Goal: Task Accomplishment & Management: Use online tool/utility

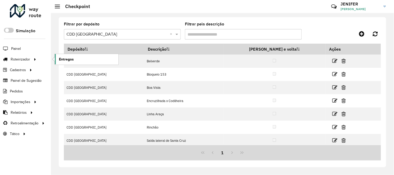
click at [74, 61] on link "Entregas" at bounding box center [87, 59] width 64 height 10
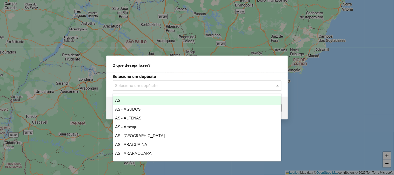
click at [189, 83] on input "text" at bounding box center [191, 86] width 153 height 6
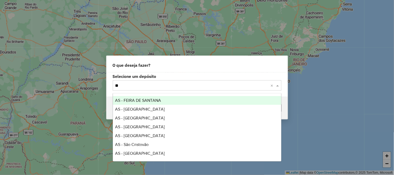
type input "***"
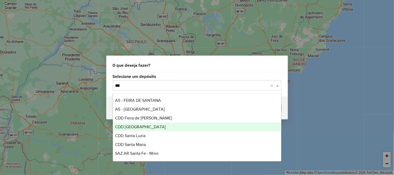
click at [142, 127] on span "CDD [GEOGRAPHIC_DATA]" at bounding box center [140, 127] width 51 height 4
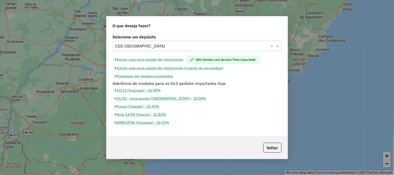
click at [183, 58] on button "Iniciar uma nova sessão de roteirização" at bounding box center [149, 59] width 73 height 9
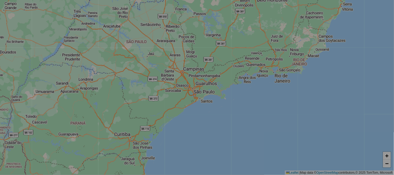
select select "*"
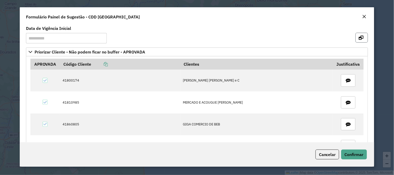
click at [363, 38] on button "button" at bounding box center [362, 38] width 12 height 10
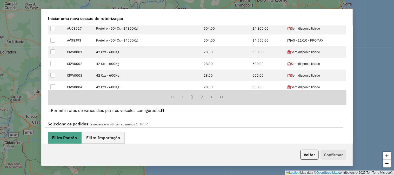
scroll to position [173, 0]
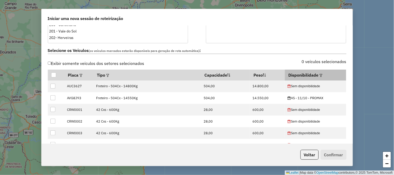
click at [319, 72] on div at bounding box center [321, 75] width 4 height 6
click at [319, 73] on div at bounding box center [321, 75] width 4 height 6
click at [320, 75] on em at bounding box center [321, 75] width 3 height 3
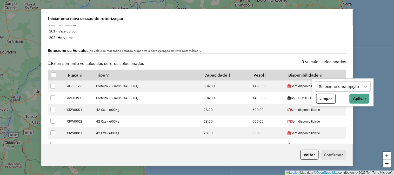
click at [325, 85] on div "Selecione uma opção" at bounding box center [339, 87] width 44 height 10
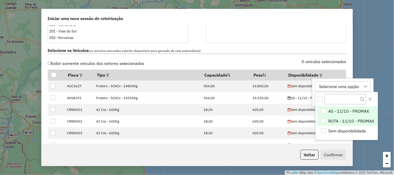
click at [349, 121] on span "ROTA - 11/10 - PROMAX" at bounding box center [352, 121] width 46 height 6
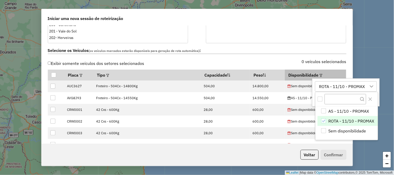
click at [319, 73] on div at bounding box center [321, 75] width 4 height 6
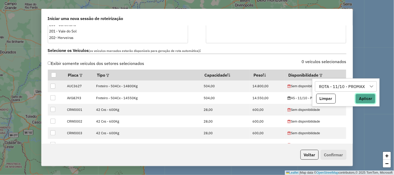
click at [363, 95] on button "Aplicar" at bounding box center [366, 99] width 20 height 10
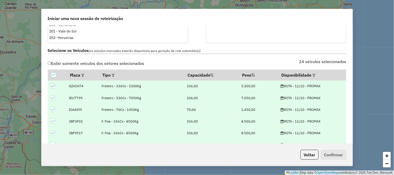
click at [54, 85] on icon at bounding box center [53, 86] width 4 height 4
click at [54, 98] on icon at bounding box center [53, 98] width 4 height 4
click at [51, 108] on icon at bounding box center [53, 110] width 4 height 4
click at [53, 120] on icon at bounding box center [53, 122] width 4 height 4
click at [53, 120] on div at bounding box center [52, 121] width 5 height 5
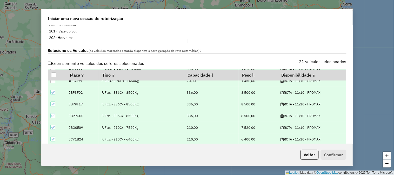
scroll to position [87, 0]
click at [54, 91] on icon at bounding box center [53, 93] width 4 height 4
click at [53, 104] on icon at bounding box center [53, 105] width 4 height 4
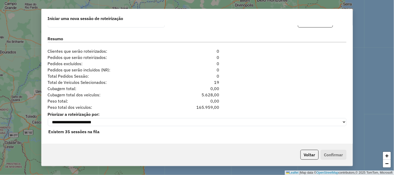
scroll to position [520, 0]
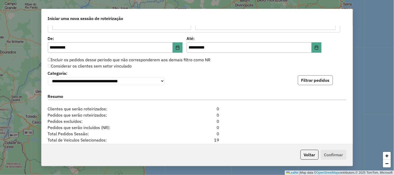
click at [318, 79] on button "Filtrar pedidos" at bounding box center [315, 80] width 35 height 10
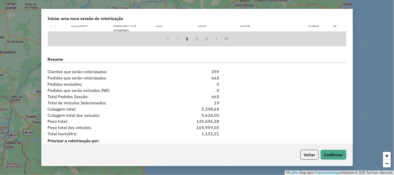
scroll to position [693, 0]
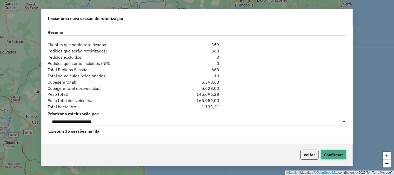
click at [340, 156] on button "Confirmar" at bounding box center [334, 155] width 26 height 10
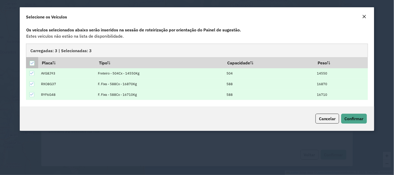
click at [33, 63] on icon at bounding box center [32, 63] width 4 height 4
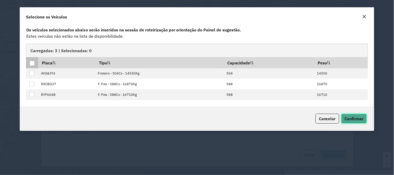
click at [344, 115] on button "Confirmar" at bounding box center [354, 119] width 26 height 10
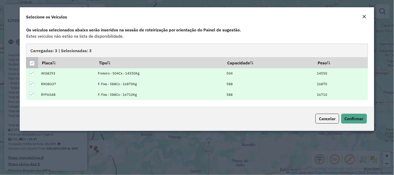
click at [30, 61] on icon at bounding box center [32, 63] width 4 height 4
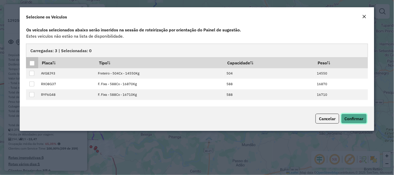
click at [364, 120] on button "Confirmar" at bounding box center [354, 119] width 26 height 10
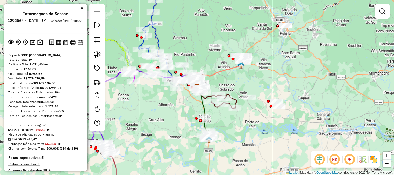
click at [47, 20] on em at bounding box center [45, 20] width 4 height 4
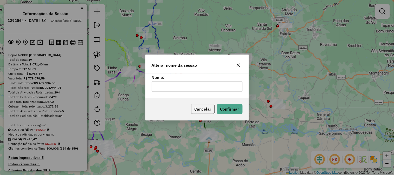
click at [203, 92] on div "Nome:" at bounding box center [196, 86] width 103 height 24
click at [206, 88] on input "text" at bounding box center [197, 86] width 91 height 10
type input "*********"
click at [238, 110] on button "Confirmar" at bounding box center [230, 109] width 26 height 10
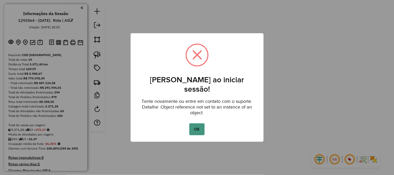
click at [198, 123] on button "OK" at bounding box center [196, 129] width 15 height 12
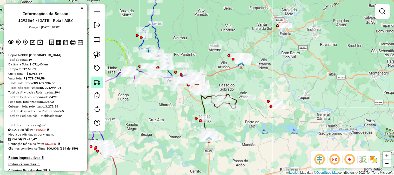
click at [97, 81] on img at bounding box center [97, 82] width 7 height 7
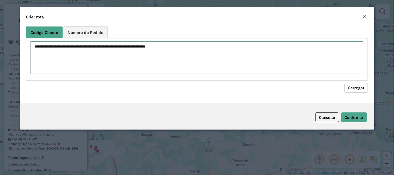
click at [118, 54] on textarea at bounding box center [196, 57] width 333 height 33
paste textarea "********"
type textarea "********"
click at [359, 88] on button "Carregar" at bounding box center [356, 88] width 23 height 10
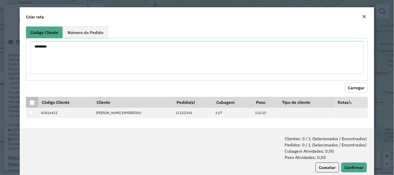
click at [30, 102] on div at bounding box center [32, 102] width 5 height 5
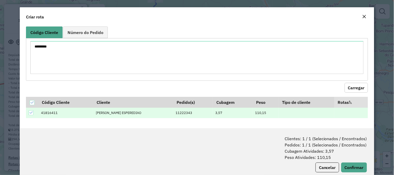
click at [367, 168] on div "Clientes: 1 / 1 (Selecionados / Encontrados) Pedidos: 1 / 1 (Selecionados / Enc…" at bounding box center [197, 153] width 355 height 51
click at [360, 167] on button "Confirmar" at bounding box center [354, 168] width 26 height 10
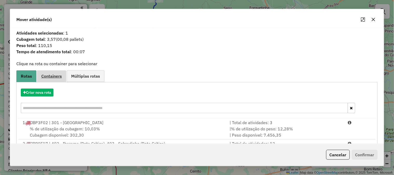
click at [52, 76] on span "Containers" at bounding box center [51, 76] width 21 height 4
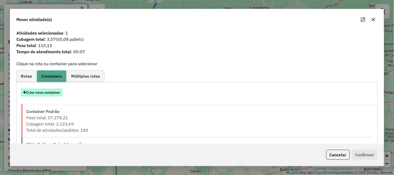
click at [53, 91] on button "Criar novo container" at bounding box center [42, 93] width 42 height 8
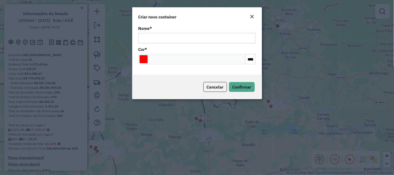
click at [168, 39] on input "Nome *" at bounding box center [196, 38] width 117 height 10
type input "******"
click at [246, 89] on span "Confirmar" at bounding box center [242, 86] width 19 height 5
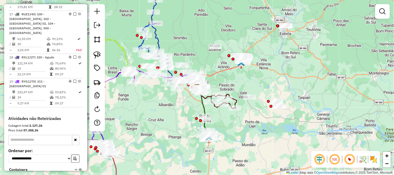
scroll to position [759, 0]
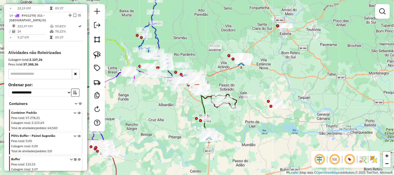
click at [78, 158] on icon at bounding box center [79, 167] width 3 height 19
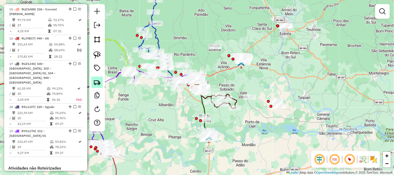
click at [101, 77] on link at bounding box center [96, 82] width 11 height 11
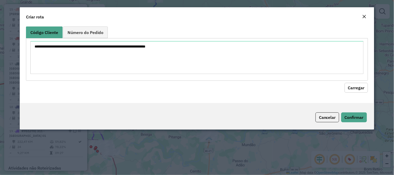
click at [135, 40] on div at bounding box center [197, 59] width 342 height 42
click at [153, 55] on textarea at bounding box center [196, 57] width 333 height 33
paste textarea "********"
type textarea "********"
click at [361, 84] on button "Carregar" at bounding box center [356, 88] width 23 height 10
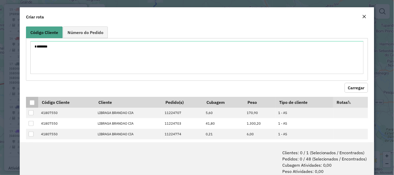
click at [31, 105] on div at bounding box center [32, 102] width 5 height 5
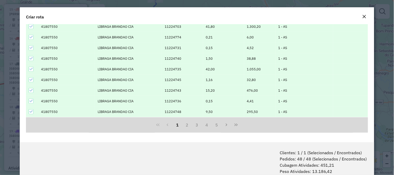
scroll to position [26, 0]
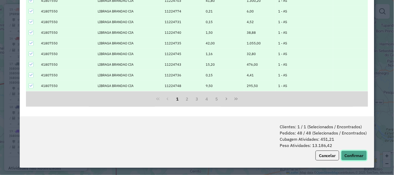
click at [352, 156] on button "Confirmar" at bounding box center [354, 156] width 26 height 10
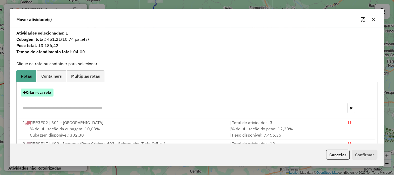
click at [43, 92] on button "Criar nova rota" at bounding box center [37, 93] width 33 height 8
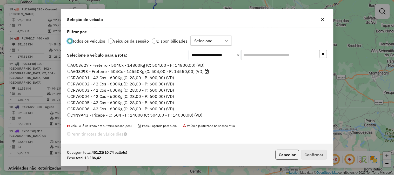
scroll to position [3, 1]
click at [265, 55] on input "text" at bounding box center [281, 55] width 78 height 10
paste input "*******"
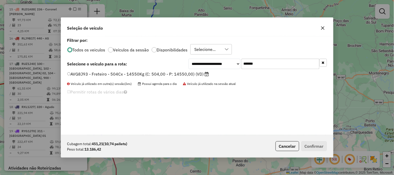
type input "*******"
click at [183, 71] on label "AVG8J93 - Freteiro - 504Cx - 14550Kg (C: 504,00 - P: 14550,00) (VD)" at bounding box center [138, 74] width 142 height 6
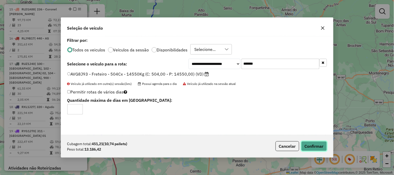
click at [308, 146] on button "Confirmar" at bounding box center [314, 146] width 26 height 10
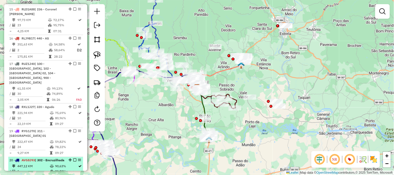
click at [62, 158] on div "20 - AVG8J93 | 302 - Encruzilhada" at bounding box center [36, 160] width 55 height 5
select select "**********"
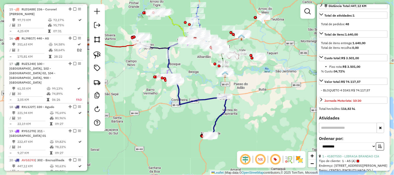
scroll to position [306, 0]
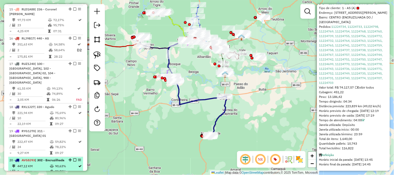
click at [73, 159] on em at bounding box center [74, 160] width 3 height 3
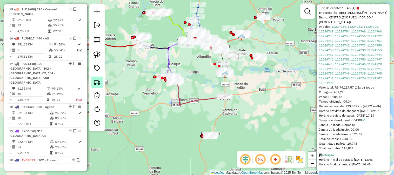
click at [100, 81] on img at bounding box center [97, 82] width 7 height 7
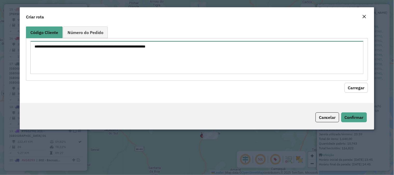
click at [123, 57] on textarea at bounding box center [196, 57] width 333 height 33
paste textarea "********"
type textarea "********"
click at [367, 88] on button "Carregar" at bounding box center [356, 88] width 23 height 10
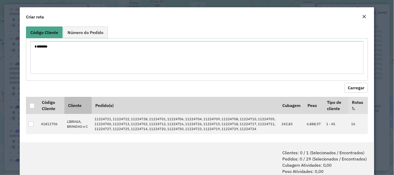
click at [33, 105] on div at bounding box center [32, 105] width 5 height 5
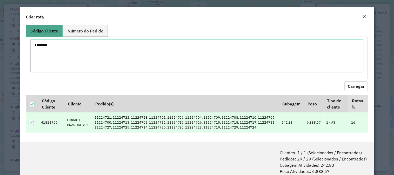
scroll to position [26, 0]
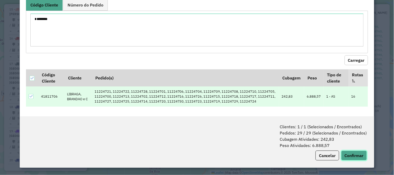
click at [365, 155] on button "Confirmar" at bounding box center [354, 156] width 26 height 10
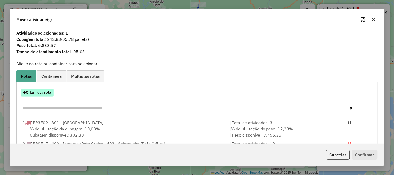
click at [38, 92] on button "Criar nova rota" at bounding box center [37, 93] width 33 height 8
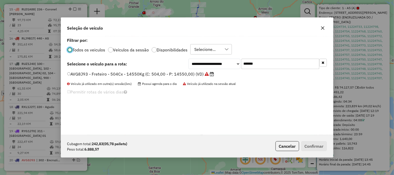
scroll to position [3, 1]
drag, startPoint x: 275, startPoint y: 61, endPoint x: 206, endPoint y: 61, distance: 69.1
click at [206, 61] on div "**********" at bounding box center [258, 64] width 138 height 10
paste input "text"
type input "*******"
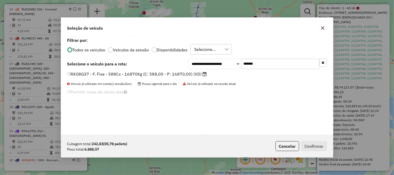
click at [159, 76] on label "RXO8G37 - F. Fixa - 588Cx - 16870Kg (C: 588,00 - P: 16870,00) (VD)" at bounding box center [137, 74] width 140 height 6
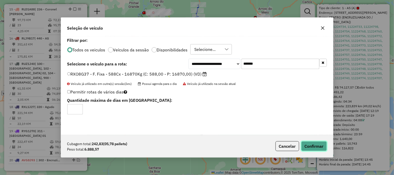
click at [317, 144] on button "Confirmar" at bounding box center [314, 146] width 26 height 10
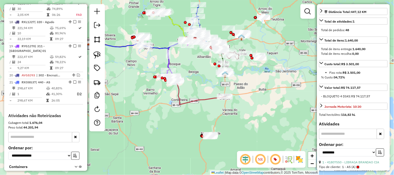
scroll to position [763, 0]
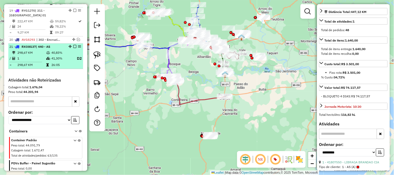
click at [55, 56] on td "41,30%" at bounding box center [61, 59] width 21 height 6
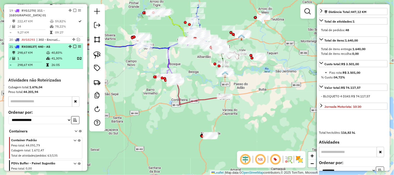
scroll to position [143, 0]
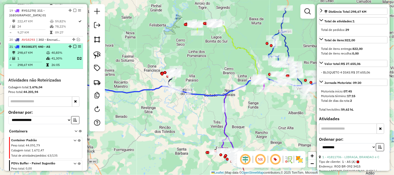
click at [74, 45] on em at bounding box center [74, 46] width 3 height 3
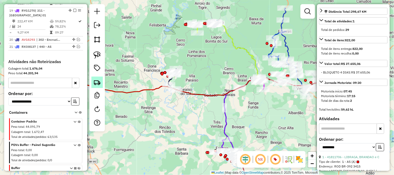
click at [93, 82] on link at bounding box center [96, 82] width 11 height 11
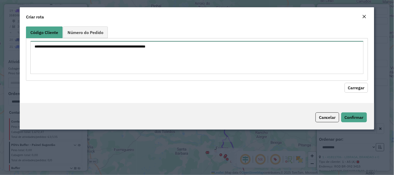
click at [105, 54] on textarea at bounding box center [196, 57] width 333 height 33
paste textarea "********"
type textarea "********"
click at [360, 84] on button "Carregar" at bounding box center [356, 88] width 23 height 10
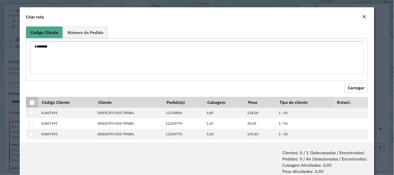
click at [32, 104] on div at bounding box center [32, 102] width 5 height 5
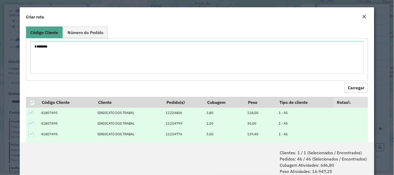
scroll to position [26, 0]
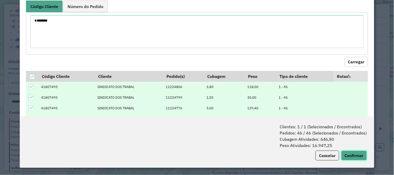
click at [356, 158] on button "Confirmar" at bounding box center [354, 156] width 26 height 10
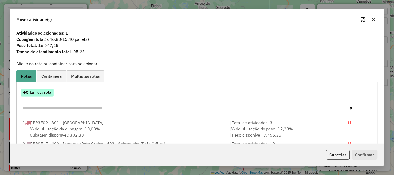
click at [38, 93] on button "Criar nova rota" at bounding box center [37, 93] width 33 height 8
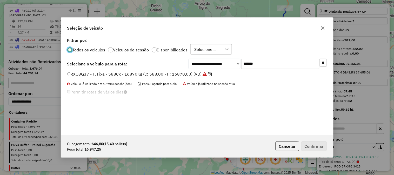
scroll to position [3, 1]
drag, startPoint x: 280, startPoint y: 60, endPoint x: 221, endPoint y: 65, distance: 59.4
click at [223, 64] on div "**********" at bounding box center [258, 64] width 138 height 10
paste input "text"
type input "*******"
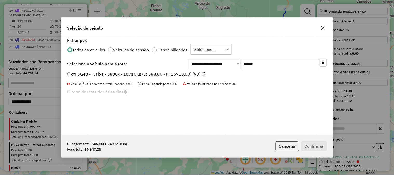
click at [182, 72] on label "RYF6G48 - F. Fixa - 588Cx - 16710Kg (C: 588,00 - P: 16710,00) (VD)" at bounding box center [136, 74] width 139 height 6
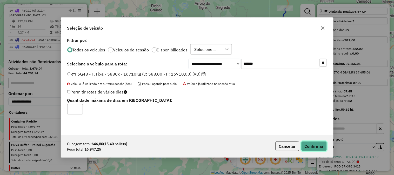
click at [317, 146] on button "Confirmar" at bounding box center [314, 146] width 26 height 10
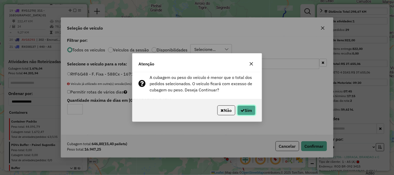
click at [253, 109] on button "Sim" at bounding box center [246, 110] width 18 height 10
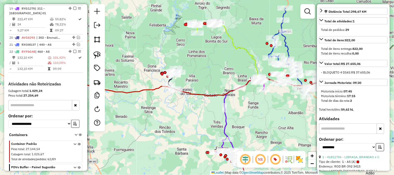
scroll to position [768, 0]
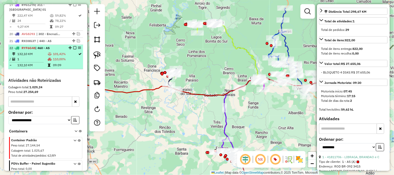
click at [71, 57] on td "110,00%" at bounding box center [65, 59] width 25 height 5
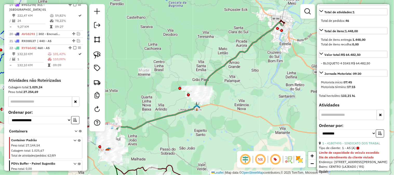
scroll to position [268, 0]
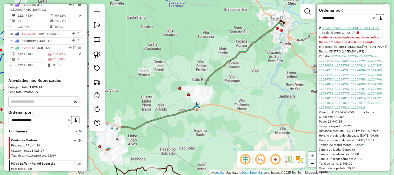
click at [356, 30] on link "1 - 41807495 - SINDICATO DOS TRABAL" at bounding box center [352, 28] width 58 height 4
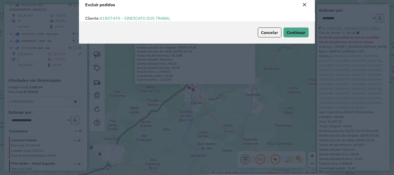
scroll to position [18, 0]
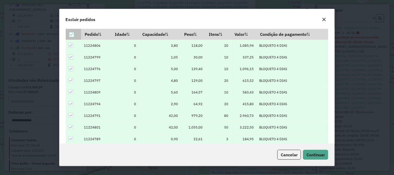
click at [71, 33] on icon at bounding box center [72, 35] width 4 height 4
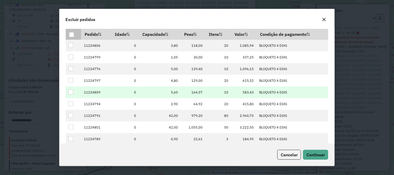
scroll to position [71, 0]
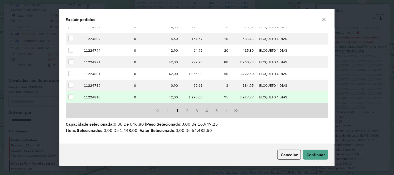
click at [70, 97] on div at bounding box center [70, 97] width 5 height 5
click at [315, 157] on span "Continuar" at bounding box center [316, 154] width 18 height 5
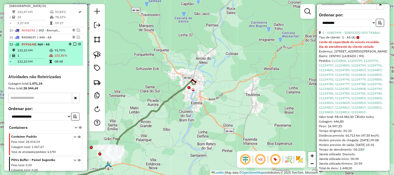
scroll to position [776, 0]
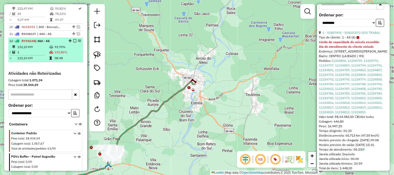
click at [51, 56] on td at bounding box center [51, 58] width 5 height 5
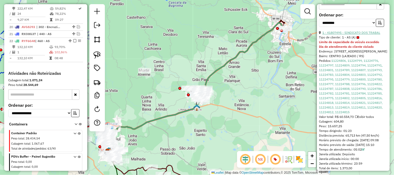
click at [364, 35] on link "1 - 41807495 - SINDICATO DOS TRABAL" at bounding box center [352, 33] width 58 height 4
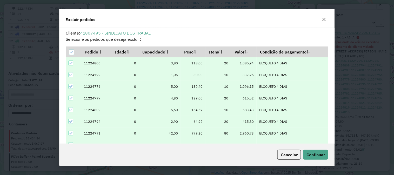
scroll to position [3, 1]
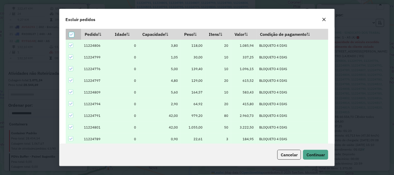
click at [72, 34] on icon at bounding box center [72, 35] width 4 height 4
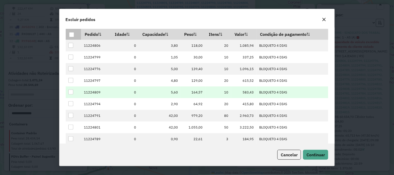
scroll to position [71, 0]
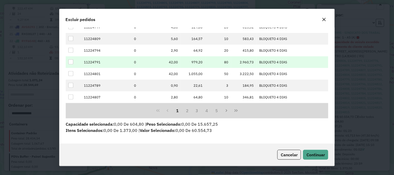
click at [72, 63] on div at bounding box center [70, 61] width 5 height 5
click at [313, 155] on span "Continuar" at bounding box center [316, 154] width 18 height 5
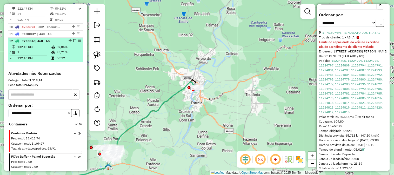
scroll to position [258, 0]
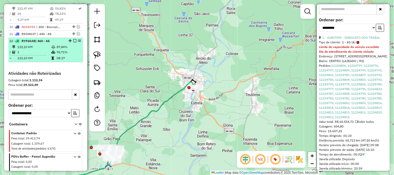
click at [56, 50] on td "95,71%" at bounding box center [68, 52] width 25 height 5
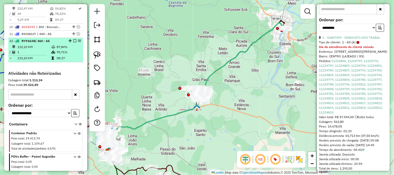
click at [74, 39] on em at bounding box center [74, 40] width 3 height 3
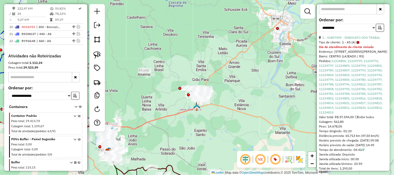
scroll to position [718, 0]
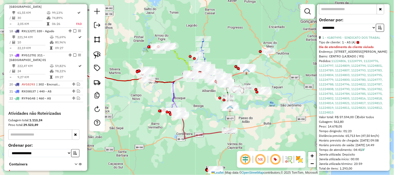
drag, startPoint x: 242, startPoint y: 65, endPoint x: 249, endPoint y: 29, distance: 37.6
click at [249, 29] on div "Janela de atendimento Grade de atendimento Capacidade Transportadoras Veículos …" at bounding box center [197, 87] width 394 height 175
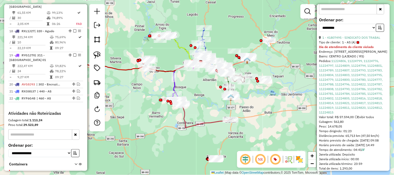
drag, startPoint x: 201, startPoint y: 109, endPoint x: 170, endPoint y: 80, distance: 42.6
click at [170, 80] on div "Janela de atendimento Grade de atendimento Capacidade Transportadoras Veículos …" at bounding box center [197, 87] width 394 height 175
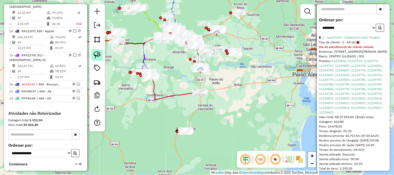
click at [97, 53] on img at bounding box center [97, 54] width 7 height 7
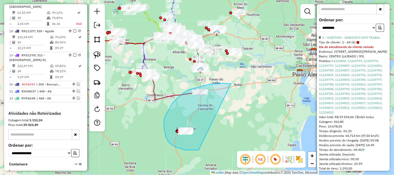
drag, startPoint x: 231, startPoint y: 84, endPoint x: 204, endPoint y: 149, distance: 71.1
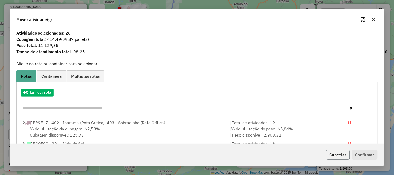
click at [329, 154] on button "Cancelar" at bounding box center [338, 155] width 24 height 10
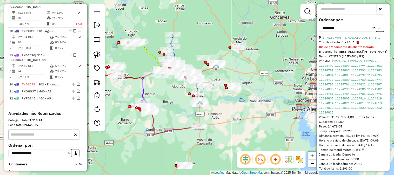
drag, startPoint x: 267, startPoint y: 91, endPoint x: 267, endPoint y: 111, distance: 19.7
click at [267, 111] on div "Janela de atendimento Grade de atendimento Capacidade Transportadoras Veículos …" at bounding box center [197, 87] width 394 height 175
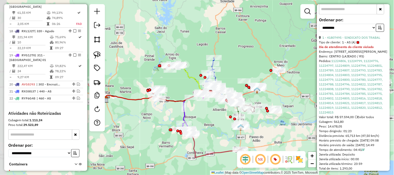
drag, startPoint x: 192, startPoint y: 41, endPoint x: 242, endPoint y: 52, distance: 50.7
click at [242, 52] on div "Janela de atendimento Grade de atendimento Capacidade Transportadoras Veículos …" at bounding box center [197, 87] width 394 height 175
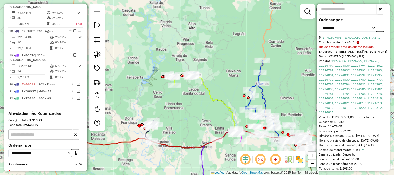
drag, startPoint x: 184, startPoint y: 51, endPoint x: 254, endPoint y: 45, distance: 70.4
click at [254, 45] on div "Janela de atendimento Grade de atendimento Capacidade Transportadoras Veículos …" at bounding box center [197, 87] width 394 height 175
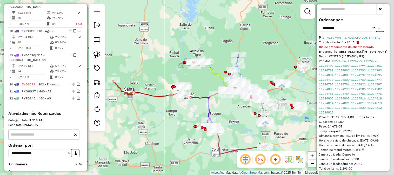
drag, startPoint x: 274, startPoint y: 47, endPoint x: 226, endPoint y: 46, distance: 47.6
click at [226, 46] on div "Janela de atendimento Grade de atendimento Capacidade Transportadoras Veículos …" at bounding box center [197, 87] width 394 height 175
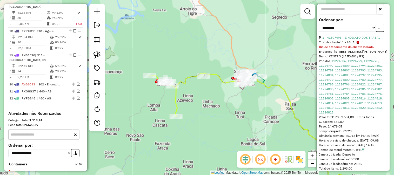
click at [187, 76] on icon at bounding box center [275, 133] width 201 height 120
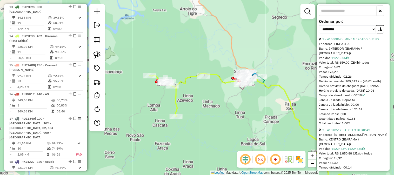
scroll to position [273, 0]
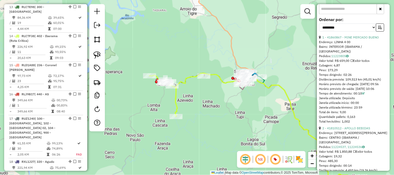
drag, startPoint x: 192, startPoint y: 48, endPoint x: 161, endPoint y: 37, distance: 33.5
click at [161, 37] on div "Janela de atendimento Grade de atendimento Capacidade Transportadoras Veículos …" at bounding box center [197, 87] width 394 height 175
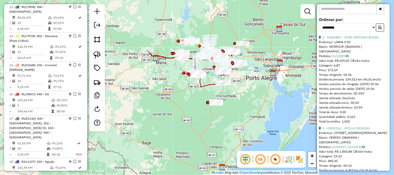
drag, startPoint x: 264, startPoint y: 118, endPoint x: 249, endPoint y: 71, distance: 49.2
click at [250, 72] on div "Janela de atendimento Grade de atendimento Capacidade Transportadoras Veículos …" at bounding box center [197, 87] width 394 height 175
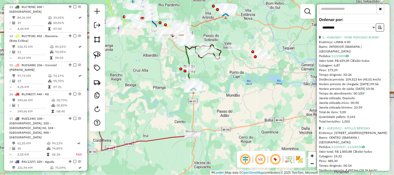
drag, startPoint x: 259, startPoint y: 34, endPoint x: 248, endPoint y: 20, distance: 17.3
click at [248, 20] on div "Janela de atendimento Grade de atendimento Capacidade Transportadoras Veículos …" at bounding box center [197, 87] width 394 height 175
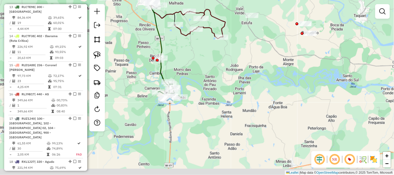
drag, startPoint x: 218, startPoint y: 86, endPoint x: 250, endPoint y: 38, distance: 57.3
click at [250, 38] on div "Janela de atendimento Grade de atendimento Capacidade Transportadoras Veículos …" at bounding box center [197, 87] width 394 height 175
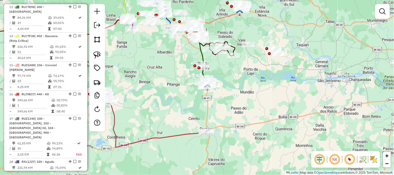
drag, startPoint x: 242, startPoint y: 90, endPoint x: 306, endPoint y: 86, distance: 63.8
click at [301, 86] on div "Janela de atendimento Grade de atendimento Capacidade Transportadoras Veículos …" at bounding box center [197, 87] width 394 height 175
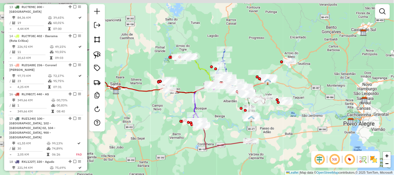
drag, startPoint x: 233, startPoint y: 79, endPoint x: 220, endPoint y: 109, distance: 32.4
click at [222, 120] on div "Janela de atendimento Grade de atendimento Capacidade Transportadoras Veículos …" at bounding box center [197, 87] width 394 height 175
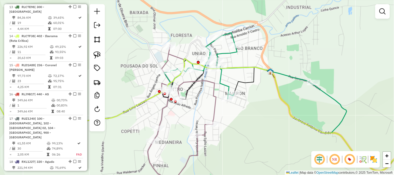
click at [226, 49] on div "Janela de atendimento Grade de atendimento Capacidade Transportadoras Veículos …" at bounding box center [197, 87] width 394 height 175
click at [226, 52] on icon at bounding box center [238, 66] width 148 height 66
select select "**********"
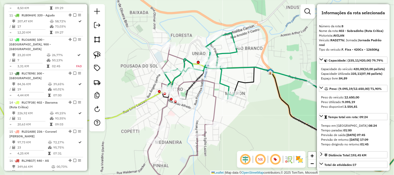
scroll to position [422, 0]
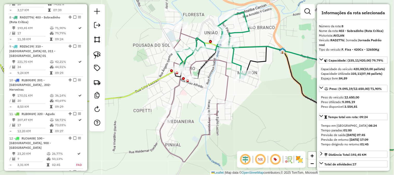
click at [243, 46] on icon at bounding box center [250, 45] width 148 height 66
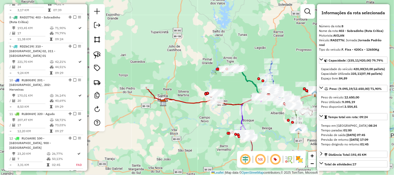
drag, startPoint x: 251, startPoint y: 50, endPoint x: 236, endPoint y: 49, distance: 15.7
click at [236, 49] on div "Janela de atendimento Grade de atendimento Capacidade Transportadoras Veículos …" at bounding box center [197, 87] width 394 height 175
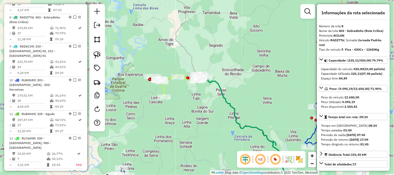
drag, startPoint x: 230, startPoint y: 56, endPoint x: 242, endPoint y: 53, distance: 12.3
click at [242, 53] on div "Janela de atendimento Grade de atendimento Capacidade Transportadoras Veículos …" at bounding box center [197, 87] width 394 height 175
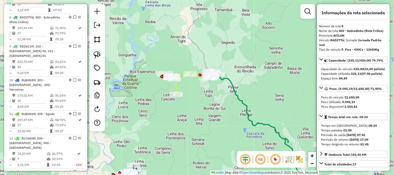
drag, startPoint x: 217, startPoint y: 58, endPoint x: 236, endPoint y: 65, distance: 21.0
click at [236, 65] on div "Janela de atendimento Grade de atendimento Capacidade Transportadoras Veículos …" at bounding box center [197, 87] width 394 height 175
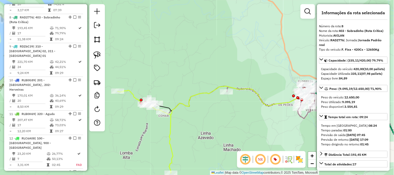
click at [198, 92] on icon at bounding box center [295, 139] width 252 height 107
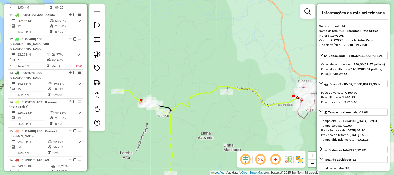
scroll to position [587, 0]
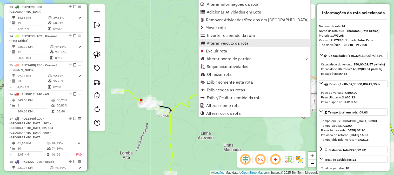
click at [220, 42] on span "Alterar veículo da rota" at bounding box center [228, 43] width 42 height 4
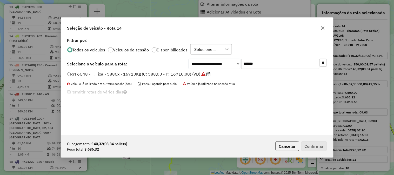
scroll to position [3, 1]
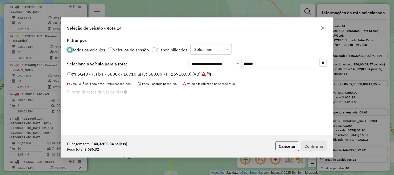
drag, startPoint x: 270, startPoint y: 67, endPoint x: 172, endPoint y: 65, distance: 98.2
click at [183, 65] on div "**********" at bounding box center [197, 64] width 260 height 10
paste input "text"
type input "*******"
click at [161, 72] on label "RLB0H69 - - C: 392 - P: 12580 (C: 392,00 - P: 12580,00) (VD)" at bounding box center [133, 74] width 132 height 6
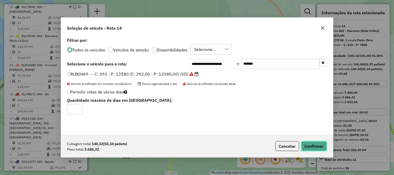
click at [307, 143] on button "Confirmar" at bounding box center [314, 146] width 26 height 10
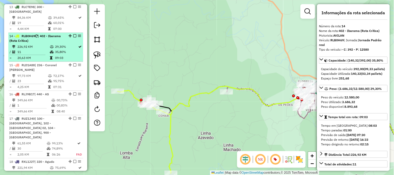
click at [74, 34] on em at bounding box center [74, 35] width 3 height 3
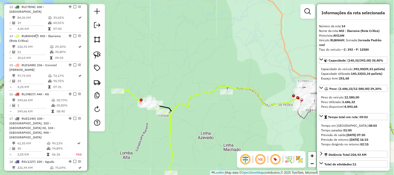
scroll to position [565, 0]
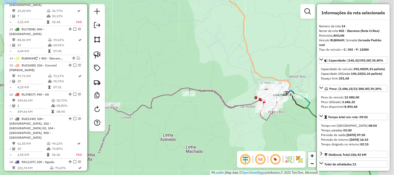
drag, startPoint x: 214, startPoint y: 56, endPoint x: 168, endPoint y: 59, distance: 45.8
click at [170, 59] on div "Janela de atendimento Grade de atendimento Capacidade Transportadoras Veículos …" at bounding box center [197, 87] width 394 height 175
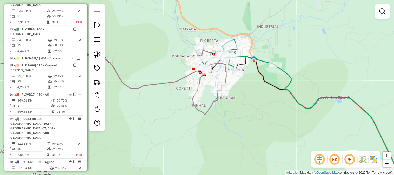
click at [251, 54] on div "Janela de atendimento Grade de atendimento Capacidade Transportadoras Veículos …" at bounding box center [197, 87] width 394 height 175
click at [184, 77] on icon at bounding box center [94, 79] width 267 height 69
select select "**********"
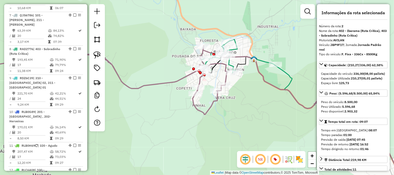
scroll to position [248, 0]
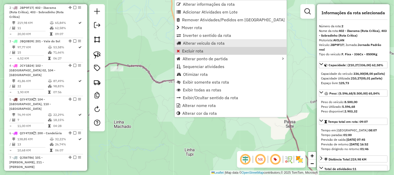
click at [185, 42] on span "Alterar veículo da rota" at bounding box center [204, 43] width 42 height 4
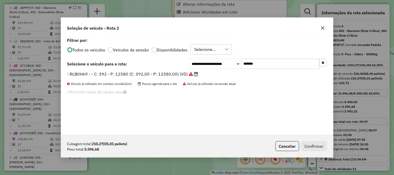
scroll to position [3, 1]
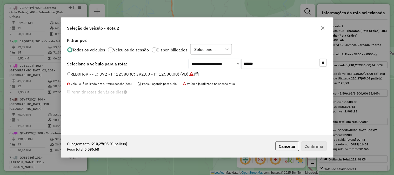
drag, startPoint x: 271, startPoint y: 61, endPoint x: 171, endPoint y: 62, distance: 100.5
click at [183, 62] on div "**********" at bounding box center [197, 64] width 260 height 10
paste input "text"
type input "*******"
click at [157, 74] on label "RDZ6C39 - - C: 336 - P: 9090 (C: 336,00 - P: 9090,00) (VD)" at bounding box center [130, 74] width 127 height 6
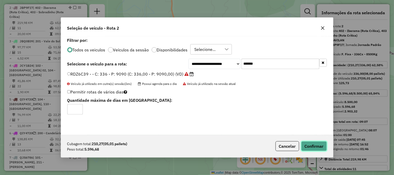
click at [310, 144] on button "Confirmar" at bounding box center [314, 146] width 26 height 10
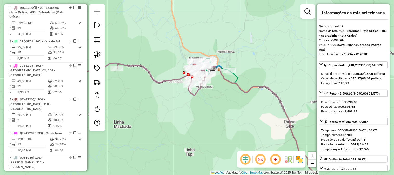
click at [145, 71] on icon at bounding box center [122, 78] width 167 height 35
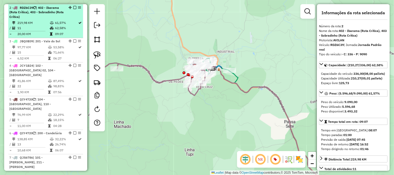
click at [74, 6] on em at bounding box center [74, 7] width 3 height 3
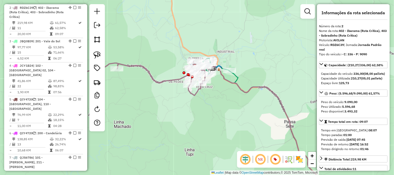
scroll to position [221, 0]
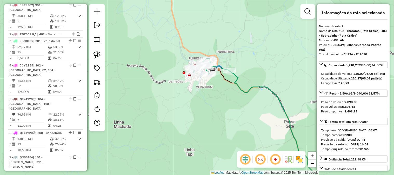
click at [237, 79] on icon at bounding box center [283, 132] width 108 height 122
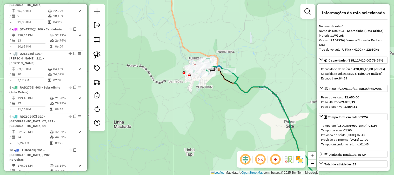
scroll to position [395, 0]
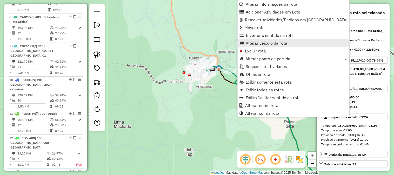
click at [250, 42] on span "Alterar veículo da rota" at bounding box center [267, 43] width 42 height 4
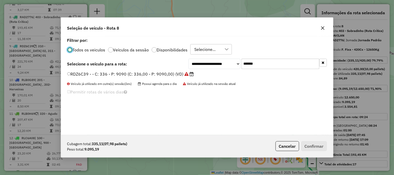
scroll to position [3, 1]
drag, startPoint x: 282, startPoint y: 59, endPoint x: 224, endPoint y: 63, distance: 58.3
click at [226, 63] on div "**********" at bounding box center [258, 64] width 138 height 10
click at [224, 63] on select "**********" at bounding box center [215, 64] width 52 height 10
paste input "text"
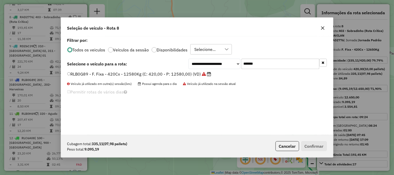
type input "*******"
click at [170, 75] on label "RLB0G89 - F. Fixa - 420Cx - 12580Kg (C: 420,00 - P: 12580,00) (VD)" at bounding box center [139, 74] width 144 height 6
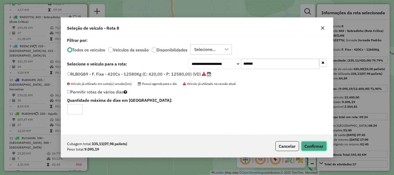
click at [311, 144] on button "Confirmar" at bounding box center [314, 146] width 26 height 10
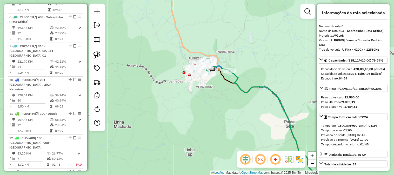
click at [262, 87] on icon at bounding box center [283, 132] width 108 height 122
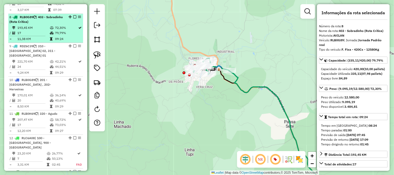
click at [64, 30] on td "79,79%" at bounding box center [66, 32] width 23 height 5
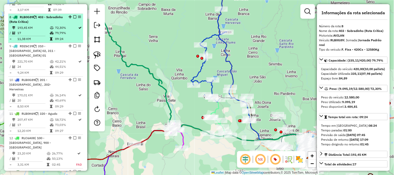
click at [73, 15] on em at bounding box center [74, 16] width 3 height 3
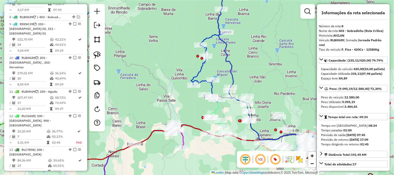
scroll to position [373, 0]
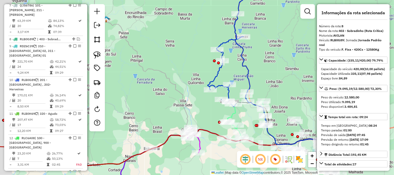
drag, startPoint x: 164, startPoint y: 50, endPoint x: 193, endPoint y: 57, distance: 29.5
click at [185, 55] on div "Janela de atendimento Grade de atendimento Capacidade Transportadoras Veículos …" at bounding box center [197, 87] width 394 height 175
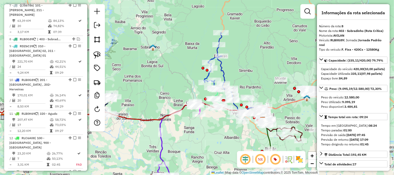
drag, startPoint x: 280, startPoint y: 54, endPoint x: 236, endPoint y: 62, distance: 44.1
click at [236, 62] on div "Janela de atendimento Grade de atendimento Capacidade Transportadoras Veículos …" at bounding box center [197, 87] width 394 height 175
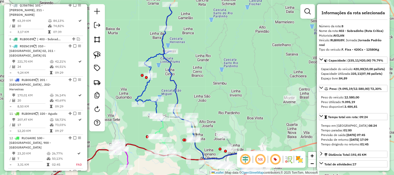
click at [172, 78] on icon at bounding box center [165, 72] width 59 height 136
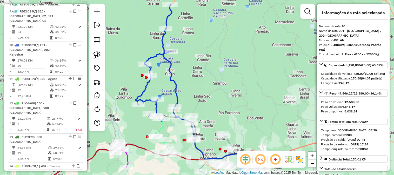
scroll to position [432, 0]
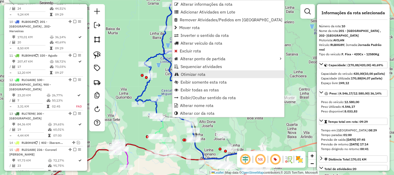
click at [180, 75] on link "Otimizar rota" at bounding box center [229, 74] width 112 height 8
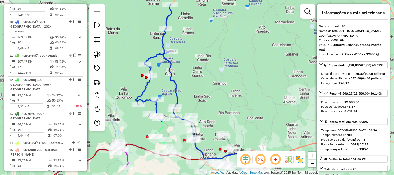
click at [173, 79] on icon at bounding box center [165, 72] width 59 height 136
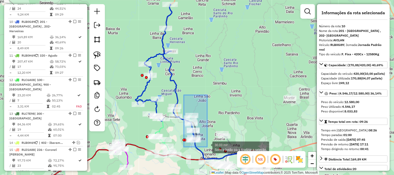
drag, startPoint x: 184, startPoint y: 97, endPoint x: 209, endPoint y: 151, distance: 59.0
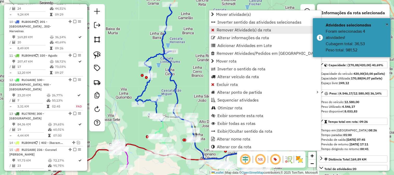
click at [228, 30] on span "Remover Atividade(s) da rota" at bounding box center [244, 30] width 55 height 4
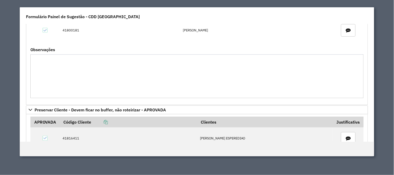
scroll to position [173, 0]
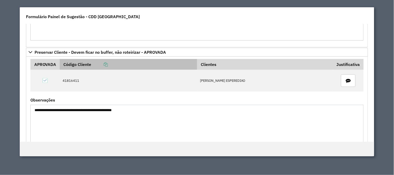
click at [107, 64] on icon at bounding box center [106, 64] width 4 height 4
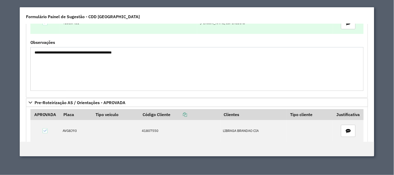
scroll to position [289, 0]
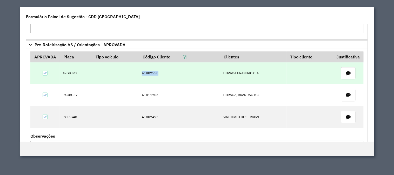
drag, startPoint x: 172, startPoint y: 80, endPoint x: 126, endPoint y: 77, distance: 46.1
click at [126, 77] on tr "AVG8J93 41807550 LIBRAGA BRANDAO CIA" at bounding box center [196, 73] width 333 height 22
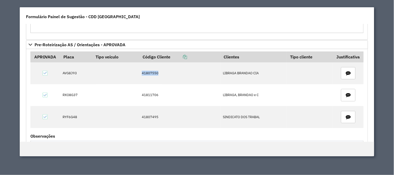
copy tr "41807550"
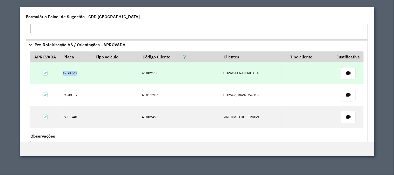
drag, startPoint x: 57, startPoint y: 74, endPoint x: 82, endPoint y: 74, distance: 24.4
click at [82, 74] on tr "AVG8J93 41807550 LIBRAGA BRANDAO CIA" at bounding box center [196, 73] width 333 height 22
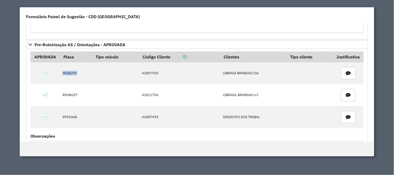
copy td "AVG8J93"
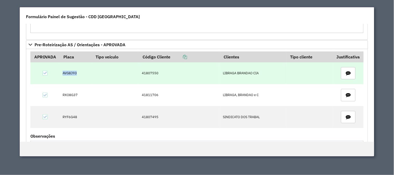
scroll to position [317, 0]
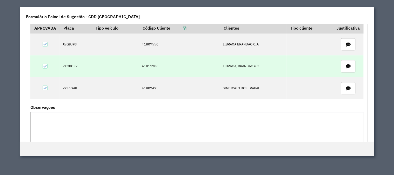
drag, startPoint x: 174, startPoint y: 68, endPoint x: 112, endPoint y: 68, distance: 61.6
click at [112, 68] on tr "RXO8G37 41811706 LIBRAGA, BRANDAO e C" at bounding box center [196, 66] width 333 height 22
copy tr "41811706"
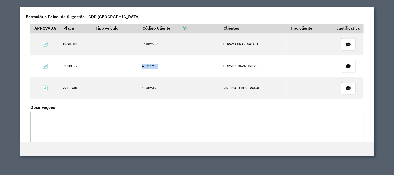
copy tr "41811706"
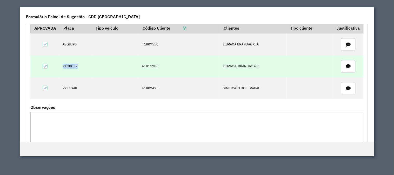
drag, startPoint x: 66, startPoint y: 67, endPoint x: 83, endPoint y: 68, distance: 17.4
click at [83, 68] on tr "RXO8G37 41811706 LIBRAGA, BRANDAO e C" at bounding box center [196, 66] width 333 height 22
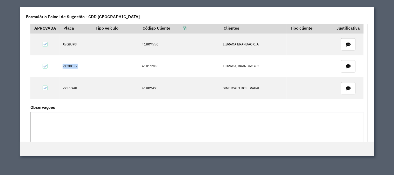
copy td "RXO8G37"
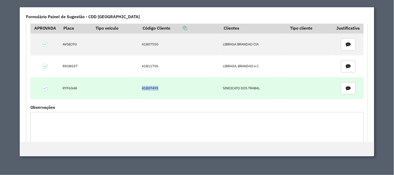
drag, startPoint x: 159, startPoint y: 91, endPoint x: 117, endPoint y: 87, distance: 41.5
click at [121, 88] on tr "RYF6G48 41807495 SINDICATO DOS TRABAL" at bounding box center [196, 88] width 333 height 22
click at [118, 87] on td at bounding box center [115, 88] width 47 height 22
click at [117, 87] on td at bounding box center [115, 88] width 47 height 22
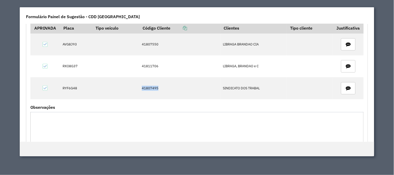
copy tr "41807495"
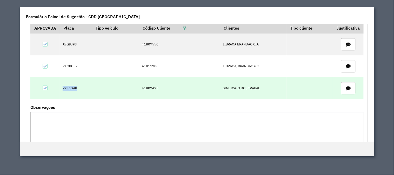
drag, startPoint x: 57, startPoint y: 88, endPoint x: 79, endPoint y: 91, distance: 21.6
click at [79, 91] on tr "RYF6G48 41807495 SINDICATO DOS TRABAL" at bounding box center [196, 88] width 333 height 22
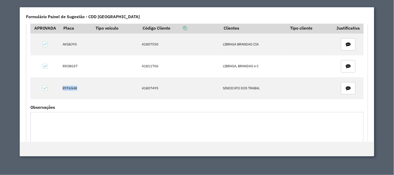
copy td "RYF6G48"
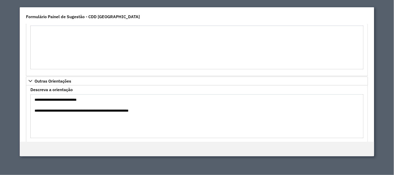
scroll to position [415, 0]
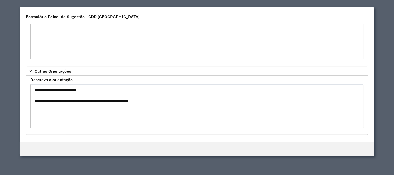
copy td "RYF6G48"
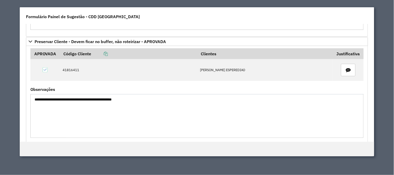
scroll to position [0, 0]
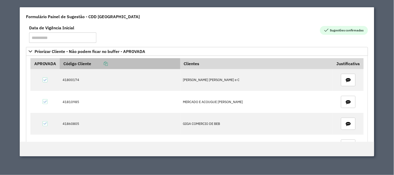
click at [107, 63] on icon at bounding box center [106, 64] width 4 height 4
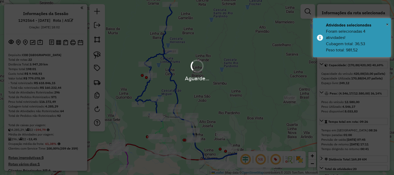
select select "**********"
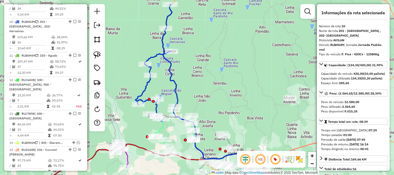
click at [175, 88] on icon at bounding box center [157, 62] width 42 height 117
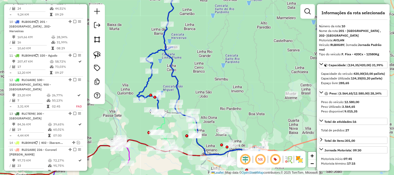
drag, startPoint x: 200, startPoint y: 110, endPoint x: 205, endPoint y: 90, distance: 20.9
click at [205, 90] on div "Janela de atendimento Grade de atendimento Capacidade Transportadoras Veículos …" at bounding box center [197, 87] width 394 height 175
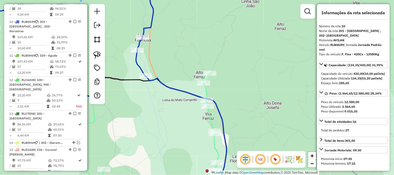
drag, startPoint x: 231, startPoint y: 91, endPoint x: 218, endPoint y: 57, distance: 37.2
click at [219, 58] on div "Janela de atendimento Grade de atendimento Capacidade Transportadoras Veículos …" at bounding box center [197, 87] width 394 height 175
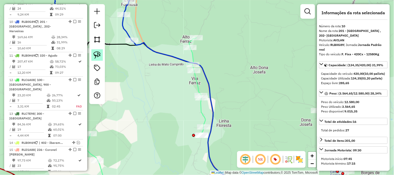
click at [98, 55] on img at bounding box center [97, 54] width 7 height 7
drag, startPoint x: 226, startPoint y: 85, endPoint x: 217, endPoint y: 110, distance: 26.8
click at [217, 110] on div "Janela de atendimento Grade de atendimento Capacidade Transportadoras Veículos …" at bounding box center [197, 87] width 394 height 175
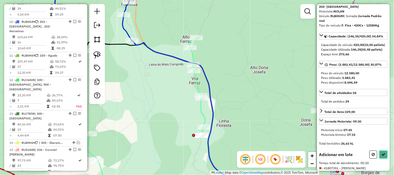
click at [382, 156] on icon at bounding box center [384, 155] width 4 height 4
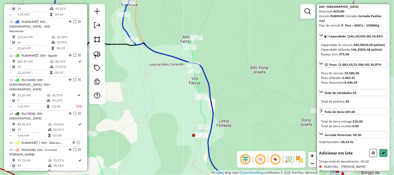
select select "**********"
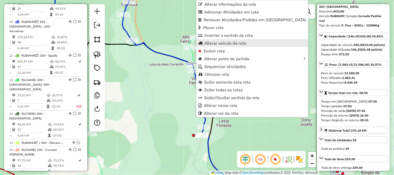
click at [215, 41] on span "Alterar veículo da rota" at bounding box center [225, 43] width 42 height 4
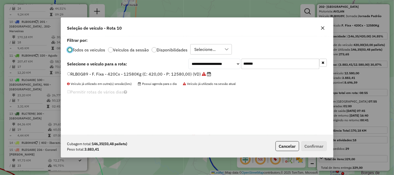
scroll to position [3, 1]
click at [201, 60] on div "**********" at bounding box center [258, 64] width 138 height 10
paste input "text"
type input "*******"
click at [170, 74] on label "JBQ0E09 - F. Fixa - 210Cx - 7520Kg (C: 210,00 - P: 7520,00) (VD)" at bounding box center [136, 74] width 139 height 6
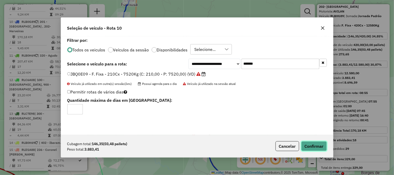
click at [312, 145] on button "Confirmar" at bounding box center [314, 146] width 26 height 10
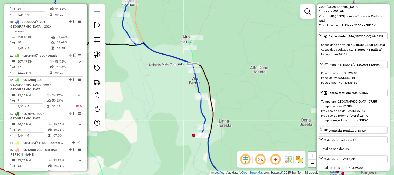
click at [162, 52] on icon at bounding box center [89, 40] width 223 height 115
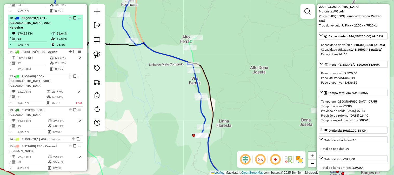
scroll to position [436, 0]
click at [63, 35] on td "69,69%" at bounding box center [68, 37] width 25 height 5
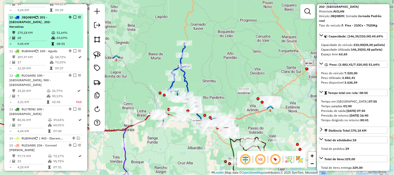
click at [74, 16] on em at bounding box center [74, 17] width 3 height 3
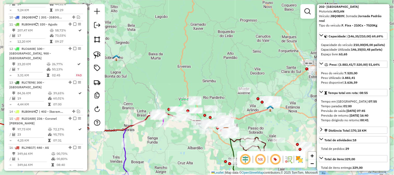
drag, startPoint x: 227, startPoint y: 94, endPoint x: 237, endPoint y: 71, distance: 24.8
click at [236, 75] on div "Janela de atendimento Grade de atendimento Capacidade Transportadoras Veículos …" at bounding box center [197, 87] width 394 height 175
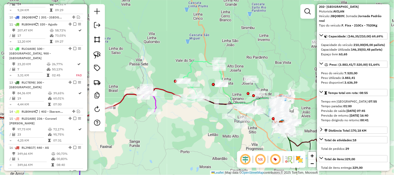
click at [199, 60] on icon at bounding box center [201, 80] width 41 height 40
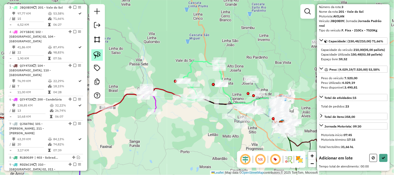
scroll to position [29, 0]
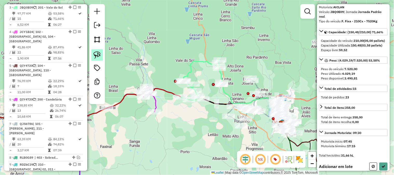
click at [95, 52] on img at bounding box center [97, 54] width 7 height 7
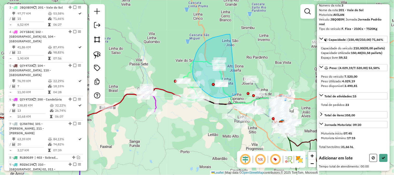
drag, startPoint x: 230, startPoint y: 34, endPoint x: 236, endPoint y: 94, distance: 59.8
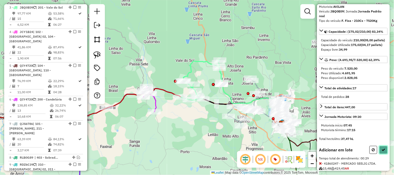
click at [384, 152] on icon at bounding box center [384, 150] width 4 height 4
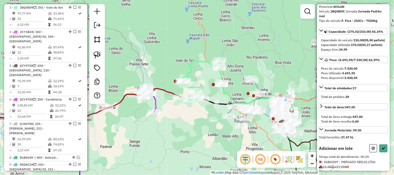
select select "**********"
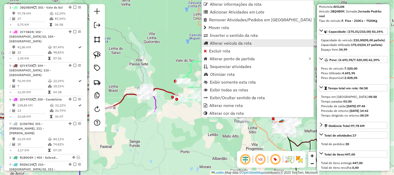
click at [233, 41] on span "Alterar veículo da rota" at bounding box center [231, 43] width 42 height 4
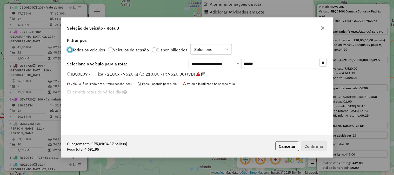
scroll to position [3, 1]
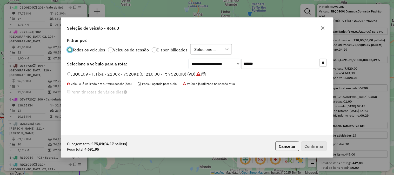
drag, startPoint x: 257, startPoint y: 63, endPoint x: 202, endPoint y: 63, distance: 55.1
click at [206, 63] on div "**********" at bounding box center [258, 64] width 138 height 10
paste input "text"
type input "*******"
click at [174, 73] on label "RYG1J70 - F. Fixa - 210Cx - 7520Kg (C: 210,00 - P: 7520,00) (VD)" at bounding box center [136, 74] width 138 height 6
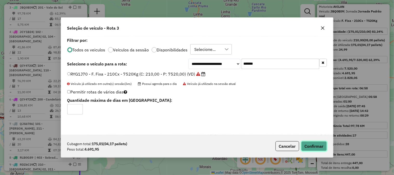
click at [315, 145] on button "Confirmar" at bounding box center [314, 146] width 26 height 10
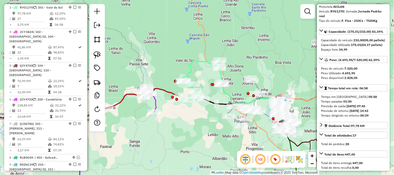
click at [227, 96] on icon at bounding box center [253, 105] width 63 height 42
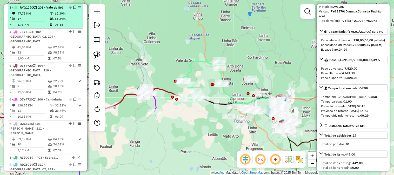
click at [73, 6] on em at bounding box center [74, 7] width 3 height 3
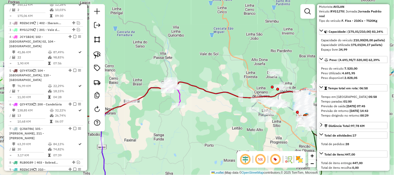
drag, startPoint x: 206, startPoint y: 64, endPoint x: 220, endPoint y: 59, distance: 14.9
click at [220, 59] on div "Janela de atendimento Grade de atendimento Capacidade Transportadoras Veículos …" at bounding box center [197, 87] width 394 height 175
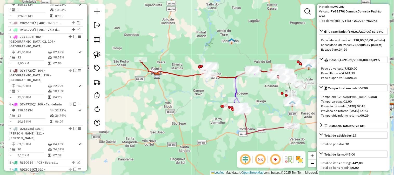
drag, startPoint x: 199, startPoint y: 48, endPoint x: 245, endPoint y: 48, distance: 46.0
click at [245, 48] on div "Janela de atendimento Grade de atendimento Capacidade Transportadoras Veículos …" at bounding box center [197, 87] width 394 height 175
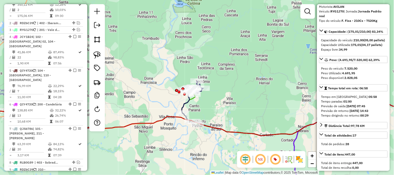
drag, startPoint x: 234, startPoint y: 65, endPoint x: 190, endPoint y: 39, distance: 51.5
click at [190, 39] on div "Janela de atendimento Grade de atendimento Capacidade Transportadoras Veículos …" at bounding box center [197, 87] width 394 height 175
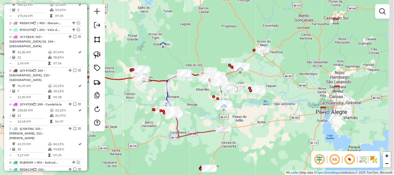
drag, startPoint x: 270, startPoint y: 103, endPoint x: 260, endPoint y: 110, distance: 11.8
click at [260, 110] on div "Janela de atendimento Grade de atendimento Capacidade Transportadoras Veículos …" at bounding box center [197, 87] width 394 height 175
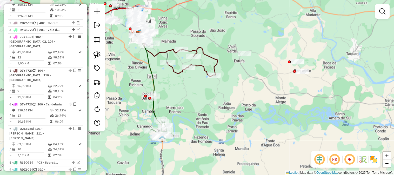
click at [154, 82] on icon at bounding box center [150, 85] width 23 height 103
select select "**********"
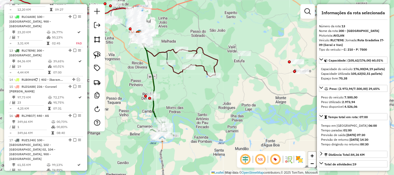
scroll to position [474, 0]
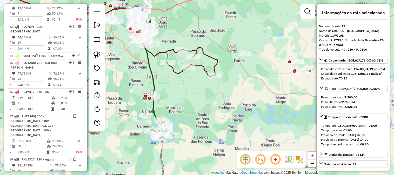
drag, startPoint x: 190, startPoint y: 87, endPoint x: 193, endPoint y: 73, distance: 13.7
click at [193, 73] on div "Janela de atendimento Grade de atendimento Capacidade Transportadoras Veículos …" at bounding box center [197, 87] width 394 height 175
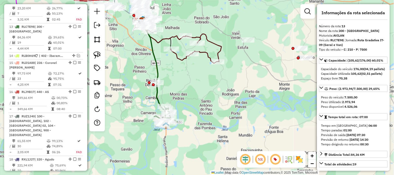
click at [155, 66] on icon at bounding box center [154, 72] width 23 height 103
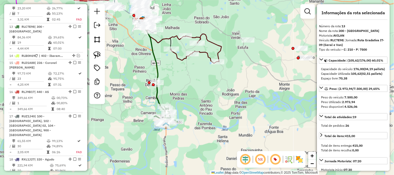
click at [208, 90] on div "Janela de atendimento Grade de atendimento Capacidade Transportadoras Veículos …" at bounding box center [197, 87] width 394 height 175
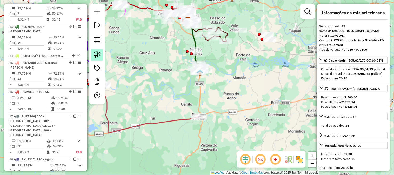
click at [93, 58] on link at bounding box center [96, 54] width 11 height 11
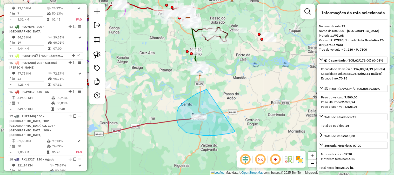
drag, startPoint x: 188, startPoint y: 100, endPoint x: 235, endPoint y: 131, distance: 57.1
click at [235, 131] on div "Janela de atendimento Grade de atendimento Capacidade Transportadoras Veículos …" at bounding box center [197, 87] width 394 height 175
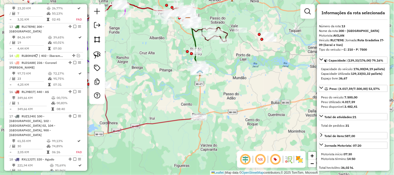
scroll to position [58, 0]
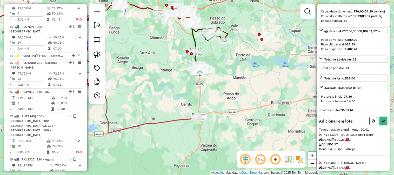
click at [380, 125] on button at bounding box center [384, 121] width 8 height 8
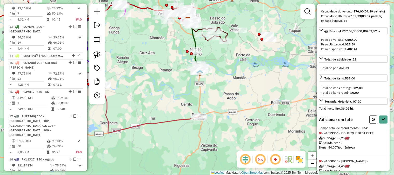
select select "**********"
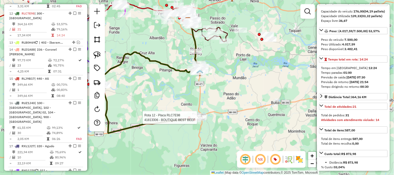
scroll to position [474, 0]
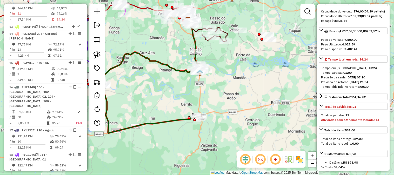
click at [178, 121] on icon at bounding box center [151, 92] width 110 height 82
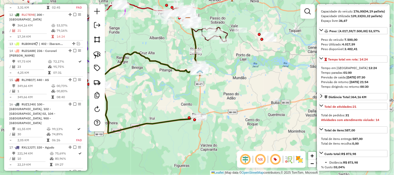
scroll to position [446, 0]
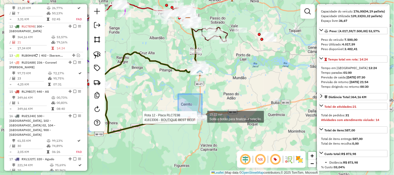
drag, startPoint x: 178, startPoint y: 94, endPoint x: 211, endPoint y: 126, distance: 46.3
click at [211, 126] on div "Rota 12 - Placa RLC7E98 41813306 - BOUTIQUE BEST BEEF 15.22 mi² Solte o botão p…" at bounding box center [197, 87] width 394 height 175
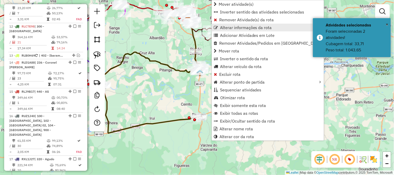
click at [224, 25] on span "Alterar informações da rota" at bounding box center [246, 27] width 52 height 4
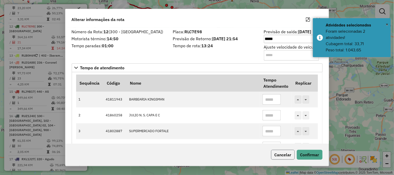
click at [287, 151] on button "Cancelar" at bounding box center [283, 155] width 24 height 10
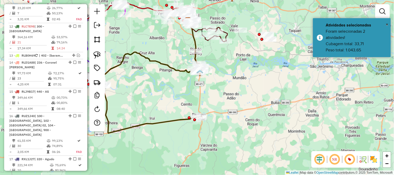
click at [169, 121] on icon at bounding box center [151, 92] width 110 height 82
select select "**********"
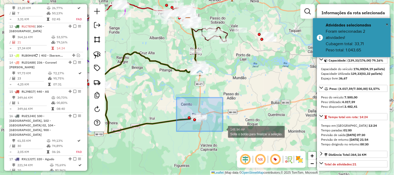
drag, startPoint x: 218, startPoint y: 129, endPoint x: 223, endPoint y: 131, distance: 5.3
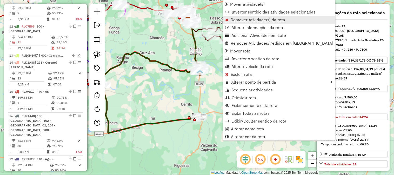
click at [233, 19] on span "Remover Atividade(s) da rota" at bounding box center [258, 20] width 55 height 4
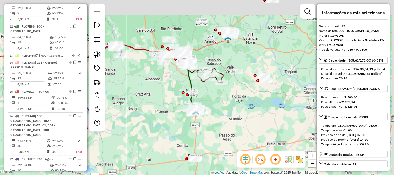
drag, startPoint x: 225, startPoint y: 69, endPoint x: 220, endPoint y: 120, distance: 50.4
click at [220, 120] on div "Janela de atendimento Grade de atendimento Capacidade Transportadoras Veículos …" at bounding box center [197, 87] width 394 height 175
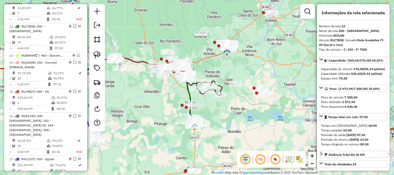
drag, startPoint x: 266, startPoint y: 45, endPoint x: 239, endPoint y: 91, distance: 53.4
click at [239, 91] on div "Janela de atendimento Grade de atendimento Capacidade Transportadoras Veículos …" at bounding box center [197, 87] width 394 height 175
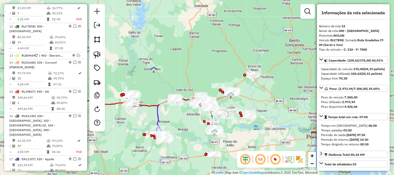
drag, startPoint x: 251, startPoint y: 91, endPoint x: 291, endPoint y: 89, distance: 40.1
click at [291, 89] on div "Janela de atendimento Grade de atendimento Capacidade Transportadoras Veículos …" at bounding box center [197, 87] width 394 height 175
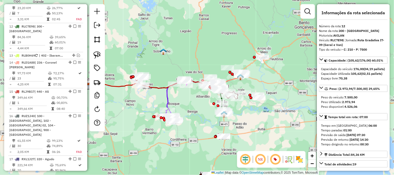
drag, startPoint x: 291, startPoint y: 90, endPoint x: 248, endPoint y: 64, distance: 50.5
click at [248, 64] on div "Janela de atendimento Grade de atendimento Capacidade Transportadoras Veículos …" at bounding box center [197, 87] width 394 height 175
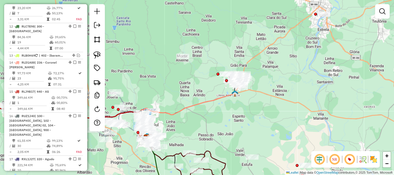
drag, startPoint x: 253, startPoint y: 59, endPoint x: 234, endPoint y: 38, distance: 28.2
click at [234, 37] on div "Janela de atendimento Grade de atendimento Capacidade Transportadoras Veículos …" at bounding box center [197, 87] width 394 height 175
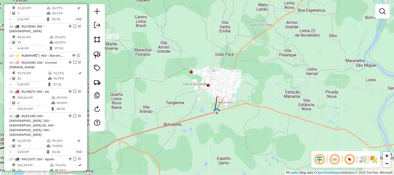
click at [205, 112] on icon at bounding box center [127, 143] width 206 height 97
select select "**********"
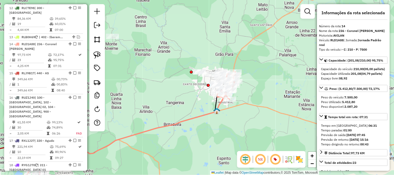
scroll to position [477, 0]
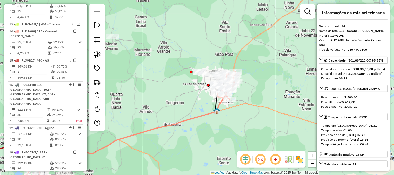
click at [205, 112] on icon at bounding box center [127, 143] width 206 height 97
click at [201, 115] on icon at bounding box center [127, 143] width 206 height 97
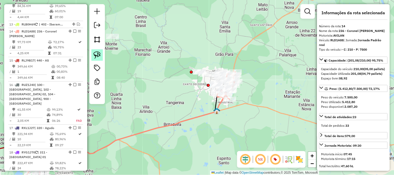
click at [97, 58] on img at bounding box center [97, 54] width 7 height 7
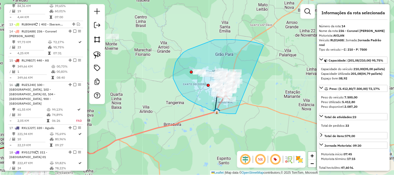
drag, startPoint x: 264, startPoint y: 45, endPoint x: 236, endPoint y: 114, distance: 73.8
click at [236, 114] on div "Janela de atendimento Grade de atendimento Capacidade Transportadoras Veículos …" at bounding box center [197, 87] width 394 height 175
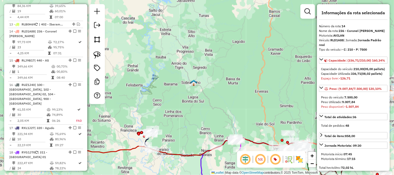
scroll to position [87, 0]
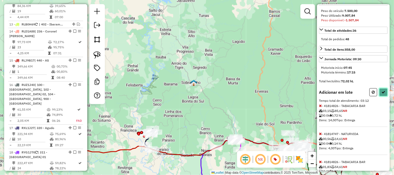
click at [382, 94] on icon at bounding box center [384, 92] width 4 height 4
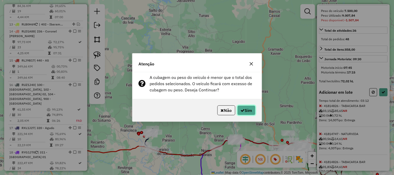
click at [248, 108] on button "Sim" at bounding box center [246, 110] width 18 height 10
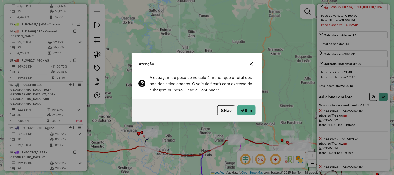
select select "**********"
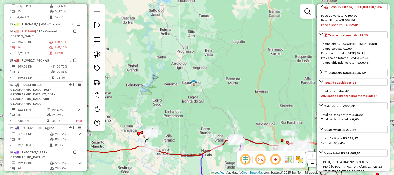
scroll to position [87, 0]
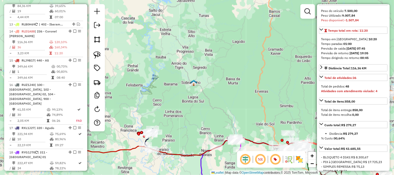
drag, startPoint x: 248, startPoint y: 74, endPoint x: 108, endPoint y: 46, distance: 142.3
click at [108, 46] on div "Janela de atendimento Grade de atendimento Capacidade Transportadoras Veículos …" at bounding box center [197, 87] width 394 height 175
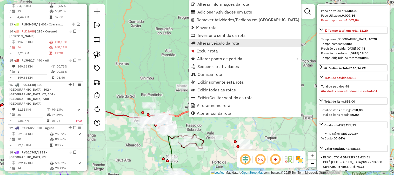
click at [215, 42] on span "Alterar veículo da rota" at bounding box center [218, 43] width 42 height 4
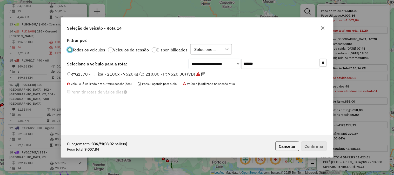
scroll to position [3, 1]
drag, startPoint x: 273, startPoint y: 63, endPoint x: 216, endPoint y: 63, distance: 57.4
click at [233, 63] on div "**********" at bounding box center [258, 64] width 138 height 10
paste input "text"
type input "*******"
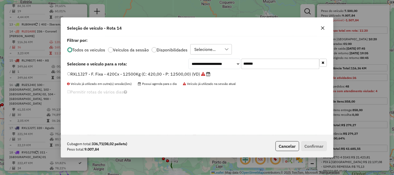
click at [171, 74] on label "RXL1J27 - F. Fixa - 420Cx - 12500Kg (C: 420,00 - P: 12500,00) (VD)" at bounding box center [138, 74] width 143 height 6
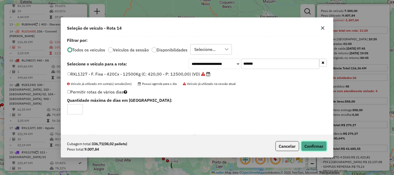
click at [317, 147] on button "Confirmar" at bounding box center [314, 146] width 26 height 10
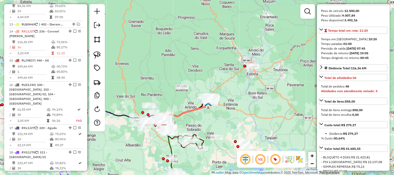
scroll to position [82, 0]
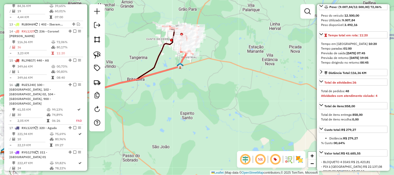
drag, startPoint x: 211, startPoint y: 72, endPoint x: 233, endPoint y: 107, distance: 41.1
click at [233, 107] on div "Rota 14 - Placa RXL1J27 41814623 - BAR E ARMAZEM CLAUDI Janela de atendimento G…" at bounding box center [197, 87] width 394 height 175
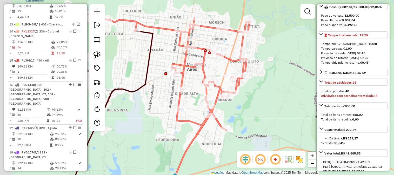
drag, startPoint x: 147, startPoint y: 30, endPoint x: 201, endPoint y: 59, distance: 61.7
click at [201, 59] on div "Janela de atendimento Grade de atendimento Capacidade Transportadoras Veículos …" at bounding box center [197, 87] width 394 height 175
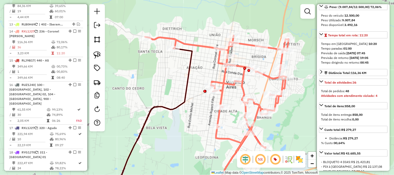
click at [182, 40] on icon at bounding box center [217, 94] width 144 height 116
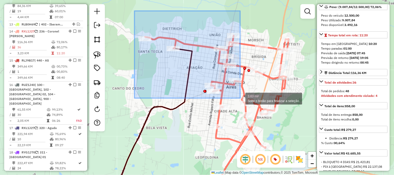
drag, startPoint x: 135, startPoint y: 11, endPoint x: 241, endPoint y: 98, distance: 137.5
click at [241, 98] on icon at bounding box center [217, 94] width 144 height 116
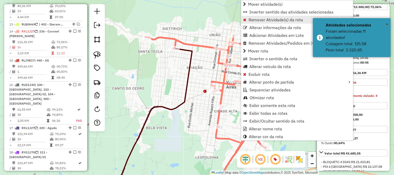
click at [256, 21] on span "Remover Atividade(s) da rota" at bounding box center [276, 20] width 55 height 4
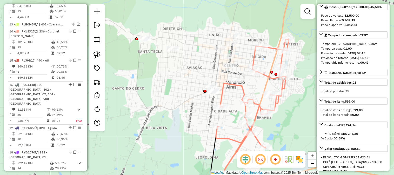
click at [255, 56] on icon at bounding box center [252, 95] width 73 height 113
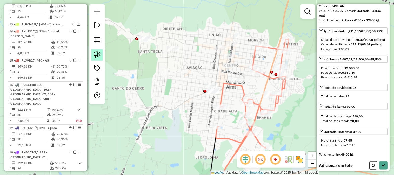
click at [96, 55] on img at bounding box center [97, 54] width 7 height 7
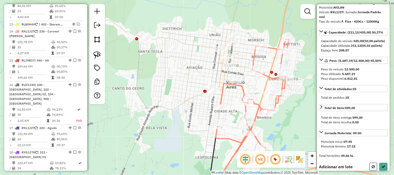
scroll to position [30, 0]
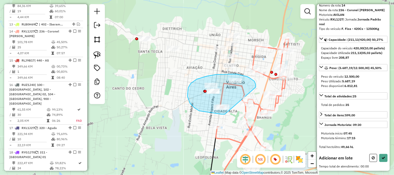
drag, startPoint x: 256, startPoint y: 87, endPoint x: 229, endPoint y: 114, distance: 37.8
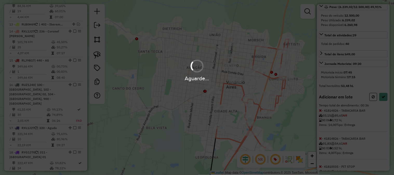
click at [383, 105] on hb-app "Aguarde... Pop-up bloqueado! Seu navegador bloqueou automáticamente a abertura …" at bounding box center [197, 87] width 394 height 175
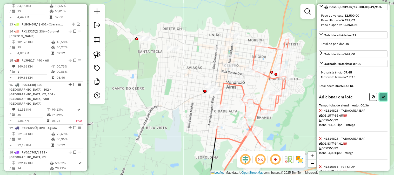
click at [383, 99] on icon at bounding box center [384, 97] width 4 height 4
select select "**********"
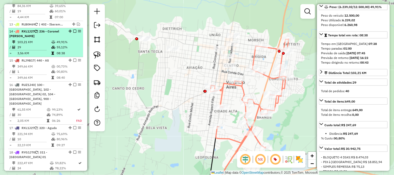
click at [73, 30] on em at bounding box center [74, 31] width 3 height 3
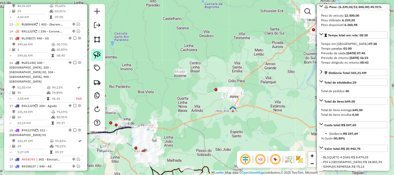
click at [92, 54] on link at bounding box center [96, 54] width 11 height 11
drag, startPoint x: 283, startPoint y: 68, endPoint x: 260, endPoint y: 112, distance: 50.1
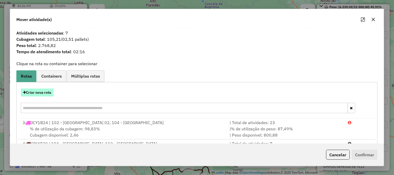
click at [46, 91] on button "Criar nova rota" at bounding box center [37, 93] width 33 height 8
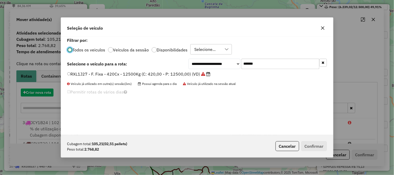
scroll to position [3, 1]
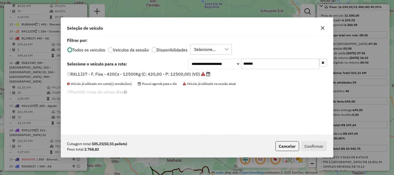
drag, startPoint x: 297, startPoint y: 62, endPoint x: 190, endPoint y: 52, distance: 106.9
click at [217, 55] on div "**********" at bounding box center [197, 85] width 272 height 99
paste input "text"
type input "*******"
click at [170, 71] on label "RLC7E98 - - C: 210 - P: 7500 (C: 210,00 - P: 7500,00) (VD)" at bounding box center [130, 74] width 126 height 6
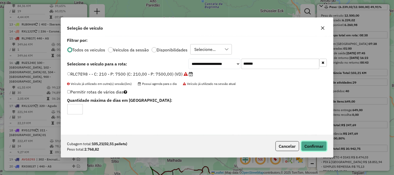
click at [322, 147] on button "Confirmar" at bounding box center [314, 146] width 26 height 10
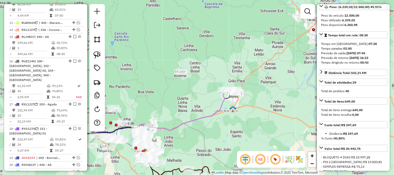
scroll to position [477, 0]
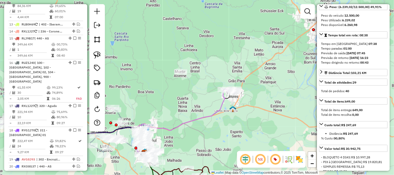
click at [220, 105] on icon at bounding box center [180, 122] width 89 height 67
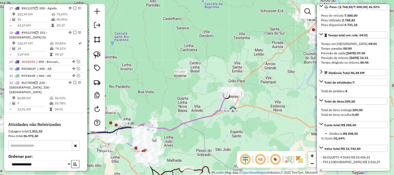
scroll to position [626, 0]
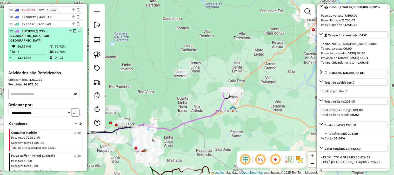
click at [58, 49] on td "59,78%" at bounding box center [68, 51] width 26 height 5
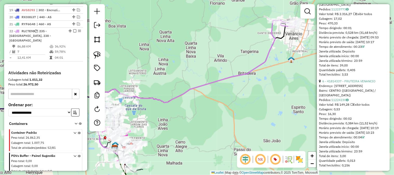
scroll to position [491, 0]
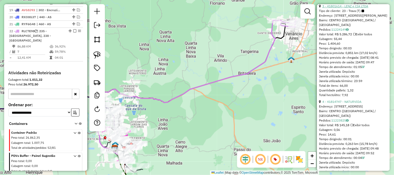
click at [354, 8] on link "3 - 41801614 - LENZ e CIA LTDA" at bounding box center [346, 6] width 46 height 4
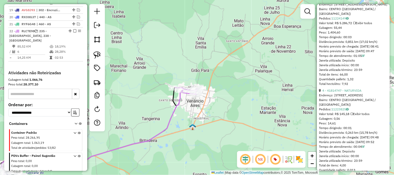
scroll to position [444, 0]
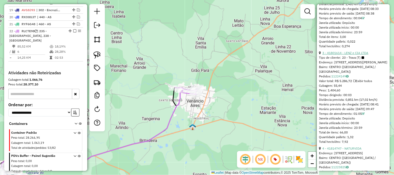
click at [365, 55] on link "3 - 41801614 - LENZ e CIA LTDA" at bounding box center [346, 53] width 46 height 4
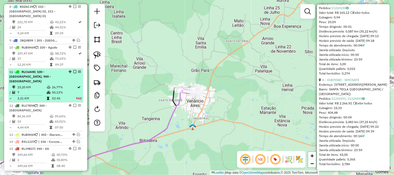
scroll to position [395, 0]
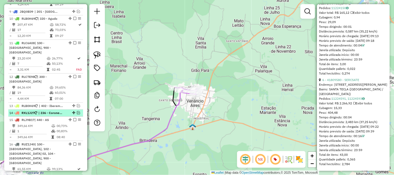
click at [77, 111] on em at bounding box center [78, 112] width 3 height 3
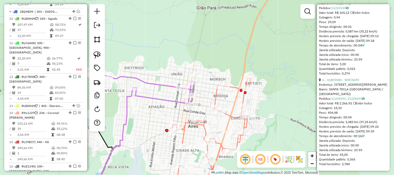
drag, startPoint x: 220, startPoint y: 71, endPoint x: 226, endPoint y: 48, distance: 23.7
click at [226, 51] on div "Janela de atendimento Grade de atendimento Capacidade Transportadoras Veículos …" at bounding box center [197, 87] width 394 height 175
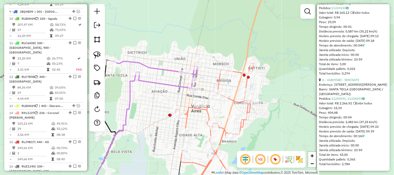
click at [158, 81] on icon at bounding box center [153, 75] width 87 height 28
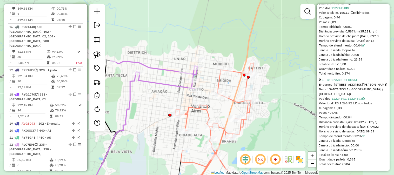
scroll to position [648, 0]
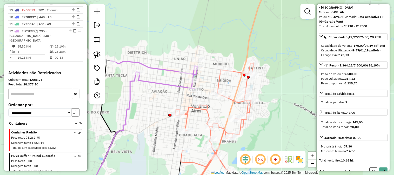
drag, startPoint x: 150, startPoint y: 47, endPoint x: 150, endPoint y: 34, distance: 13.0
click at [150, 35] on div "Janela de atendimento Grade de atendimento Capacidade Transportadoras Veículos …" at bounding box center [197, 87] width 394 height 175
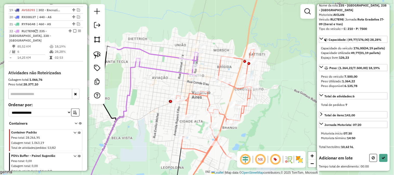
scroll to position [30, 0]
click at [97, 57] on img at bounding box center [97, 54] width 7 height 7
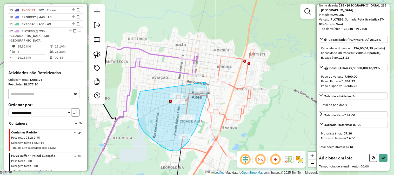
drag, startPoint x: 140, startPoint y: 91, endPoint x: 205, endPoint y: 82, distance: 65.6
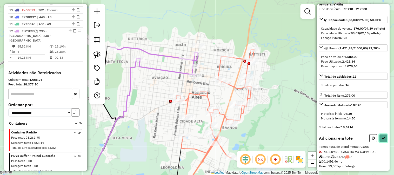
click at [383, 140] on icon at bounding box center [384, 138] width 4 height 4
select select "**********"
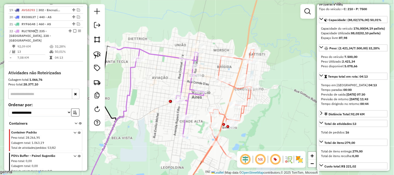
click at [219, 67] on icon at bounding box center [228, 105] width 52 height 113
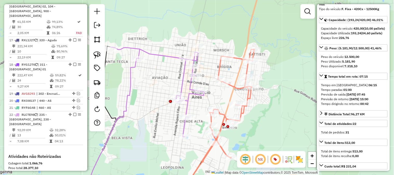
scroll to position [482, 0]
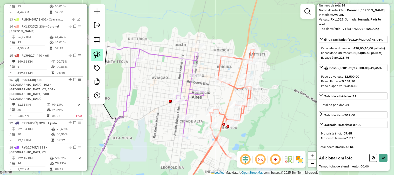
click at [97, 55] on img at bounding box center [97, 54] width 7 height 7
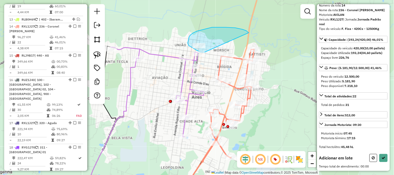
drag, startPoint x: 249, startPoint y: 33, endPoint x: 205, endPoint y: 52, distance: 48.3
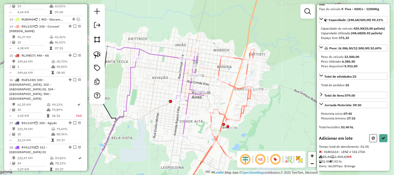
click at [387, 148] on div "Informações da rota selecionada Número da rota: 14 Nome da rota: 236 - Coronel …" at bounding box center [353, 87] width 73 height 167
click at [373, 142] on button at bounding box center [374, 138] width 8 height 8
select select "**********"
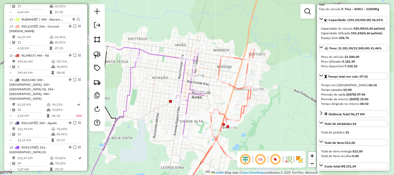
click at [219, 68] on icon at bounding box center [228, 105] width 52 height 113
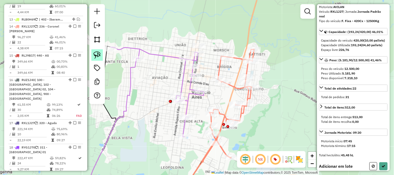
click at [100, 55] on img at bounding box center [97, 54] width 7 height 7
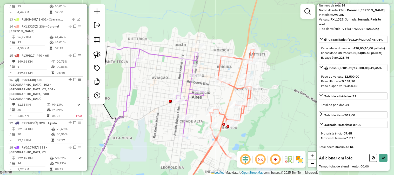
scroll to position [30, 0]
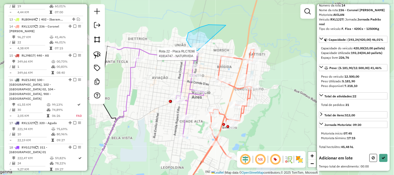
drag, startPoint x: 209, startPoint y: 25, endPoint x: 219, endPoint y: 54, distance: 30.9
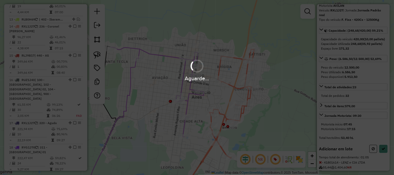
scroll to position [41, 0]
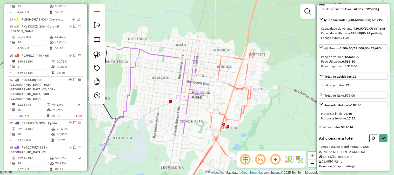
click at [385, 153] on hb-app "Aguarde... Pop-up bloqueado! Seu navegador bloqueou automáticamente a abertura …" at bounding box center [197, 87] width 394 height 175
click at [384, 140] on icon at bounding box center [384, 138] width 4 height 4
select select "**********"
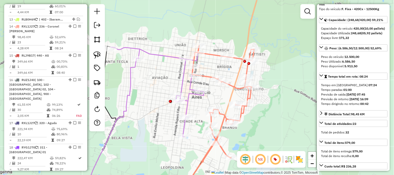
click at [171, 55] on icon at bounding box center [158, 92] width 94 height 90
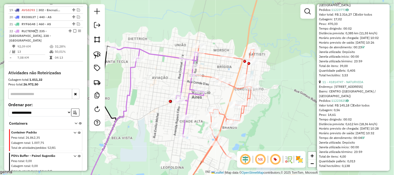
scroll to position [1343, 0]
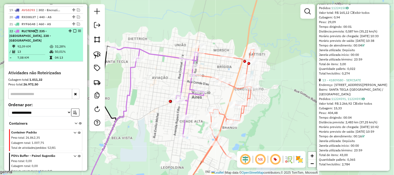
click at [73, 29] on em at bounding box center [74, 30] width 3 height 3
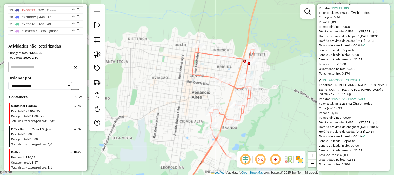
click at [195, 56] on icon at bounding box center [223, 104] width 62 height 116
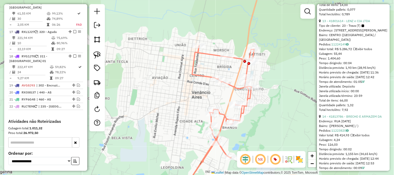
scroll to position [482, 0]
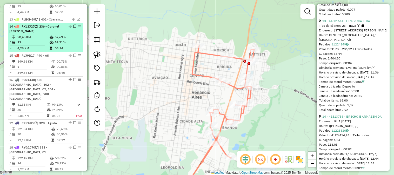
click at [43, 23] on li "14 - RXL1J27 | 236 - Coronel Brito 98,45 KM 52,69% / 23 59,21% = 4,28 KM 08:24" at bounding box center [45, 37] width 75 height 29
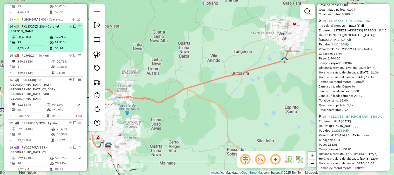
click at [74, 25] on em at bounding box center [74, 26] width 3 height 3
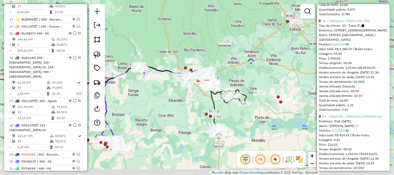
drag, startPoint x: 268, startPoint y: 82, endPoint x: 225, endPoint y: 34, distance: 64.0
click at [248, 58] on img at bounding box center [251, 61] width 7 height 7
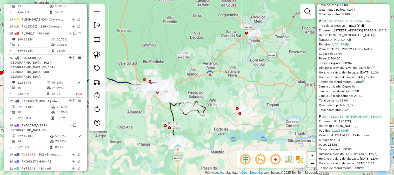
drag, startPoint x: 246, startPoint y: 29, endPoint x: 211, endPoint y: 113, distance: 91.0
click at [211, 113] on div "Janela de atendimento Grade de atendimento Capacidade Transportadoras Veículos …" at bounding box center [197, 87] width 394 height 175
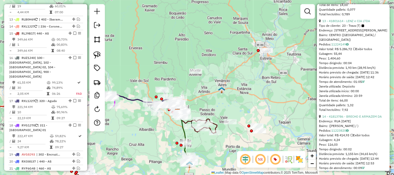
drag, startPoint x: 212, startPoint y: 116, endPoint x: 259, endPoint y: 54, distance: 77.5
click at [259, 54] on div "Janela de atendimento Grade de atendimento Capacidade Transportadoras Veículos …" at bounding box center [197, 87] width 394 height 175
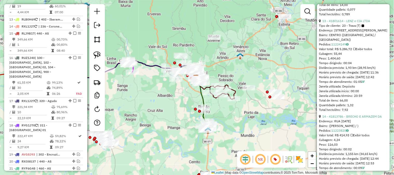
drag, startPoint x: 255, startPoint y: 77, endPoint x: 256, endPoint y: 69, distance: 8.9
click at [256, 69] on div "Janela de atendimento Grade de atendimento Capacidade Transportadoras Veículos …" at bounding box center [197, 87] width 394 height 175
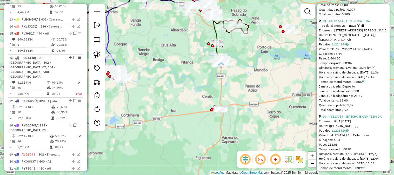
drag, startPoint x: 290, startPoint y: 98, endPoint x: 299, endPoint y: 107, distance: 12.9
click at [299, 107] on div "Janela de atendimento Grade de atendimento Capacidade Transportadoras Veículos …" at bounding box center [197, 87] width 394 height 175
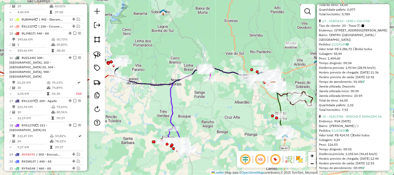
drag, startPoint x: 253, startPoint y: 46, endPoint x: 196, endPoint y: 44, distance: 57.4
click at [196, 44] on div "Janela de atendimento Grade de atendimento Capacidade Transportadoras Veículos …" at bounding box center [197, 87] width 394 height 175
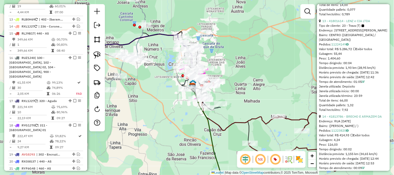
drag, startPoint x: 233, startPoint y: 76, endPoint x: 253, endPoint y: 81, distance: 21.3
click at [253, 81] on div "Janela de atendimento Grade de atendimento Capacidade Transportadoras Veículos …" at bounding box center [197, 87] width 394 height 175
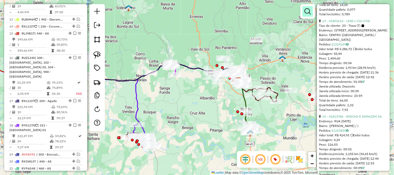
click at [307, 9] on em at bounding box center [308, 11] width 6 height 6
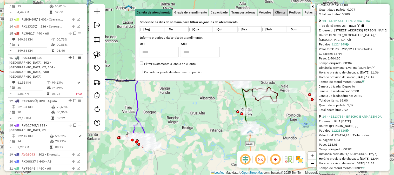
click at [285, 14] on link "Cliente" at bounding box center [281, 12] width 14 height 7
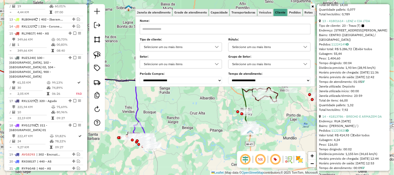
click at [178, 50] on div "Selecione um ou mais itens" at bounding box center [177, 47] width 70 height 8
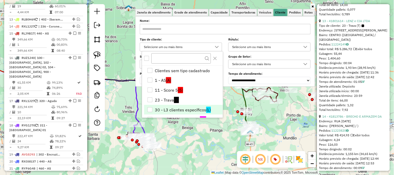
scroll to position [60, 0]
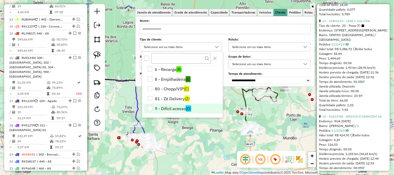
click at [186, 109] on span "(D)" at bounding box center [188, 108] width 5 height 6
click at [183, 142] on div "Janela de atendimento Grade de atendimento Capacidade Transportadoras Veículos …" at bounding box center [197, 87] width 394 height 175
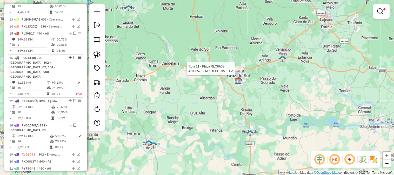
select select "**********"
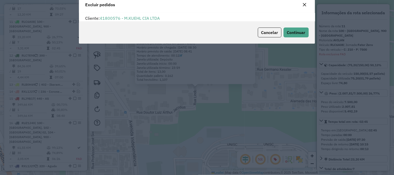
scroll to position [0, 0]
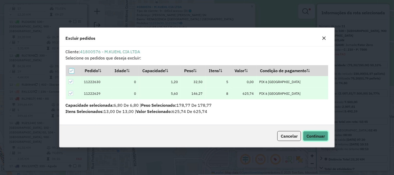
click at [308, 137] on span "Continuar" at bounding box center [316, 136] width 18 height 5
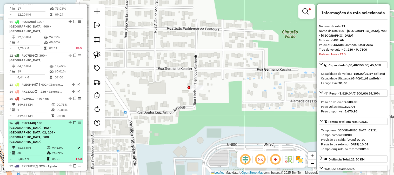
click at [63, 121] on div "16 - RUZ1J40 | 100 - Santa Cruz do Sul, 102 - Santa Cruz 02, 104 - Arroio Grand…" at bounding box center [45, 132] width 73 height 23
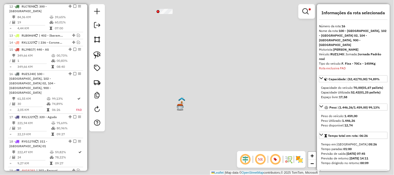
scroll to position [513, 0]
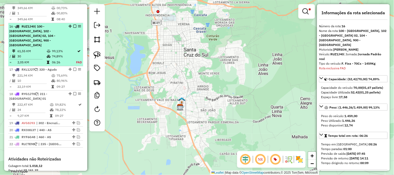
click at [62, 24] on div "16 - RUZ1J40 | 100 - Santa Cruz do Sul, 102 - Santa Cruz 02, 104 - Arroio Grand…" at bounding box center [36, 35] width 55 height 23
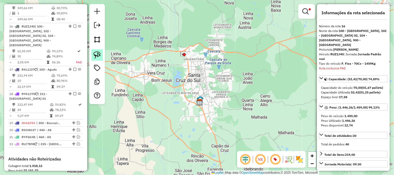
click at [100, 52] on img at bounding box center [97, 54] width 7 height 7
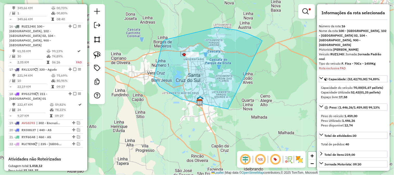
drag, startPoint x: 259, startPoint y: 38, endPoint x: 247, endPoint y: 109, distance: 71.6
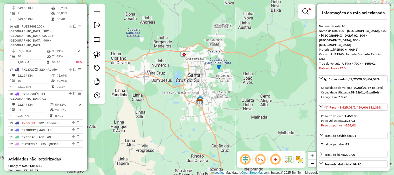
scroll to position [87, 0]
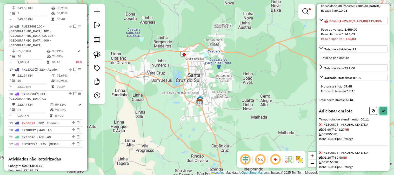
click at [382, 112] on icon at bounding box center [384, 111] width 4 height 4
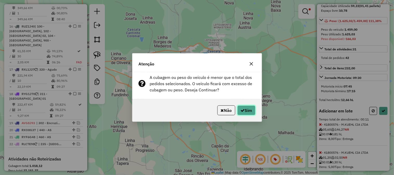
click at [246, 108] on button "Sim" at bounding box center [246, 110] width 18 height 10
select select "**********"
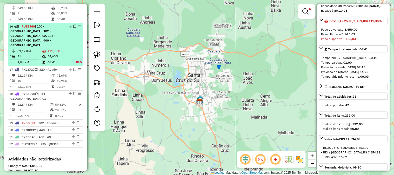
click at [61, 49] on td "111,38%" at bounding box center [59, 51] width 24 height 5
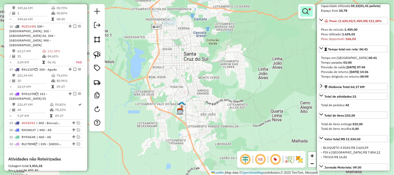
click at [302, 9] on link at bounding box center [307, 11] width 12 height 10
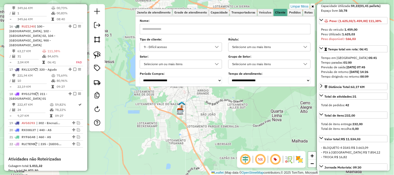
click at [302, 6] on link "Limpar filtros" at bounding box center [300, 7] width 20 height 6
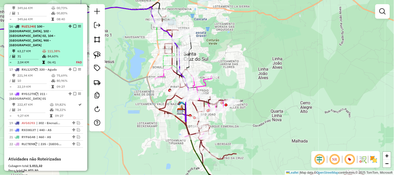
click at [58, 24] on div "16 - RUZ1J40 | 100 - Santa Cruz do Sul, 102 - Santa Cruz 02, 104 - Arroio Grand…" at bounding box center [36, 35] width 55 height 23
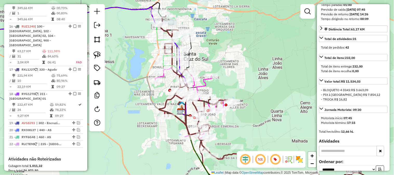
scroll to position [231, 0]
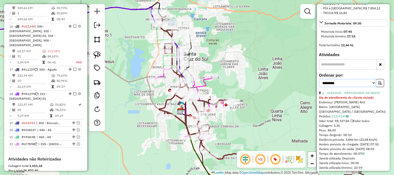
click at [340, 81] on select "**********" at bounding box center [347, 83] width 57 height 8
select select "*********"
click at [319, 79] on select "**********" at bounding box center [347, 83] width 57 height 8
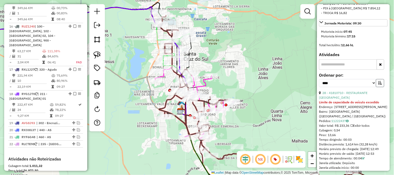
click at [381, 82] on button "button" at bounding box center [380, 83] width 8 height 8
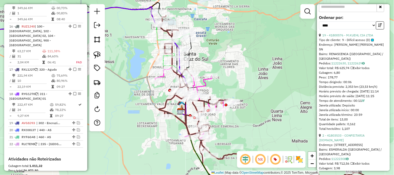
scroll to position [375, 0]
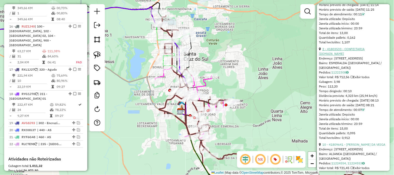
click at [353, 48] on link "2 - 41803533 - CONFEITARIA MINIM.FR" at bounding box center [342, 51] width 46 height 9
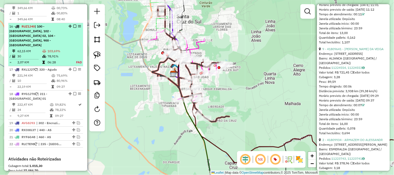
scroll to position [275, 0]
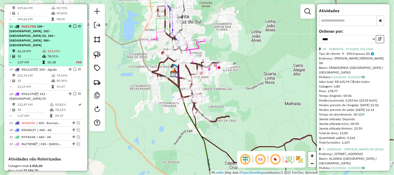
click at [65, 49] on td "103,69%" at bounding box center [59, 51] width 24 height 5
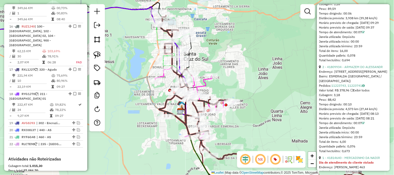
scroll to position [593, 0]
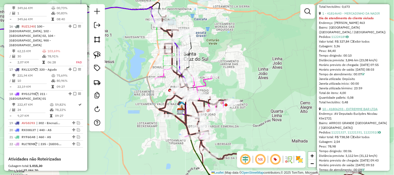
click at [359, 111] on link "10 - 41806293 - EXTREMME BAR LTDA" at bounding box center [350, 109] width 55 height 4
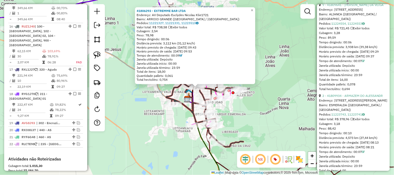
scroll to position [304, 0]
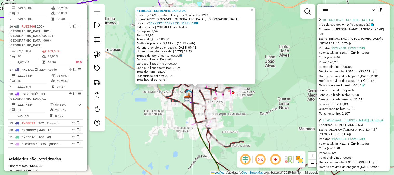
click at [356, 119] on link "9 - 41809641 - RAQUEL INES DA VEIGA" at bounding box center [353, 120] width 61 height 4
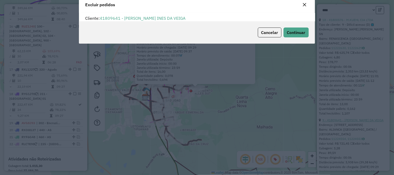
scroll to position [0, 0]
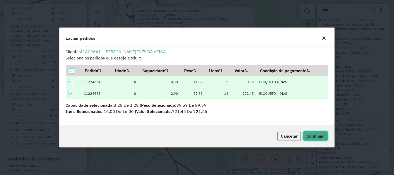
click at [319, 134] on span "Continuar" at bounding box center [316, 136] width 18 height 5
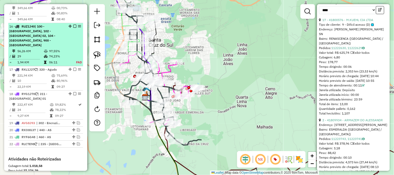
click at [64, 54] on td "74,23%" at bounding box center [60, 56] width 22 height 5
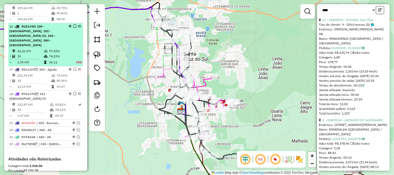
click at [73, 25] on em at bounding box center [74, 26] width 3 height 3
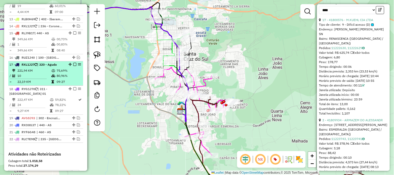
scroll to position [540, 0]
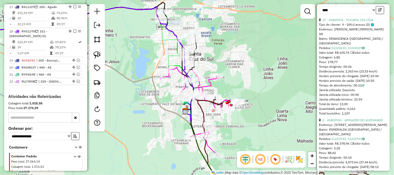
click at [246, 74] on div "Janela de atendimento Grade de atendimento Capacidade Transportadoras Veículos …" at bounding box center [197, 87] width 394 height 175
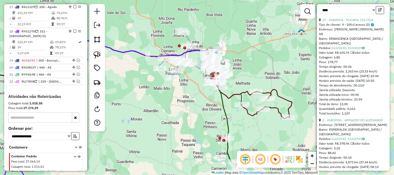
drag, startPoint x: 263, startPoint y: 71, endPoint x: 237, endPoint y: 63, distance: 27.4
click at [237, 63] on div "Janela de atendimento Grade de atendimento Capacidade Transportadoras Veículos …" at bounding box center [197, 87] width 394 height 175
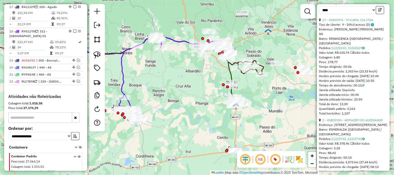
drag, startPoint x: 253, startPoint y: 46, endPoint x: 255, endPoint y: 36, distance: 10.9
click at [255, 36] on div "Janela de atendimento Grade de atendimento Capacidade Transportadoras Veículos …" at bounding box center [197, 87] width 394 height 175
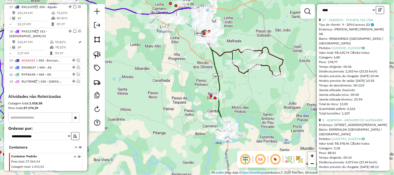
click at [215, 71] on icon at bounding box center [215, 85] width 23 height 103
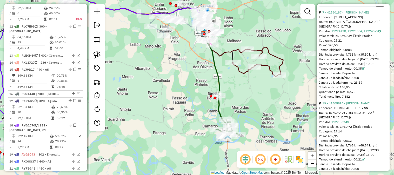
scroll to position [304, 0]
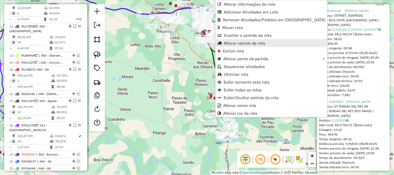
click at [235, 41] on span "Alterar veículo da rota" at bounding box center [245, 43] width 42 height 4
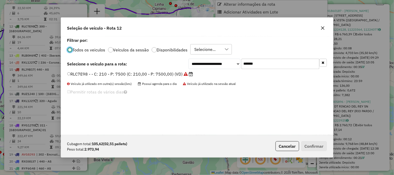
scroll to position [3, 1]
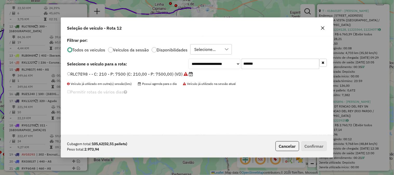
drag, startPoint x: 269, startPoint y: 65, endPoint x: 177, endPoint y: 58, distance: 92.3
click at [235, 61] on div "**********" at bounding box center [258, 64] width 138 height 10
paste input "text"
type input "*******"
click at [160, 69] on div "**********" at bounding box center [197, 64] width 260 height 10
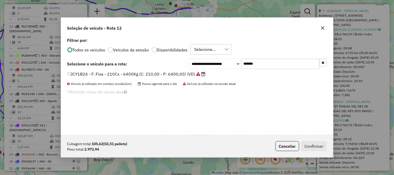
click at [162, 73] on label "JCY1B24 - F. Fixa - 210Cx - 6400Kg (C: 210,00 - P: 6400,00) (VD)" at bounding box center [136, 74] width 138 height 6
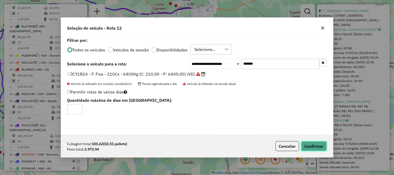
click at [309, 148] on button "Confirmar" at bounding box center [314, 146] width 26 height 10
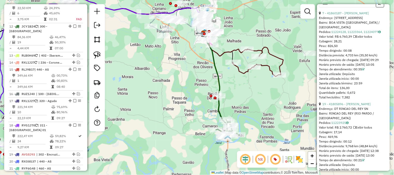
scroll to position [294, 0]
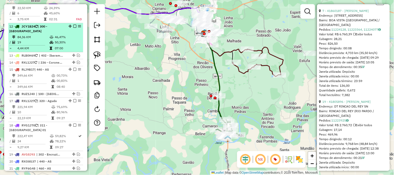
click at [73, 25] on em at bounding box center [74, 26] width 3 height 3
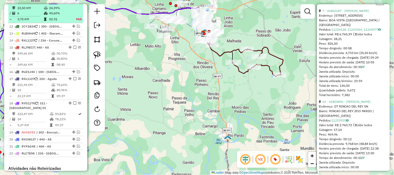
scroll to position [424, 0]
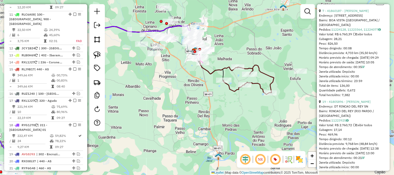
drag, startPoint x: 243, startPoint y: 96, endPoint x: 213, endPoint y: 156, distance: 66.6
click at [214, 154] on div "Janela de atendimento Grade de atendimento Capacidade Transportadoras Veículos …" at bounding box center [197, 87] width 394 height 175
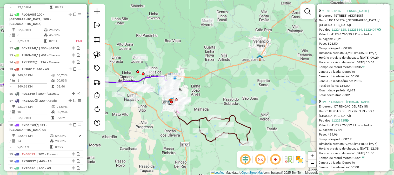
click at [195, 120] on icon at bounding box center [213, 121] width 76 height 47
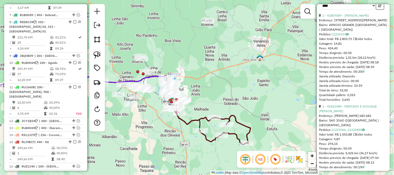
scroll to position [261, 0]
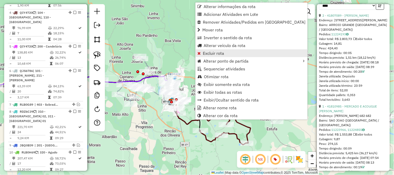
click at [221, 52] on span "Excluir rota" at bounding box center [213, 53] width 21 height 4
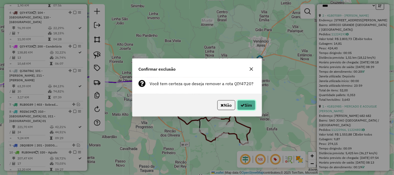
click at [248, 107] on button "Sim" at bounding box center [246, 105] width 18 height 10
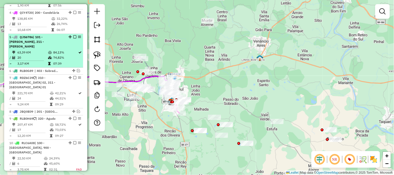
click at [50, 35] on div "5 - QJS6786 | 101 - Vera Cruz, 211 - Cipriano de Oliveira" at bounding box center [36, 42] width 55 height 14
select select "*********"
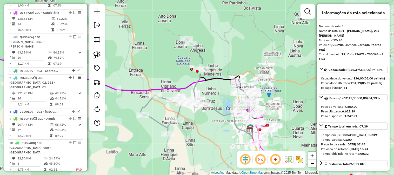
click at [200, 54] on icon at bounding box center [172, 87] width 64 height 96
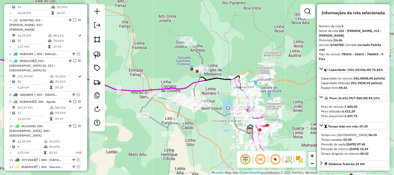
scroll to position [286, 0]
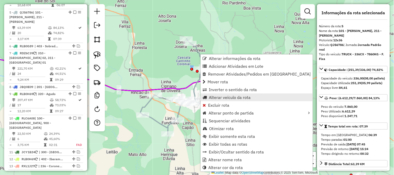
click at [218, 97] on span "Alterar veículo da rota" at bounding box center [230, 97] width 42 height 4
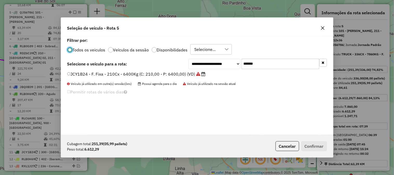
scroll to position [3, 1]
drag, startPoint x: 294, startPoint y: 60, endPoint x: 220, endPoint y: 57, distance: 74.1
click at [226, 57] on div "**********" at bounding box center [197, 85] width 272 height 99
paste input "text"
click at [165, 73] on label "RLD1A88 - - C: 210 - P: 7500 (C: 210,00 - P: 7500,00) (VD)" at bounding box center [127, 74] width 121 height 6
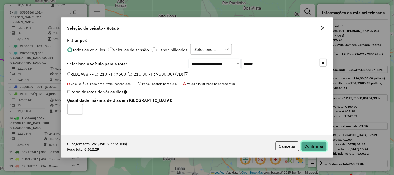
click at [308, 147] on button "Confirmar" at bounding box center [314, 146] width 26 height 10
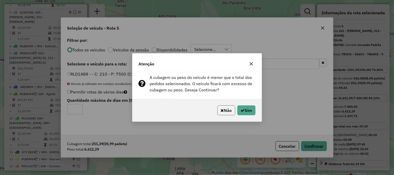
click at [230, 108] on button "Não" at bounding box center [226, 110] width 18 height 10
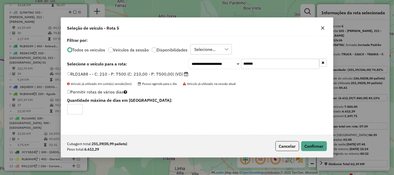
drag, startPoint x: 294, startPoint y: 67, endPoint x: 221, endPoint y: 62, distance: 72.9
click at [222, 62] on div "**********" at bounding box center [258, 64] width 138 height 10
paste input "text"
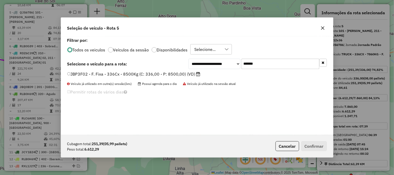
type input "*******"
click at [182, 73] on label "JBP3F02 - F. Fixa - 336Cx - 8500Kg (C: 336,00 - P: 8500,00) (VD)" at bounding box center [133, 74] width 133 height 6
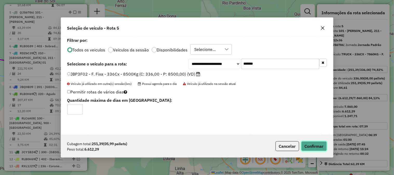
click at [321, 147] on button "Confirmar" at bounding box center [314, 146] width 26 height 10
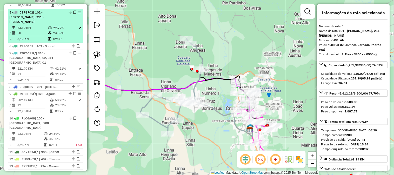
click at [73, 11] on em at bounding box center [74, 12] width 3 height 3
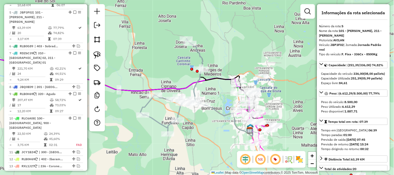
scroll to position [264, 0]
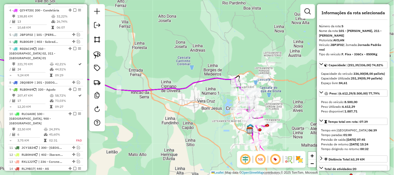
click at [232, 53] on div "Janela de atendimento Grade de atendimento Capacidade Transportadoras Veículos …" at bounding box center [197, 87] width 394 height 175
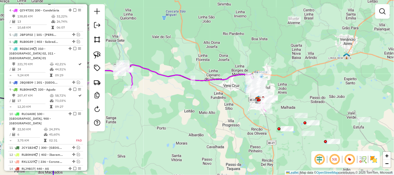
drag, startPoint x: 281, startPoint y: 73, endPoint x: 195, endPoint y: 61, distance: 86.4
click at [291, 72] on div "Janela de atendimento Grade de atendimento Capacidade Transportadoras Veículos …" at bounding box center [197, 87] width 394 height 175
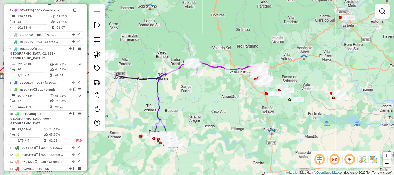
drag, startPoint x: 222, startPoint y: 48, endPoint x: 239, endPoint y: 48, distance: 16.9
click at [239, 48] on div "Janela de atendimento Grade de atendimento Capacidade Transportadoras Veículos …" at bounding box center [197, 87] width 394 height 175
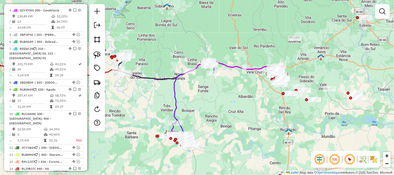
click at [231, 65] on icon at bounding box center [244, 71] width 67 height 19
select select "*********"
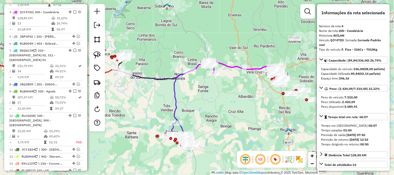
scroll to position [261, 0]
drag, startPoint x: 219, startPoint y: 43, endPoint x: 177, endPoint y: 40, distance: 42.2
click at [177, 40] on div "Janela de atendimento Grade de atendimento Capacidade Transportadoras Veículos …" at bounding box center [197, 87] width 394 height 175
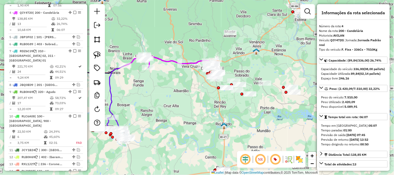
drag, startPoint x: 162, startPoint y: 91, endPoint x: 168, endPoint y: 38, distance: 54.1
click at [167, 41] on div "Janela de atendimento Grade de atendimento Capacidade Transportadoras Veículos …" at bounding box center [197, 87] width 394 height 175
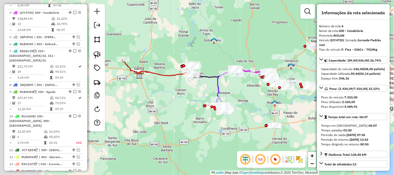
drag, startPoint x: 187, startPoint y: 74, endPoint x: 259, endPoint y: 106, distance: 78.1
click at [259, 106] on div "Janela de atendimento Grade de atendimento Capacidade Transportadoras Veículos …" at bounding box center [197, 87] width 394 height 175
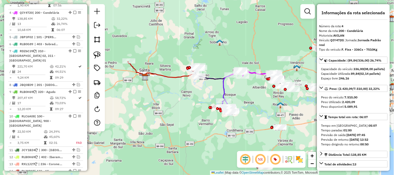
drag, startPoint x: 207, startPoint y: 54, endPoint x: 230, endPoint y: 66, distance: 25.8
click at [230, 66] on div "Janela de atendimento Grade de atendimento Capacidade Transportadoras Veículos …" at bounding box center [197, 87] width 394 height 175
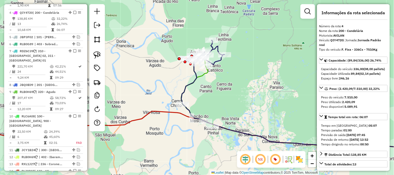
drag, startPoint x: 237, startPoint y: 70, endPoint x: 240, endPoint y: 80, distance: 11.0
click at [240, 81] on div "Janela de atendimento Grade de atendimento Capacidade Transportadoras Veículos …" at bounding box center [197, 87] width 394 height 175
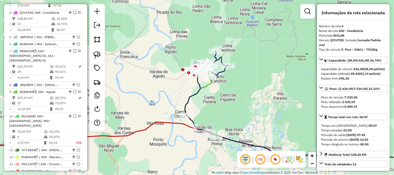
click at [218, 56] on icon at bounding box center [208, 63] width 40 height 24
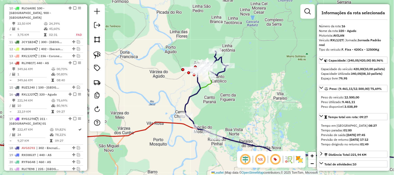
scroll to position [442, 0]
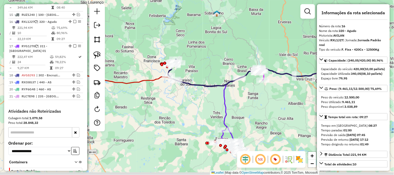
drag, startPoint x: 251, startPoint y: 62, endPoint x: 160, endPoint y: 48, distance: 92.3
click at [161, 48] on div "Janela de atendimento Grade de atendimento Capacidade Transportadoras Veículos …" at bounding box center [197, 87] width 394 height 175
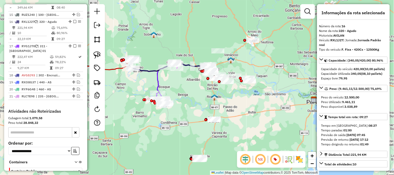
click at [210, 50] on div "Janela de atendimento Grade de atendimento Capacidade Transportadoras Veículos …" at bounding box center [197, 87] width 394 height 175
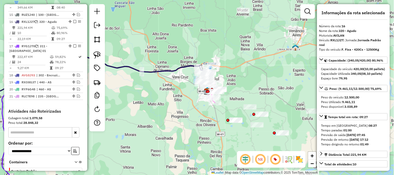
drag, startPoint x: 247, startPoint y: 64, endPoint x: 260, endPoint y: 57, distance: 14.4
click at [260, 57] on div "Janela de atendimento Grade de atendimento Capacidade Transportadoras Veículos …" at bounding box center [197, 87] width 394 height 175
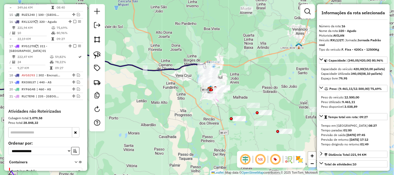
drag, startPoint x: 232, startPoint y: 53, endPoint x: 253, endPoint y: 43, distance: 22.3
click at [253, 43] on div "Janela de atendimento Grade de atendimento Capacidade Transportadoras Veículos …" at bounding box center [197, 87] width 394 height 175
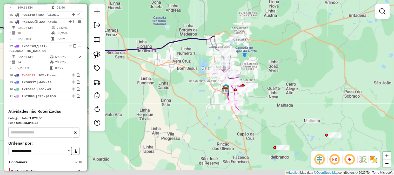
click at [256, 62] on div "Janela de atendimento Grade de atendimento Capacidade Transportadoras Veículos …" at bounding box center [197, 87] width 394 height 175
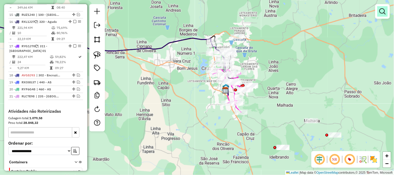
click at [383, 10] on em at bounding box center [383, 11] width 6 height 6
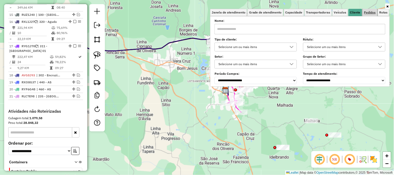
click at [370, 12] on span "Pedidos" at bounding box center [370, 12] width 12 height 3
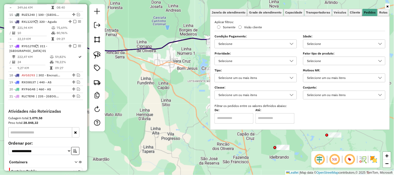
click at [331, 55] on label "Fator tipo de produto:" at bounding box center [344, 53] width 82 height 5
click at [331, 57] on div "Selecione" at bounding box center [344, 61] width 82 height 9
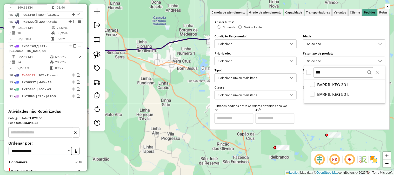
type input "***"
click at [308, 72] on div "All items unselected" at bounding box center [309, 72] width 5 height 5
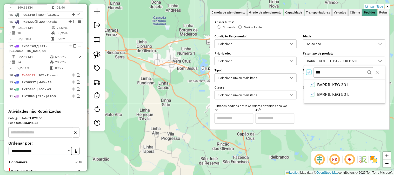
click at [172, 64] on div "Limpar filtros Janela de atendimento Grade de atendimento Capacidade Transporta…" at bounding box center [197, 87] width 394 height 175
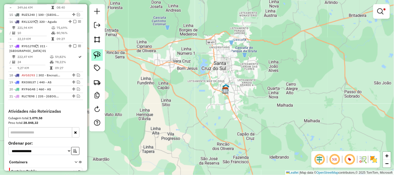
click at [100, 53] on img at bounding box center [97, 54] width 7 height 7
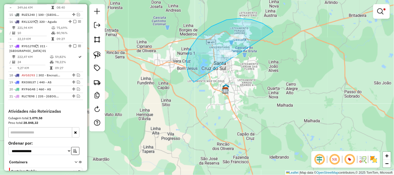
drag, startPoint x: 273, startPoint y: 31, endPoint x: 262, endPoint y: 91, distance: 60.8
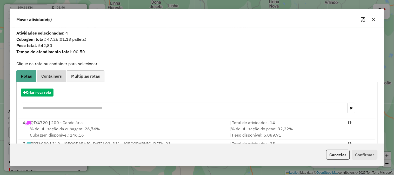
click at [54, 77] on span "Containers" at bounding box center [51, 76] width 21 height 4
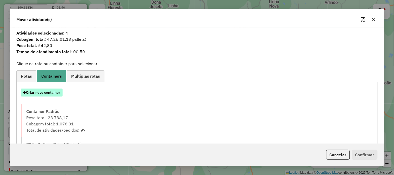
click at [52, 93] on button "Criar novo container" at bounding box center [42, 93] width 42 height 8
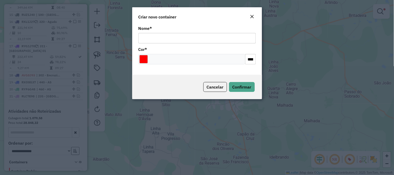
click at [172, 43] on input "Nome *" at bounding box center [196, 38] width 117 height 10
type input "*****"
click at [243, 84] on span "Confirmar" at bounding box center [242, 86] width 19 height 5
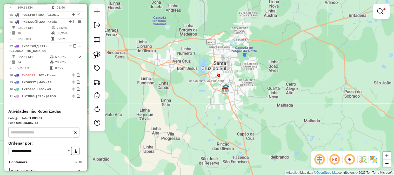
scroll to position [543, 0]
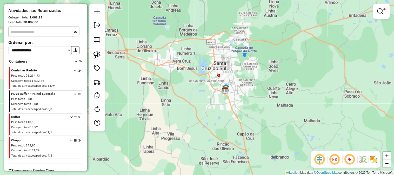
click at [78, 139] on icon at bounding box center [79, 148] width 3 height 19
click at [377, 10] on link at bounding box center [381, 11] width 12 height 10
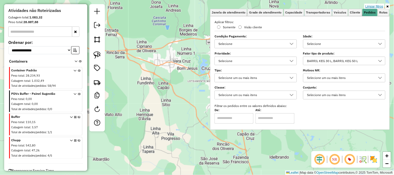
click at [377, 6] on link "Limpar filtros" at bounding box center [375, 7] width 20 height 6
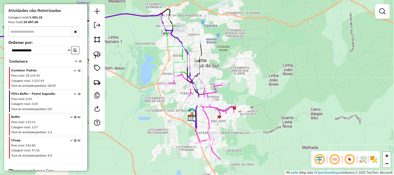
drag, startPoint x: 264, startPoint y: 63, endPoint x: 268, endPoint y: 49, distance: 14.3
click at [268, 49] on div "Janela de atendimento Grade de atendimento Capacidade Transportadoras Veículos …" at bounding box center [197, 87] width 394 height 175
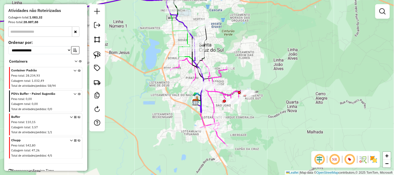
drag, startPoint x: 263, startPoint y: 51, endPoint x: 272, endPoint y: 61, distance: 13.3
click at [272, 61] on div "Janela de atendimento Grade de atendimento Capacidade Transportadoras Veículos …" at bounding box center [197, 87] width 394 height 175
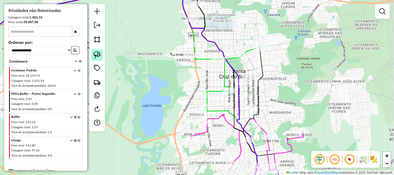
click at [97, 53] on img at bounding box center [97, 54] width 7 height 7
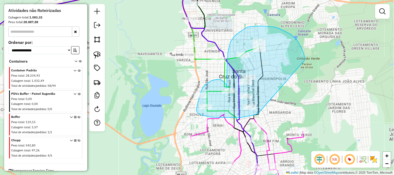
drag, startPoint x: 302, startPoint y: 49, endPoint x: 260, endPoint y: 113, distance: 76.3
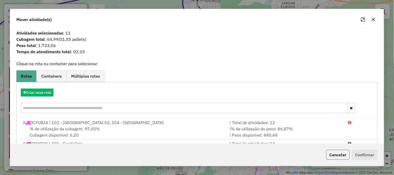
click at [338, 152] on button "Cancelar" at bounding box center [338, 155] width 24 height 10
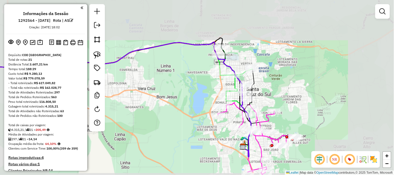
scroll to position [543, 0]
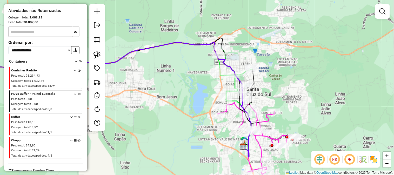
click at [100, 49] on div at bounding box center [97, 67] width 16 height 127
click at [97, 55] on img at bounding box center [97, 54] width 7 height 7
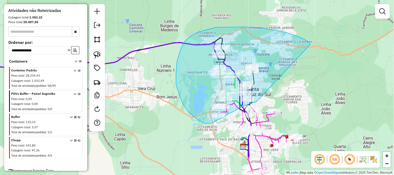
drag, startPoint x: 310, startPoint y: 44, endPoint x: 258, endPoint y: 101, distance: 77.1
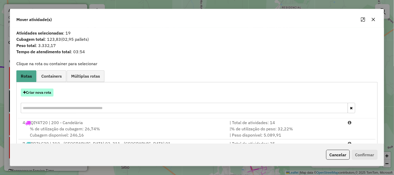
click at [42, 94] on button "Criar nova rota" at bounding box center [37, 93] width 33 height 8
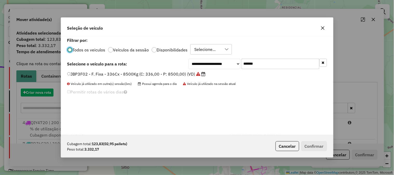
scroll to position [3, 1]
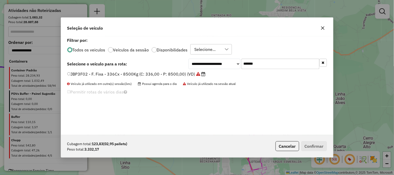
drag, startPoint x: 280, startPoint y: 61, endPoint x: 205, endPoint y: 59, distance: 74.9
click at [207, 59] on div "**********" at bounding box center [258, 64] width 138 height 10
click at [205, 59] on select "**********" at bounding box center [215, 64] width 52 height 10
paste input "text"
type input "*******"
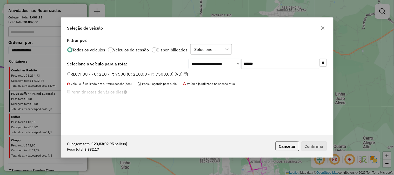
click at [172, 75] on label "RLC7F38 - - C: 210 - P: 7500 (C: 210,00 - P: 7500,00) (VD)" at bounding box center [127, 74] width 121 height 6
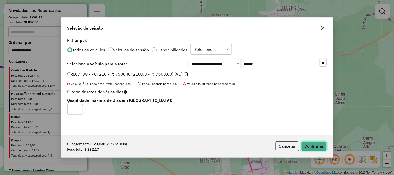
click at [310, 144] on button "Confirmar" at bounding box center [314, 146] width 26 height 10
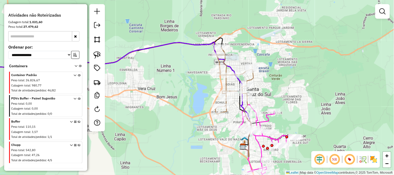
scroll to position [547, 0]
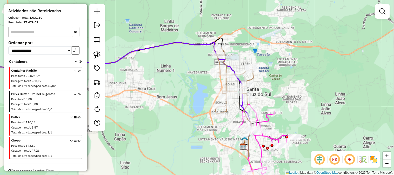
click at [252, 79] on icon at bounding box center [234, 81] width 38 height 68
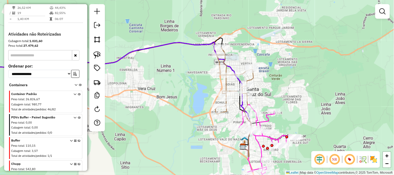
select select "*********"
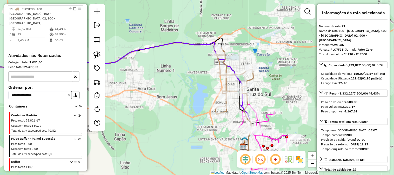
scroll to position [495, 0]
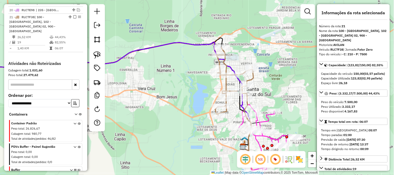
click at [252, 79] on icon at bounding box center [234, 81] width 38 height 68
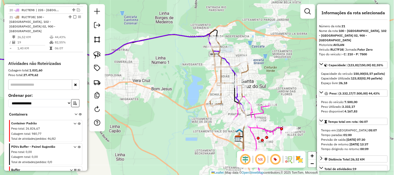
drag, startPoint x: 278, startPoint y: 87, endPoint x: 264, endPoint y: 66, distance: 24.9
click at [264, 66] on div "Janela de atendimento Grade de atendimento Capacidade Transportadoras Veículos …" at bounding box center [197, 87] width 394 height 175
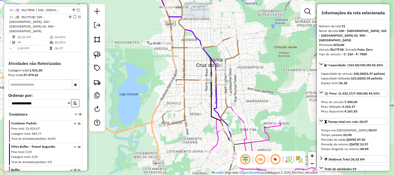
click at [234, 55] on icon at bounding box center [200, 60] width 77 height 136
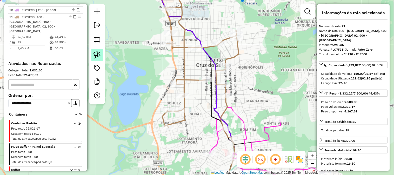
click at [98, 53] on img at bounding box center [97, 54] width 7 height 7
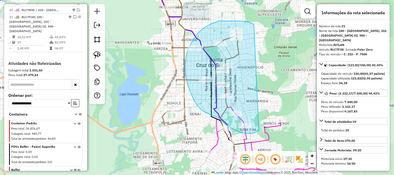
drag, startPoint x: 254, startPoint y: 24, endPoint x: 260, endPoint y: 130, distance: 106.4
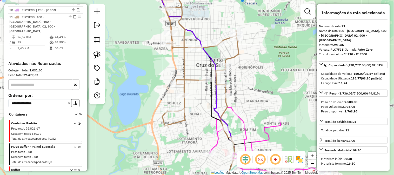
scroll to position [29, 0]
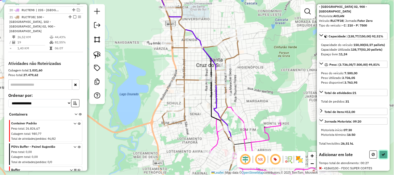
click at [381, 156] on button at bounding box center [384, 155] width 8 height 8
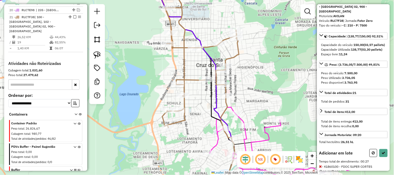
select select "*********"
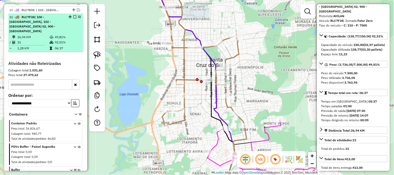
click at [73, 15] on em at bounding box center [74, 16] width 3 height 3
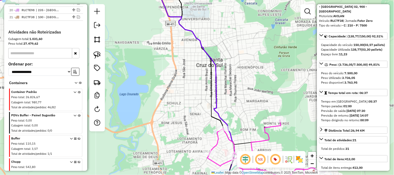
drag, startPoint x: 224, startPoint y: 84, endPoint x: 194, endPoint y: 50, distance: 44.9
click at [194, 50] on div "Janela de atendimento Grade de atendimento Capacidade Transportadoras Veículos …" at bounding box center [197, 87] width 394 height 175
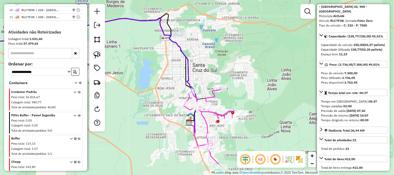
drag, startPoint x: 254, startPoint y: 81, endPoint x: 234, endPoint y: 47, distance: 38.5
click at [235, 48] on div "Janela de atendimento Grade de atendimento Capacidade Transportadoras Veículos …" at bounding box center [197, 87] width 394 height 175
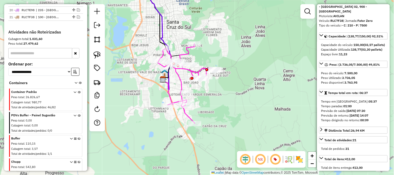
click at [177, 76] on icon at bounding box center [187, 83] width 59 height 79
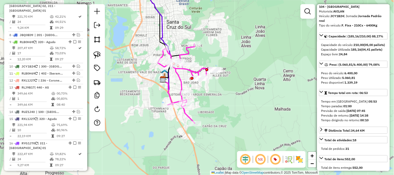
scroll to position [233, 0]
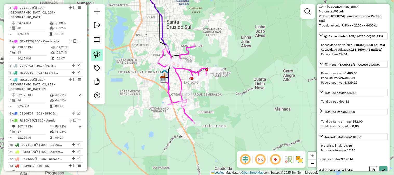
click at [97, 57] on img at bounding box center [97, 54] width 7 height 7
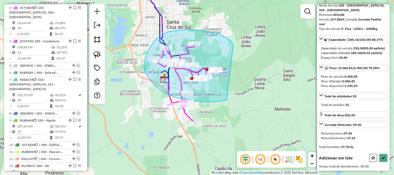
drag, startPoint x: 229, startPoint y: 40, endPoint x: 227, endPoint y: 100, distance: 60.1
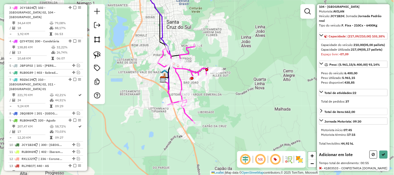
scroll to position [115, 0]
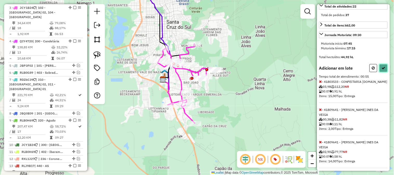
click at [384, 70] on icon at bounding box center [384, 68] width 4 height 4
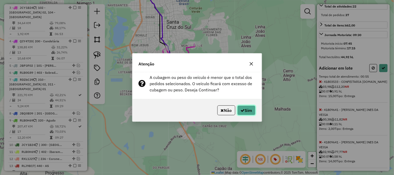
click at [248, 107] on button "Sim" at bounding box center [246, 110] width 18 height 10
select select "*********"
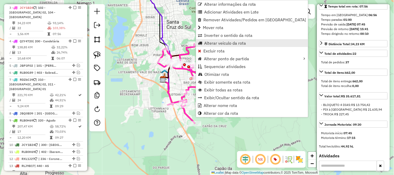
click at [217, 42] on span "Alterar veículo da rota" at bounding box center [225, 43] width 42 height 4
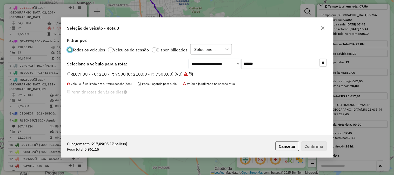
scroll to position [3, 1]
click at [197, 57] on div "**********" at bounding box center [197, 85] width 272 height 99
paste input "text"
type input "*******"
click at [163, 73] on label "RLC6A08 - - C: 210 - P: 7500 (C: 210,00 - P: 7500,00) (VD)" at bounding box center [127, 74] width 121 height 6
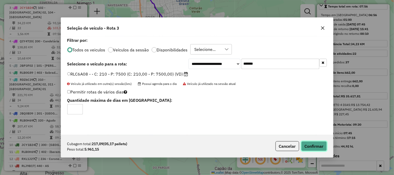
click at [306, 145] on button "Confirmar" at bounding box center [314, 146] width 26 height 10
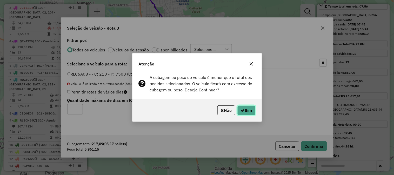
click at [242, 110] on icon "button" at bounding box center [243, 110] width 4 height 4
click at [242, 110] on div "Não Sim" at bounding box center [196, 110] width 129 height 22
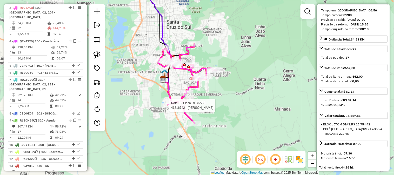
scroll to position [111, 0]
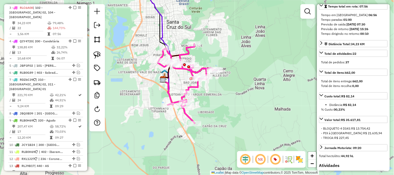
click at [167, 92] on icon at bounding box center [167, 92] width 9 height 26
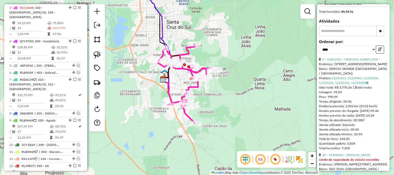
click at [354, 57] on div "**********" at bounding box center [353, 48] width 69 height 17
click at [354, 62] on link "9 - 41801051 - MERCADO AGNES LTDA -" at bounding box center [352, 60] width 58 height 4
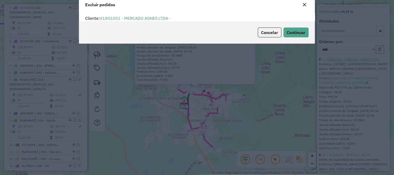
scroll to position [9, 0]
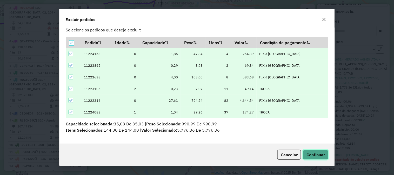
click at [311, 158] on button "Continuar" at bounding box center [315, 155] width 25 height 10
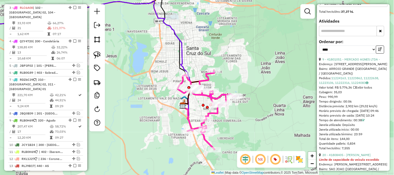
click at [186, 118] on icon at bounding box center [187, 118] width 9 height 26
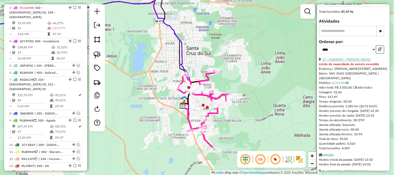
click at [361, 62] on link "19 - 41808405 - RODRIGO ALOISIO MULL" at bounding box center [347, 60] width 48 height 4
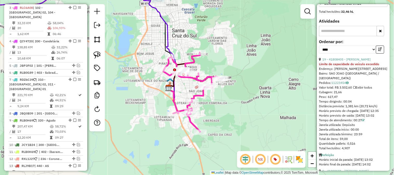
click at [174, 100] on icon at bounding box center [173, 101] width 9 height 26
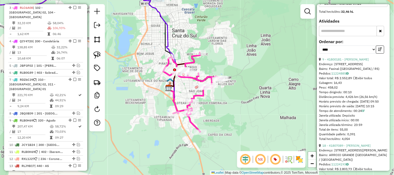
click at [359, 57] on div "**********" at bounding box center [353, 48] width 69 height 17
click at [361, 62] on link "9 - 41800181 - [PERSON_NAME]" at bounding box center [346, 60] width 47 height 4
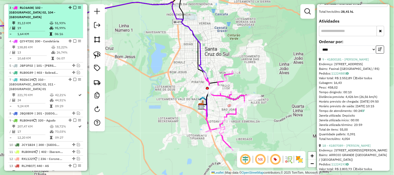
scroll to position [250, 0]
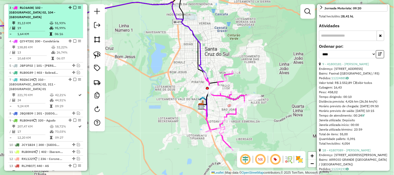
click at [73, 7] on em at bounding box center [74, 7] width 3 height 3
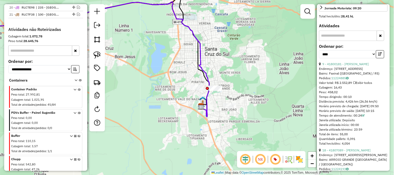
scroll to position [499, 0]
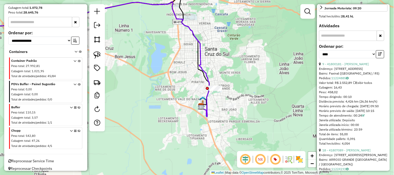
click at [78, 130] on icon at bounding box center [79, 139] width 3 height 19
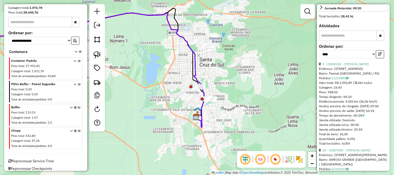
drag, startPoint x: 235, startPoint y: 66, endPoint x: 233, endPoint y: 71, distance: 5.6
click at [233, 71] on div "Janela de atendimento Grade de atendimento Capacidade Transportadoras Veículos …" at bounding box center [197, 87] width 394 height 175
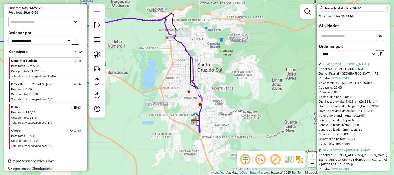
drag, startPoint x: 237, startPoint y: 68, endPoint x: 232, endPoint y: 79, distance: 12.5
click at [232, 79] on hb-app "Aguarde... Pop-up bloqueado! Seu navegador bloqueou automáticamente a abertura …" at bounding box center [197, 87] width 394 height 175
click at [232, 79] on div "Janela de atendimento Grade de atendimento Capacidade Transportadoras Veículos …" at bounding box center [197, 87] width 394 height 175
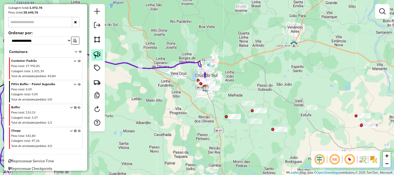
click at [99, 54] on img at bounding box center [97, 54] width 7 height 7
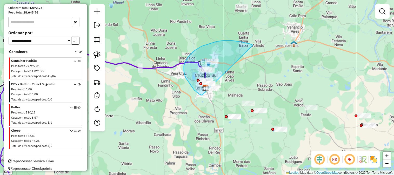
drag, startPoint x: 253, startPoint y: 45, endPoint x: 223, endPoint y: 97, distance: 59.3
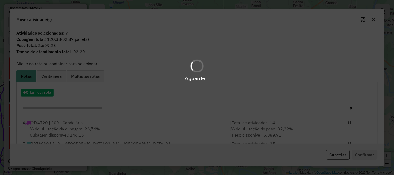
click at [37, 94] on div "Aguarde..." at bounding box center [197, 87] width 394 height 175
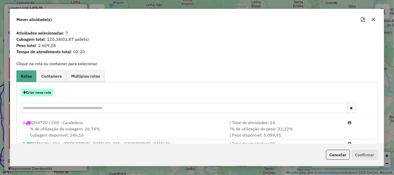
click at [40, 92] on button "Criar nova rota" at bounding box center [37, 93] width 33 height 8
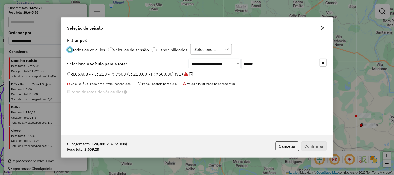
scroll to position [3, 1]
drag, startPoint x: 271, startPoint y: 65, endPoint x: 173, endPoint y: 65, distance: 98.5
click at [173, 65] on div "**********" at bounding box center [197, 64] width 260 height 10
paste input "text"
type input "*******"
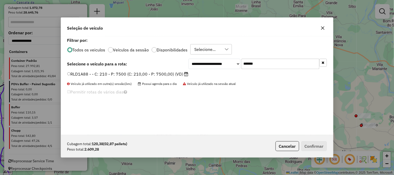
click at [153, 78] on div "RLD1A88 - - C: 210 - P: 7500 (C: 210,00 - P: 7500,00) (VD)" at bounding box center [197, 76] width 266 height 10
click at [157, 74] on label "RLD1A88 - - C: 210 - P: 7500 (C: 210,00 - P: 7500,00) (VD)" at bounding box center [127, 74] width 121 height 6
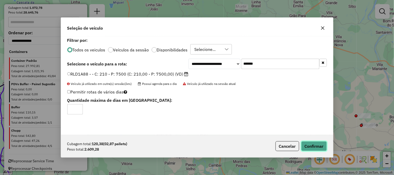
click at [311, 144] on button "Confirmar" at bounding box center [314, 146] width 26 height 10
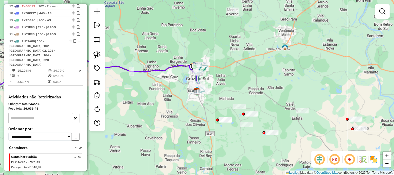
scroll to position [393, 0]
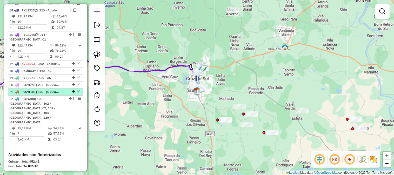
click at [77, 90] on em at bounding box center [78, 91] width 3 height 3
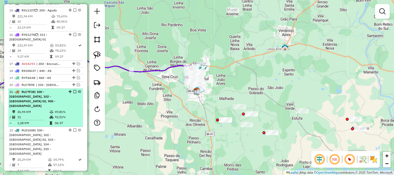
click at [73, 90] on em at bounding box center [74, 91] width 3 height 3
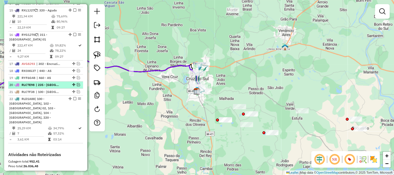
click at [77, 83] on em at bounding box center [78, 84] width 3 height 3
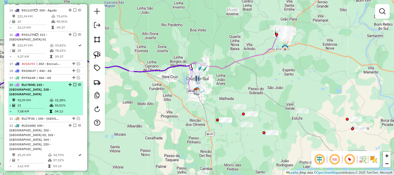
click at [74, 83] on em at bounding box center [74, 84] width 3 height 3
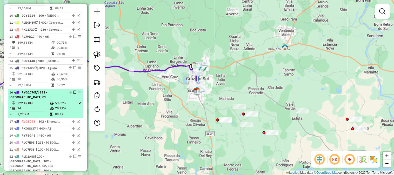
scroll to position [422, 0]
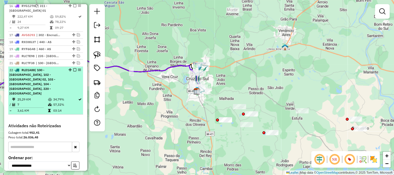
click at [64, 102] on td "57,32%" at bounding box center [65, 104] width 25 height 5
select select "*********"
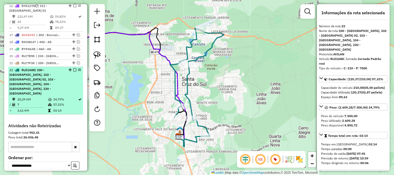
click at [74, 68] on em at bounding box center [74, 69] width 3 height 3
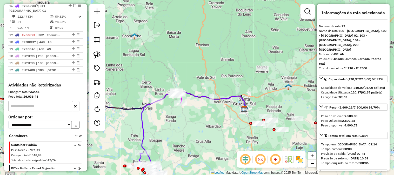
drag, startPoint x: 217, startPoint y: 103, endPoint x: 251, endPoint y: 105, distance: 34.1
click at [250, 105] on div "Janela de atendimento Grade de atendimento Capacidade Transportadoras Veículos …" at bounding box center [197, 87] width 394 height 175
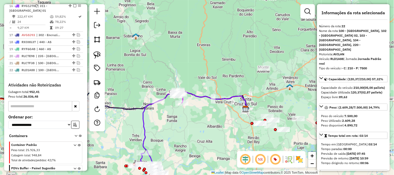
drag, startPoint x: 194, startPoint y: 77, endPoint x: 219, endPoint y: 75, distance: 25.0
click at [219, 75] on div "Janela de atendimento Grade de atendimento Capacidade Transportadoras Veículos …" at bounding box center [197, 87] width 394 height 175
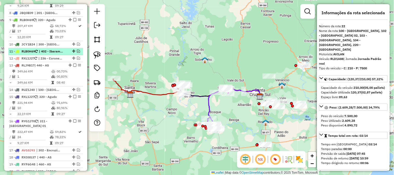
scroll to position [220, 0]
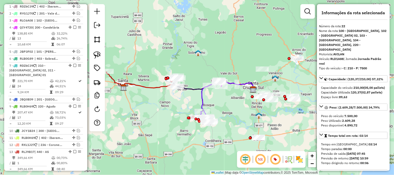
drag, startPoint x: 232, startPoint y: 64, endPoint x: 224, endPoint y: 56, distance: 10.9
click at [224, 56] on div "Janela de atendimento Grade de atendimento Capacidade Transportadoras Veículos …" at bounding box center [197, 87] width 394 height 175
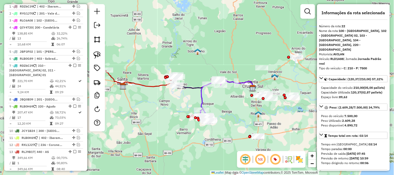
drag, startPoint x: 196, startPoint y: 58, endPoint x: 200, endPoint y: 58, distance: 3.4
click at [200, 58] on div "Janela de atendimento Grade de atendimento Capacidade Transportadoras Veículos …" at bounding box center [197, 87] width 394 height 175
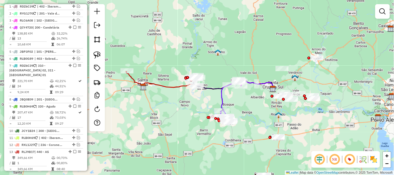
drag, startPoint x: 255, startPoint y: 65, endPoint x: 268, endPoint y: 63, distance: 12.6
click at [268, 63] on div "Janela de atendimento Grade de atendimento Capacidade Transportadoras Veículos …" at bounding box center [197, 87] width 394 height 175
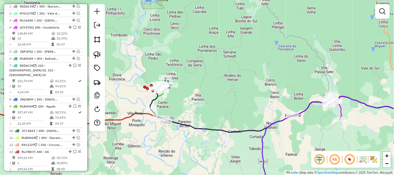
drag, startPoint x: 196, startPoint y: 76, endPoint x: 251, endPoint y: 75, distance: 55.6
click at [253, 75] on div "Janela de atendimento Grade de atendimento Capacidade Transportadoras Veículos …" at bounding box center [197, 87] width 394 height 175
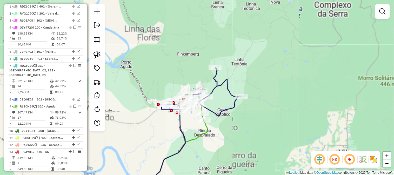
click at [216, 81] on icon at bounding box center [201, 92] width 81 height 49
select select "*********"
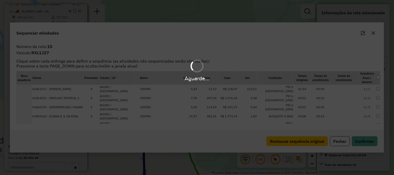
scroll to position [391, 0]
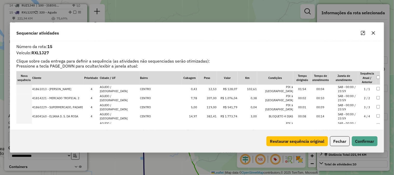
click at [340, 143] on button "Fechar" at bounding box center [340, 141] width 20 height 10
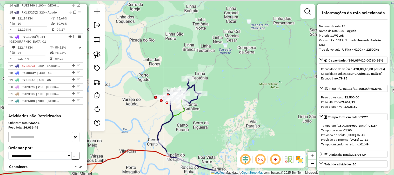
drag, startPoint x: 259, startPoint y: 89, endPoint x: 257, endPoint y: 106, distance: 16.7
click at [257, 106] on div "Janela de atendimento Grade de atendimento Capacidade Transportadoras Veículos …" at bounding box center [197, 87] width 394 height 175
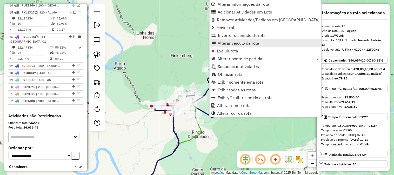
click at [217, 42] on link "Alterar veículo da rota" at bounding box center [266, 43] width 112 height 8
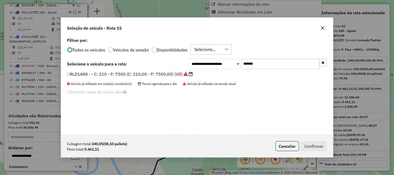
scroll to position [3, 1]
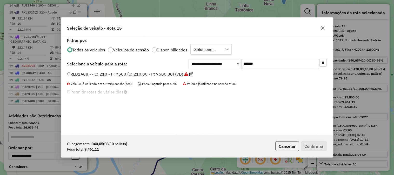
drag, startPoint x: 299, startPoint y: 65, endPoint x: 193, endPoint y: 61, distance: 106.3
click at [202, 61] on div "**********" at bounding box center [258, 64] width 138 height 10
paste input "text"
type input "*******"
click at [155, 73] on label "RAD2776 - F. Fixa - 420Cx - 12650Kg (C: 420,00 - P: 12650,00) (VD)" at bounding box center [137, 74] width 140 height 6
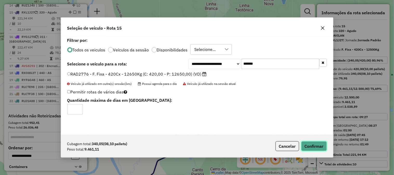
click at [322, 146] on button "Confirmar" at bounding box center [314, 146] width 26 height 10
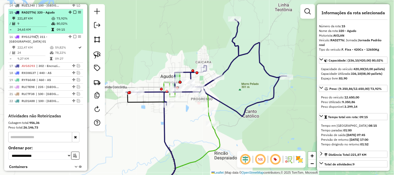
click at [49, 21] on td "9" at bounding box center [34, 23] width 34 height 5
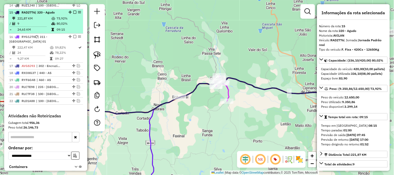
click at [74, 11] on em at bounding box center [74, 12] width 3 height 3
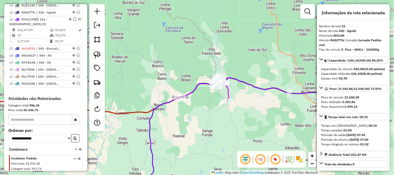
scroll to position [374, 0]
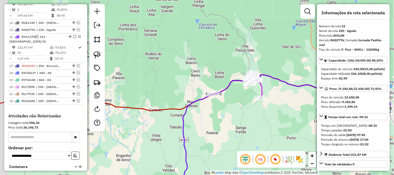
drag, startPoint x: 169, startPoint y: 79, endPoint x: 246, endPoint y: 76, distance: 76.4
click at [223, 75] on div "Janela de atendimento Grade de atendimento Capacidade Transportadoras Veículos …" at bounding box center [197, 87] width 394 height 175
click at [233, 75] on div "Janela de atendimento Grade de atendimento Capacidade Transportadoras Veículos …" at bounding box center [197, 87] width 394 height 175
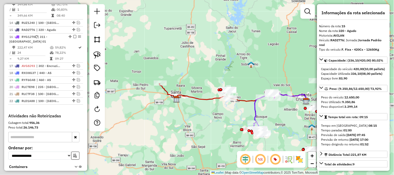
drag, startPoint x: 169, startPoint y: 81, endPoint x: 255, endPoint y: 78, distance: 86.0
click at [255, 78] on div "Janela de atendimento Grade de atendimento Capacidade Transportadoras Veículos …" at bounding box center [197, 87] width 394 height 175
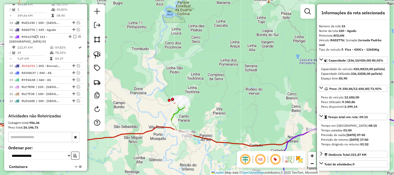
click at [175, 111] on icon at bounding box center [179, 116] width 16 height 36
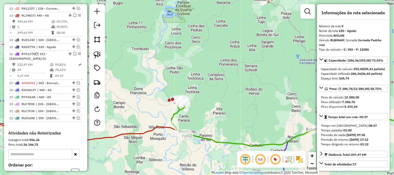
scroll to position [314, 0]
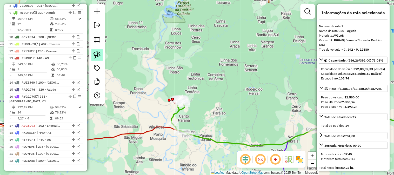
click at [95, 56] on img at bounding box center [97, 54] width 7 height 7
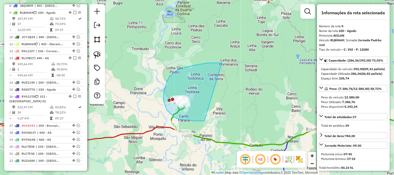
drag, startPoint x: 207, startPoint y: 63, endPoint x: 206, endPoint y: 121, distance: 58.0
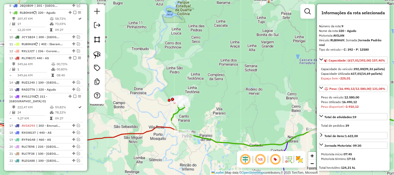
scroll to position [58, 0]
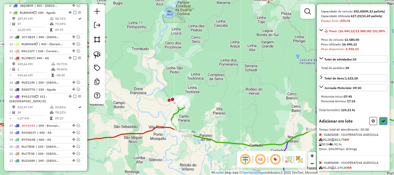
click at [370, 125] on button at bounding box center [374, 121] width 8 height 8
select select "*********"
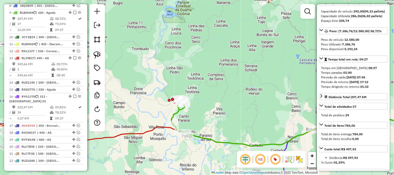
drag, startPoint x: 217, startPoint y: 108, endPoint x: 231, endPoint y: 88, distance: 25.3
click at [231, 88] on div "Janela de atendimento Grade de atendimento Capacidade Transportadoras Veículos …" at bounding box center [197, 87] width 394 height 175
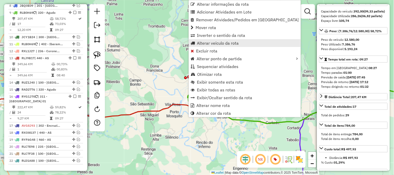
click at [208, 42] on span "Alterar veículo da rota" at bounding box center [218, 43] width 42 height 4
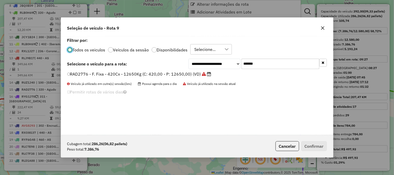
scroll to position [3, 1]
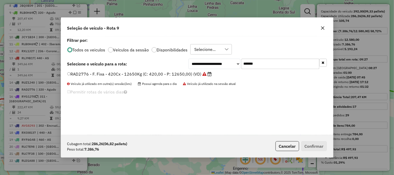
drag, startPoint x: 277, startPoint y: 64, endPoint x: 207, endPoint y: 66, distance: 69.9
click at [210, 65] on div "**********" at bounding box center [258, 64] width 138 height 10
paste input "text"
type input "*******"
click at [175, 79] on div "RLJ9B17 - - C: 420 - P: 12790 (C: 420,00 - P: 12790,00) (VD)" at bounding box center [197, 76] width 266 height 10
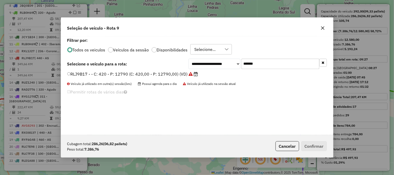
click at [176, 73] on label "RLJ9B17 - - C: 420 - P: 12790 (C: 420,00 - P: 12790,00) (VD)" at bounding box center [132, 74] width 131 height 6
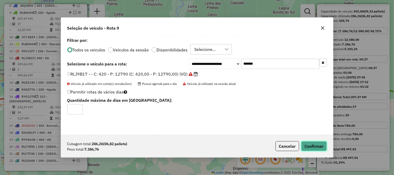
click at [313, 147] on button "Confirmar" at bounding box center [314, 146] width 26 height 10
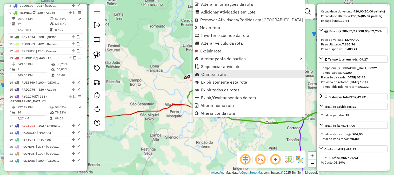
click at [202, 72] on span "Otimizar rota" at bounding box center [213, 74] width 25 height 4
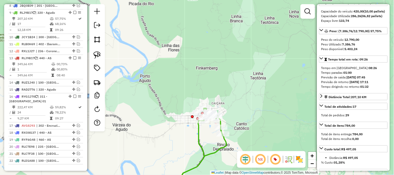
drag, startPoint x: 250, startPoint y: 123, endPoint x: 242, endPoint y: 62, distance: 61.6
click at [242, 64] on div "Rota 9 - Placa RLJ9B17 41815890 - 57.771.919 DEBORA ELISANDRA PAPE BEHLING Jane…" at bounding box center [197, 87] width 394 height 175
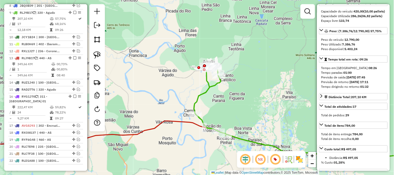
click at [207, 87] on icon at bounding box center [210, 99] width 32 height 73
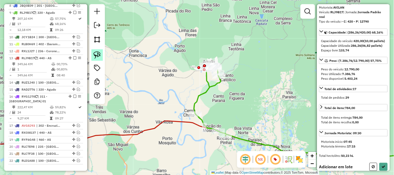
scroll to position [30, 0]
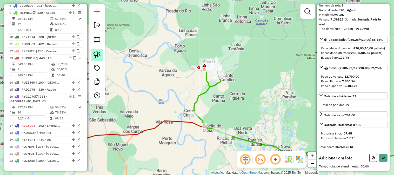
click at [94, 54] on img at bounding box center [97, 54] width 7 height 7
drag, startPoint x: 224, startPoint y: 41, endPoint x: 244, endPoint y: 95, distance: 57.6
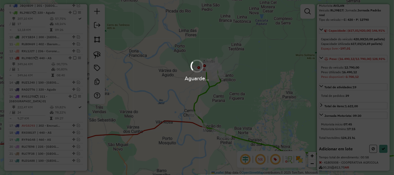
scroll to position [58, 0]
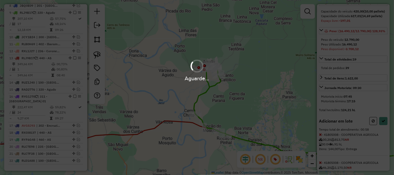
click at [385, 141] on hb-app "Aguarde... Pop-up bloqueado! Seu navegador bloqueou automáticamente a abertura …" at bounding box center [197, 87] width 394 height 175
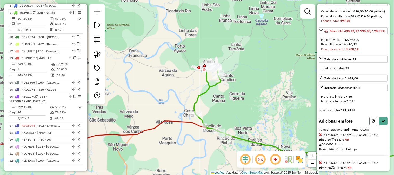
click at [374, 125] on button at bounding box center [374, 121] width 8 height 8
select select "*********"
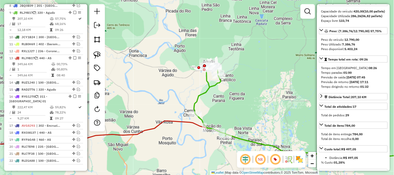
click at [208, 82] on icon at bounding box center [210, 99] width 32 height 73
click at [197, 99] on icon at bounding box center [210, 99] width 32 height 73
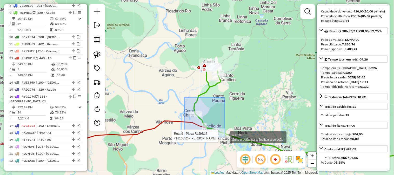
drag, startPoint x: 186, startPoint y: 101, endPoint x: 239, endPoint y: 145, distance: 69.0
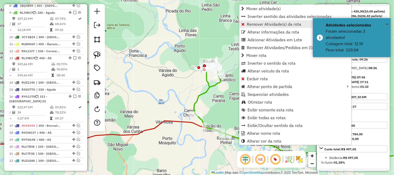
click at [259, 26] on span "Remover Atividade(s) da rota" at bounding box center [274, 24] width 55 height 4
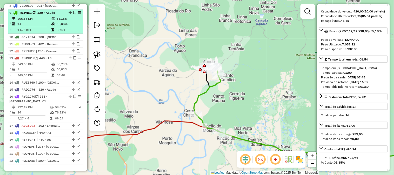
click at [73, 11] on em at bounding box center [74, 12] width 3 height 3
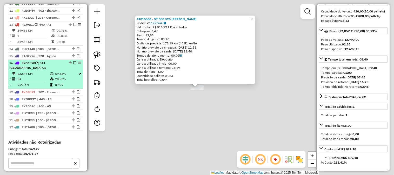
scroll to position [342, 0]
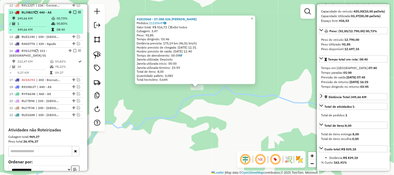
click at [52, 27] on td at bounding box center [53, 29] width 5 height 5
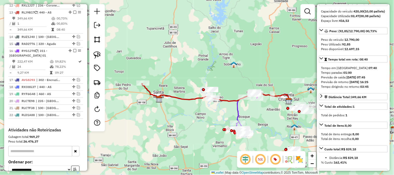
drag, startPoint x: 197, startPoint y: 74, endPoint x: 235, endPoint y: 71, distance: 38.0
click at [235, 71] on div "Janela de atendimento Grade de atendimento Capacidade Transportadoras Veículos …" at bounding box center [197, 87] width 394 height 175
click at [95, 52] on img at bounding box center [97, 54] width 7 height 7
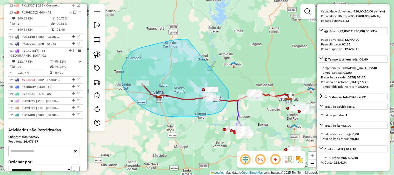
drag, startPoint x: 188, startPoint y: 39, endPoint x: 229, endPoint y: 87, distance: 62.8
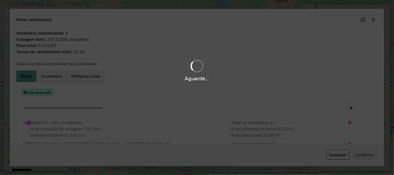
click at [44, 89] on button "Criar nova rota" at bounding box center [37, 93] width 33 height 8
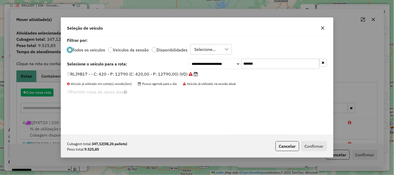
scroll to position [3, 1]
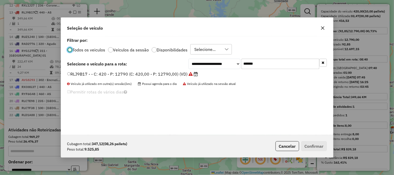
drag, startPoint x: 300, startPoint y: 61, endPoint x: 198, endPoint y: 63, distance: 102.4
click at [198, 63] on div "**********" at bounding box center [258, 64] width 138 height 10
paste input "text"
type input "*******"
click at [164, 71] on label "QIY4720 - F. Fixa - 336Cx - 7510Kg (C: 336,00 - P: 7510,00) (VD)" at bounding box center [136, 74] width 138 height 6
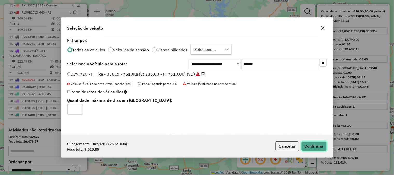
click at [306, 147] on button "Confirmar" at bounding box center [314, 146] width 26 height 10
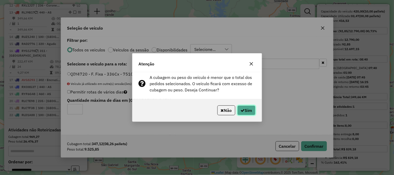
click at [250, 111] on button "Sim" at bounding box center [246, 110] width 18 height 10
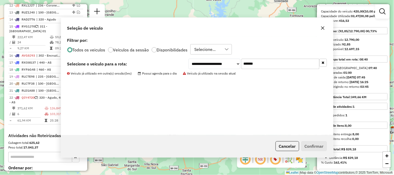
scroll to position [323, 0]
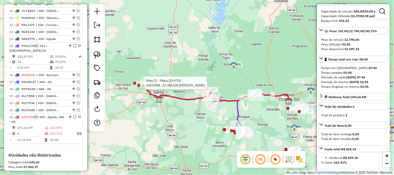
click at [137, 85] on div at bounding box center [138, 85] width 3 height 3
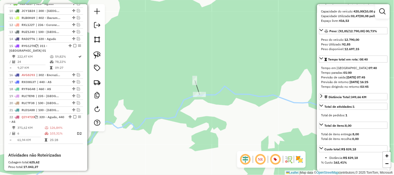
click at [189, 96] on div "Janela de atendimento Grade de atendimento Capacidade Transportadoras Veículos …" at bounding box center [197, 87] width 394 height 175
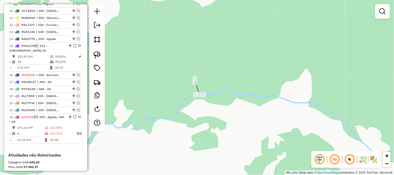
select select "*********"
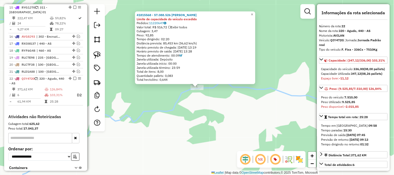
scroll to position [432, 0]
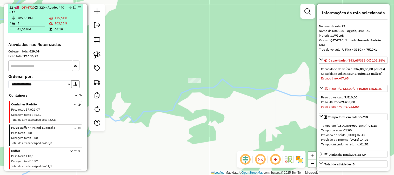
click at [49, 21] on td at bounding box center [51, 23] width 5 height 5
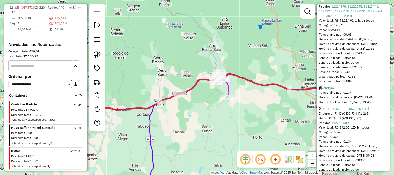
scroll to position [404, 0]
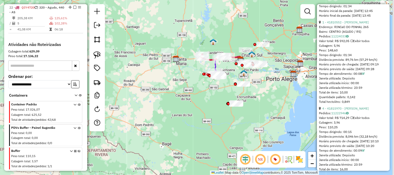
drag, startPoint x: 238, startPoint y: 25, endPoint x: 215, endPoint y: 38, distance: 26.3
click at [215, 37] on div "Janela de atendimento Grade de atendimento Capacidade Transportadoras Veículos …" at bounding box center [197, 87] width 394 height 175
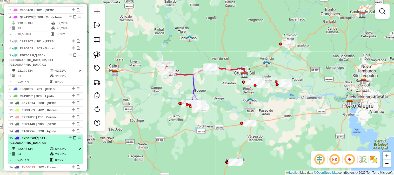
scroll to position [346, 0]
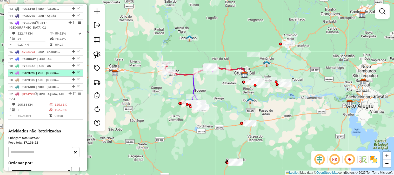
click at [77, 71] on em at bounding box center [78, 72] width 3 height 3
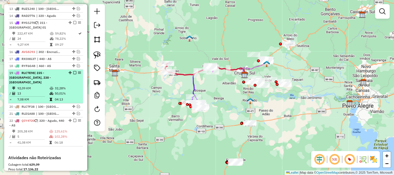
click at [64, 86] on td "32,28%" at bounding box center [68, 88] width 26 height 5
select select "*********"
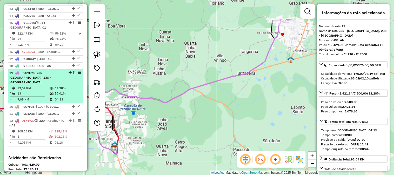
click at [73, 71] on em at bounding box center [74, 72] width 3 height 3
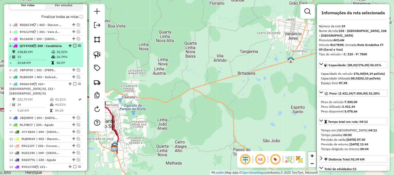
scroll to position [230, 0]
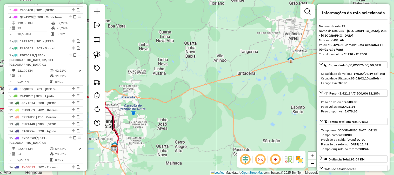
drag, startPoint x: 204, startPoint y: 85, endPoint x: 229, endPoint y: 73, distance: 27.9
click at [228, 73] on div "Janela de atendimento Grade de atendimento Capacidade Transportadoras Veículos …" at bounding box center [197, 87] width 394 height 175
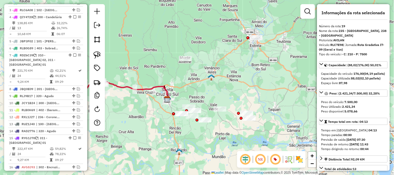
drag, startPoint x: 216, startPoint y: 77, endPoint x: 246, endPoint y: 71, distance: 29.8
click at [246, 71] on div "Janela de atendimento Grade de atendimento Capacidade Transportadoras Veículos …" at bounding box center [197, 87] width 394 height 175
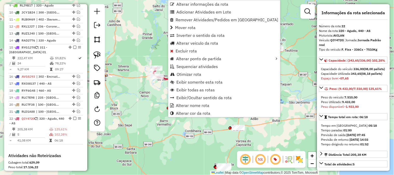
scroll to position [432, 0]
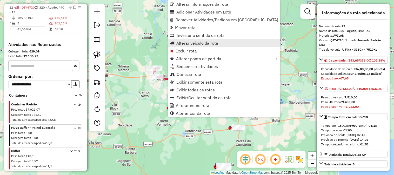
click at [183, 43] on span "Alterar veículo da rota" at bounding box center [197, 43] width 42 height 4
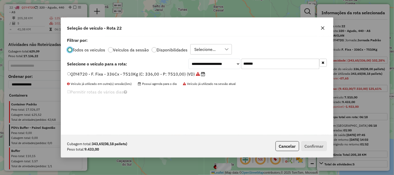
scroll to position [3, 1]
drag, startPoint x: 275, startPoint y: 63, endPoint x: 197, endPoint y: 60, distance: 77.5
click at [209, 61] on div "**********" at bounding box center [258, 64] width 138 height 10
paste input "text"
type input "*******"
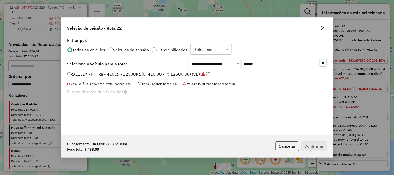
click at [139, 74] on label "RXL1J27 - F. Fixa - 420Cx - 12500Kg (C: 420,00 - P: 12500,00) (VD)" at bounding box center [138, 74] width 143 height 6
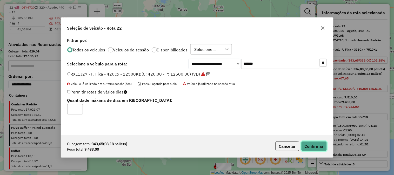
click at [323, 148] on button "Confirmar" at bounding box center [314, 146] width 26 height 10
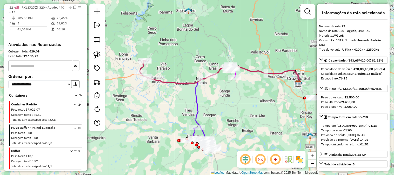
click at [179, 83] on icon at bounding box center [224, 75] width 152 height 19
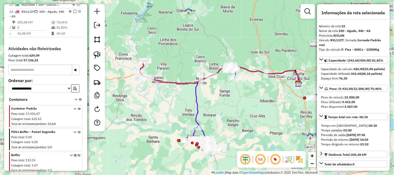
scroll to position [427, 0]
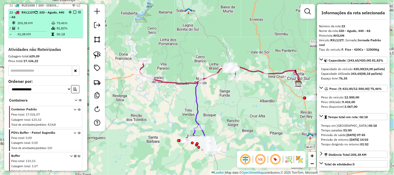
click at [71, 21] on td "75,46%" at bounding box center [68, 23] width 25 height 5
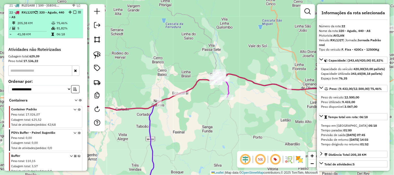
click at [74, 11] on em at bounding box center [74, 12] width 3 height 3
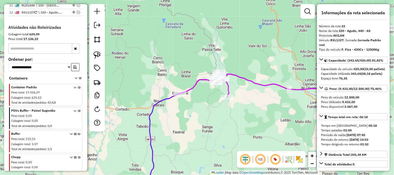
scroll to position [283, 0]
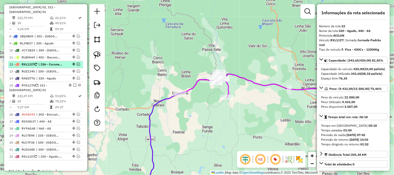
click at [78, 63] on em at bounding box center [78, 64] width 3 height 3
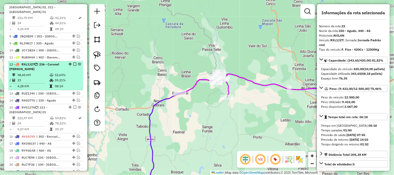
click at [50, 62] on div "12 - RXL1J27 | 236 - Coronel Brito" at bounding box center [36, 66] width 55 height 9
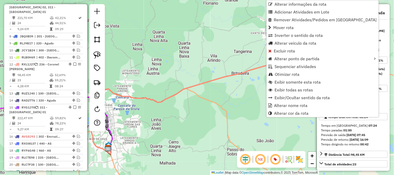
scroll to position [335, 0]
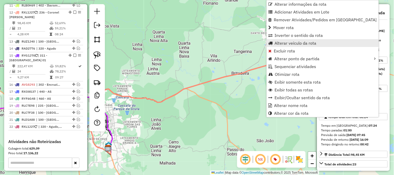
click at [282, 42] on span "Alterar veículo da rota" at bounding box center [296, 43] width 42 height 4
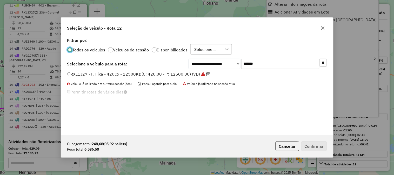
scroll to position [3, 1]
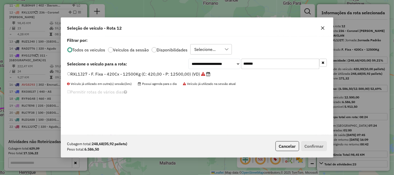
drag, startPoint x: 281, startPoint y: 66, endPoint x: 211, endPoint y: 59, distance: 70.5
click at [218, 59] on div "**********" at bounding box center [258, 64] width 138 height 10
paste input "text"
type input "*******"
click at [162, 73] on label "QIY4720 - F. Fixa - 336Cx - 7510Kg (C: 336,00 - P: 7510,00) (VD)" at bounding box center [136, 74] width 138 height 6
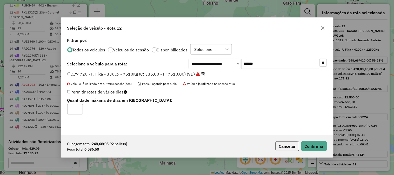
click at [323, 152] on div "Cubagem total: 248,68 (05,92 pallets) Peso total: 6.586,50 Cancelar Confirmar" at bounding box center [197, 146] width 272 height 22
click at [318, 146] on button "Confirmar" at bounding box center [314, 146] width 26 height 10
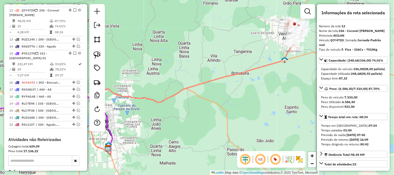
scroll to position [335, 0]
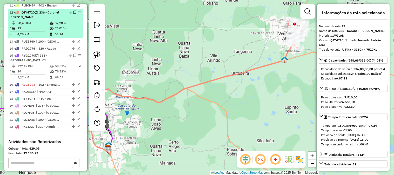
click at [51, 29] on icon at bounding box center [52, 28] width 4 height 3
click at [74, 11] on em at bounding box center [74, 12] width 3 height 3
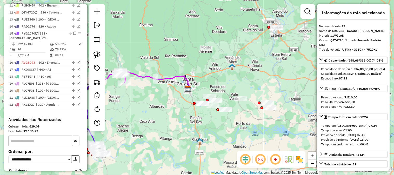
drag, startPoint x: 234, startPoint y: 72, endPoint x: 248, endPoint y: 26, distance: 47.8
click at [247, 34] on div "Janela de atendimento Grade de atendimento Capacidade Transportadoras Veículos …" at bounding box center [197, 87] width 394 height 175
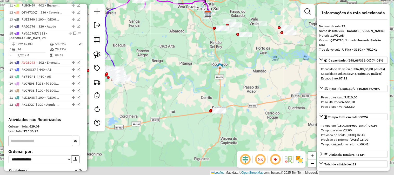
drag, startPoint x: 268, startPoint y: 89, endPoint x: 269, endPoint y: 55, distance: 33.3
click at [272, 50] on div "Janela de atendimento Grade de atendimento Capacidade Transportadoras Veículos …" at bounding box center [197, 87] width 394 height 175
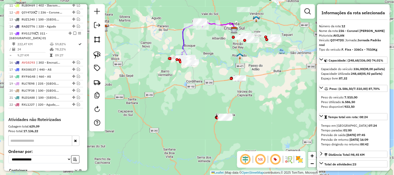
drag, startPoint x: 216, startPoint y: 51, endPoint x: 243, endPoint y: 63, distance: 29.0
click at [243, 63] on div "Janela de atendimento Grade de atendimento Capacidade Transportadoras Veículos …" at bounding box center [197, 87] width 394 height 175
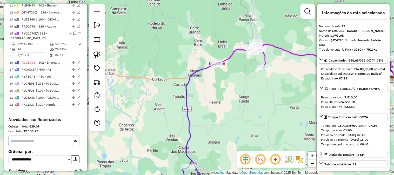
click at [274, 44] on icon at bounding box center [326, 63] width 135 height 38
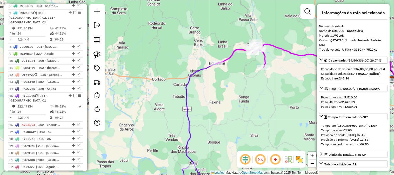
scroll to position [240, 0]
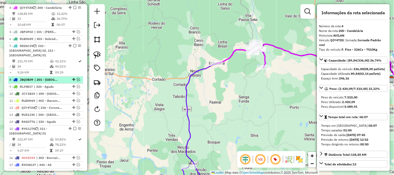
click at [78, 77] on li "8 - JBQ0E09 | 201 - Vale do Sol , 202- Herveiras" at bounding box center [45, 80] width 75 height 7
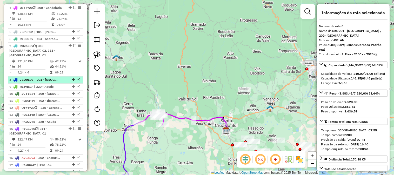
click at [77, 80] on em at bounding box center [78, 79] width 3 height 3
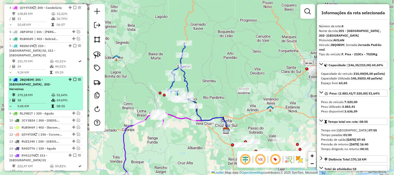
click at [73, 79] on em at bounding box center [74, 79] width 3 height 3
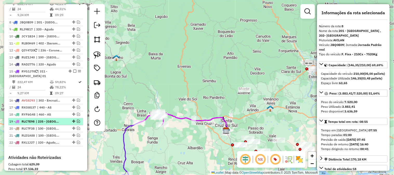
scroll to position [211, 0]
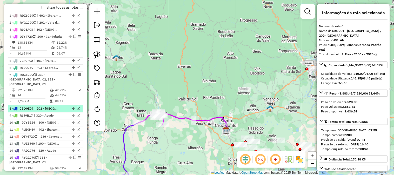
click at [77, 109] on em at bounding box center [78, 108] width 3 height 3
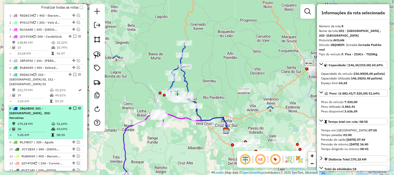
click at [73, 108] on em at bounding box center [74, 108] width 3 height 3
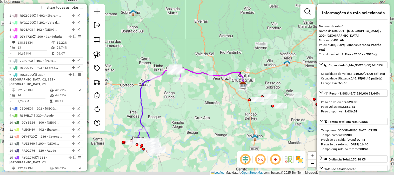
drag, startPoint x: 175, startPoint y: 147, endPoint x: 219, endPoint y: 36, distance: 119.1
click at [219, 36] on div "Janela de atendimento Grade de atendimento Capacidade Transportadoras Veículos …" at bounding box center [197, 87] width 394 height 175
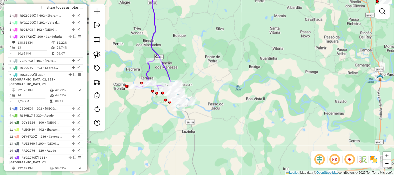
click at [163, 66] on icon at bounding box center [162, 38] width 21 height 110
select select "*********"
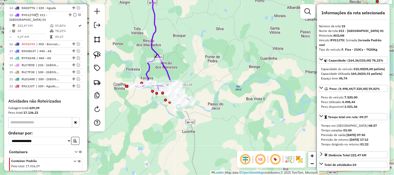
scroll to position [361, 0]
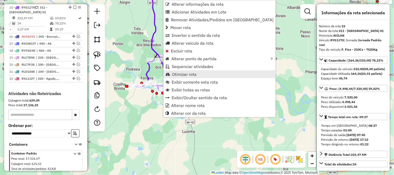
click at [177, 74] on span "Otimizar rota" at bounding box center [184, 74] width 25 height 4
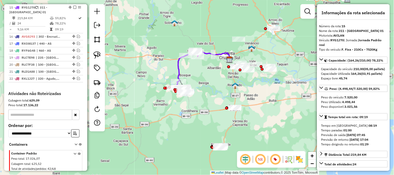
drag, startPoint x: 214, startPoint y: 97, endPoint x: 205, endPoint y: 57, distance: 40.7
click at [206, 60] on div "Janela de atendimento Grade de atendimento Capacidade Transportadoras Veículos …" at bounding box center [197, 87] width 394 height 175
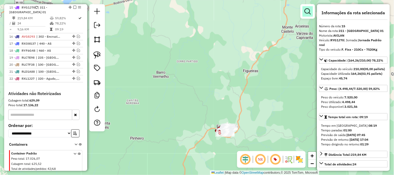
click at [306, 14] on em at bounding box center [308, 11] width 6 height 6
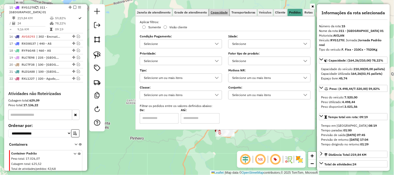
click at [220, 12] on span "Capacidade" at bounding box center [219, 12] width 17 height 3
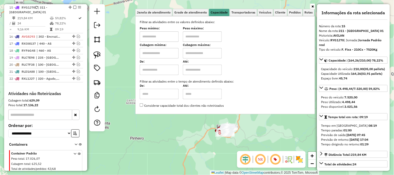
click at [146, 55] on input "text" at bounding box center [159, 53] width 39 height 10
type input "****"
click at [210, 52] on input "text" at bounding box center [202, 53] width 39 height 10
type input "****"
click at [258, 123] on div "Janela de atendimento Grade de atendimento Capacidade Transportadoras Veículos …" at bounding box center [197, 87] width 394 height 175
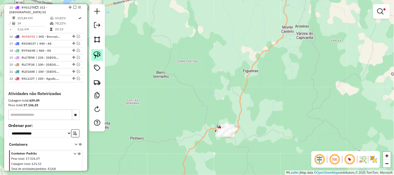
click at [101, 53] on img at bounding box center [97, 54] width 7 height 7
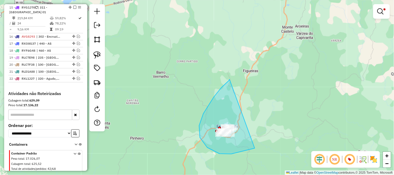
drag, startPoint x: 229, startPoint y: 81, endPoint x: 276, endPoint y: 129, distance: 67.6
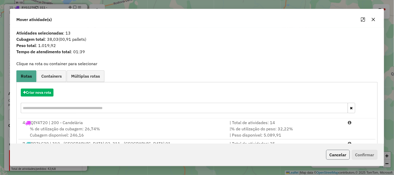
click at [331, 155] on button "Cancelar" at bounding box center [338, 155] width 24 height 10
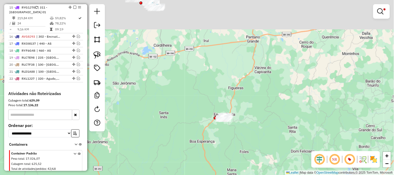
drag, startPoint x: 175, startPoint y: 40, endPoint x: 288, endPoint y: 134, distance: 146.9
click at [284, 134] on div "Limpar filtros Janela de atendimento Grade de atendimento Capacidade Transporta…" at bounding box center [197, 87] width 394 height 175
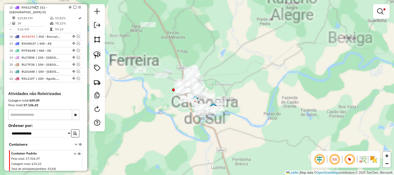
drag, startPoint x: 240, startPoint y: 73, endPoint x: 246, endPoint y: 51, distance: 22.3
click at [246, 51] on div "Limpar filtros Janela de atendimento Grade de atendimento Capacidade Transporta…" at bounding box center [197, 87] width 394 height 175
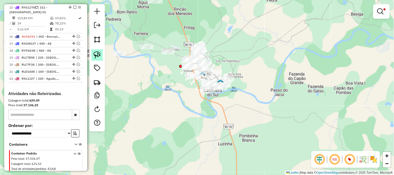
click at [94, 58] on img at bounding box center [97, 54] width 7 height 7
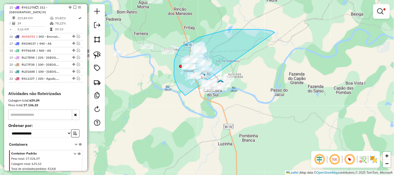
drag, startPoint x: 244, startPoint y: 29, endPoint x: 238, endPoint y: 105, distance: 76.1
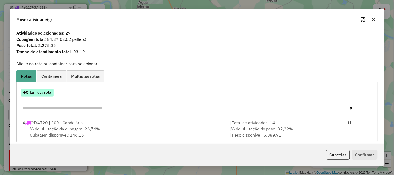
click at [45, 93] on button "Criar nova rota" at bounding box center [37, 93] width 33 height 8
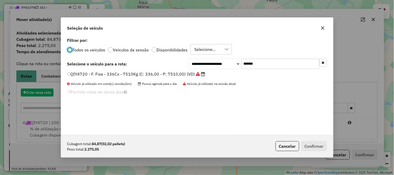
scroll to position [3, 1]
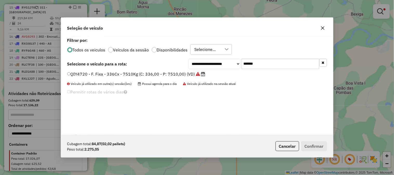
drag, startPoint x: 267, startPoint y: 61, endPoint x: 156, endPoint y: 58, distance: 110.7
click at [193, 61] on div "**********" at bounding box center [258, 64] width 138 height 10
paste input "text"
type input "*******"
click at [142, 73] on label "IOA4I99 - Freteiro - 70Cx - 1450Kg (C: 70,00 - P: 1450,00) (VD)" at bounding box center [132, 74] width 130 height 6
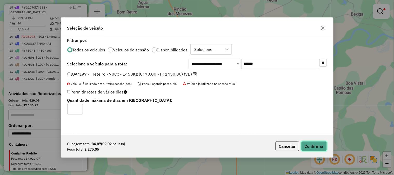
click at [310, 144] on button "Confirmar" at bounding box center [314, 146] width 26 height 10
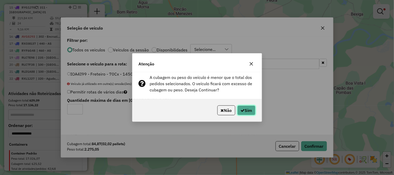
click at [251, 111] on button "Sim" at bounding box center [246, 110] width 18 height 10
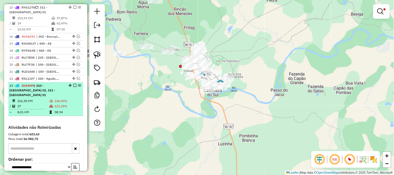
click at [70, 104] on td "121,24%" at bounding box center [67, 106] width 27 height 5
select select "*********"
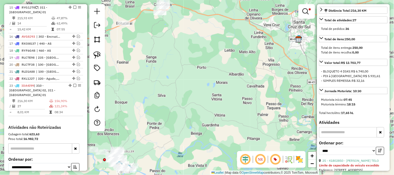
scroll to position [289, 0]
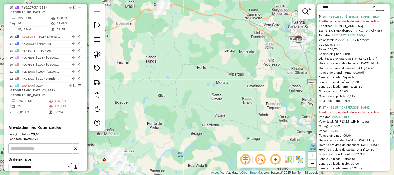
click at [372, 18] on link "25 - 41802850 - BALTAZAR KIFFER TELO" at bounding box center [351, 17] width 57 height 4
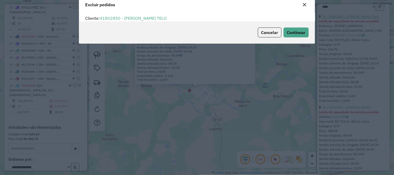
scroll to position [3, 1]
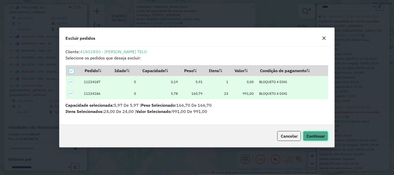
click at [314, 135] on span "Continuar" at bounding box center [316, 136] width 18 height 5
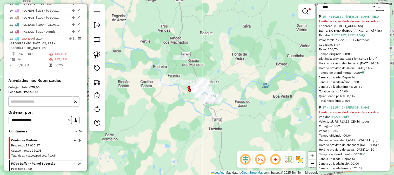
scroll to position [439, 0]
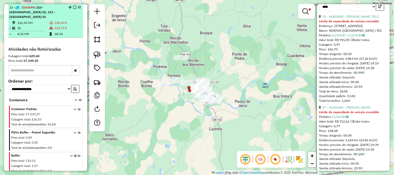
click at [58, 25] on td "112,71%" at bounding box center [67, 27] width 27 height 5
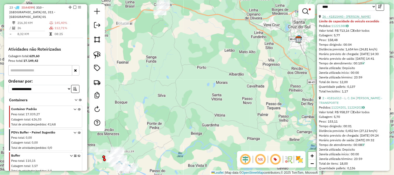
click at [355, 18] on link "26 - 41815440 - MAURICIO ANVERSA PEDROSO" at bounding box center [347, 17] width 48 height 4
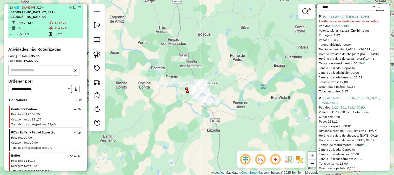
click at [38, 25] on td "25" at bounding box center [33, 27] width 32 height 5
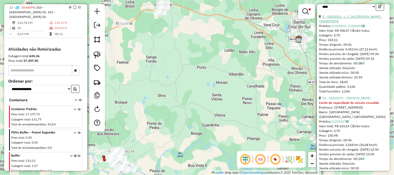
click at [354, 20] on link "2 - 41816513 - L. C. DA SILVEIRA RODRIGUES - TRANSPORTE" at bounding box center [350, 19] width 63 height 9
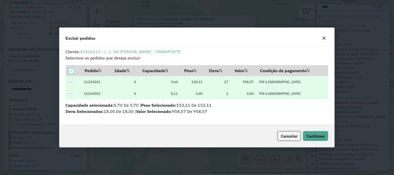
scroll to position [3, 1]
click at [322, 133] on button "Continuar" at bounding box center [315, 136] width 25 height 10
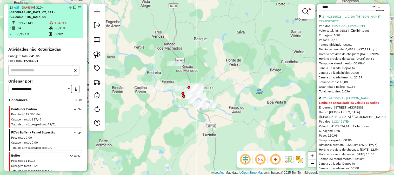
click at [34, 25] on td "24" at bounding box center [33, 27] width 32 height 5
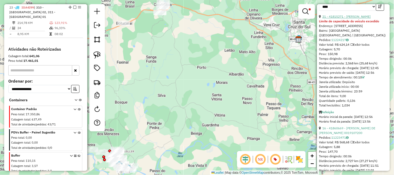
click at [360, 18] on link "21 - 41815271 - JULIANA HUNTER" at bounding box center [347, 17] width 48 height 4
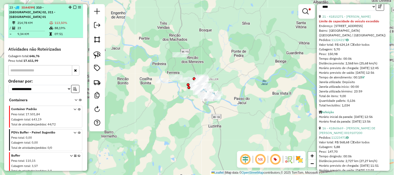
click at [66, 25] on td "88,19%" at bounding box center [67, 27] width 27 height 5
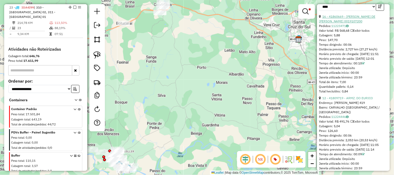
click at [340, 19] on link "16 - 41860669 - LORENI DE FATIMA SOARES ALVES 0019107200" at bounding box center [347, 19] width 56 height 9
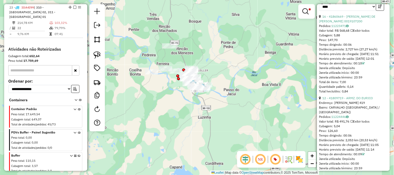
click at [64, 20] on td "103,32%" at bounding box center [67, 22] width 27 height 5
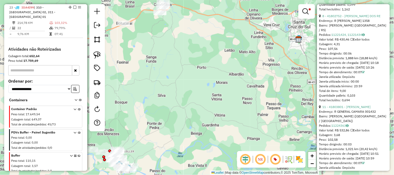
scroll to position [635, 0]
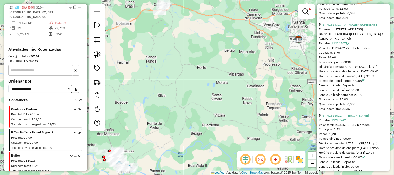
click at [359, 26] on link "5 - 41814317 - ARMAZEM SUPERENSE" at bounding box center [350, 25] width 55 height 4
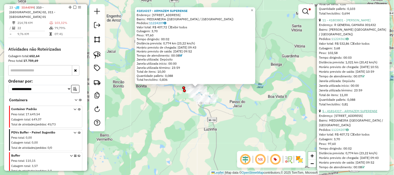
scroll to position [462, 0]
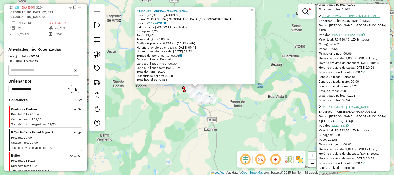
click at [355, 18] on link "8 - 41802752 - ALCEMAR LOPES DOS RE" at bounding box center [352, 16] width 58 height 4
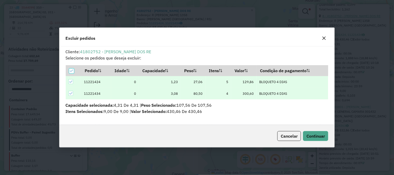
scroll to position [0, 0]
click at [317, 138] on span "Continuar" at bounding box center [316, 136] width 18 height 5
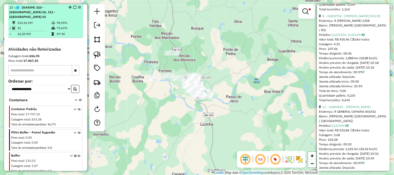
scroll to position [280, 0]
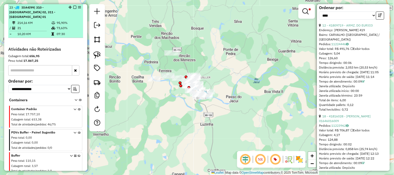
click at [58, 25] on td "73,63%" at bounding box center [68, 27] width 25 height 5
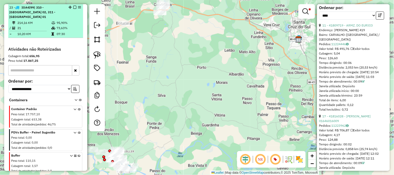
click at [74, 7] on em at bounding box center [74, 7] width 3 height 3
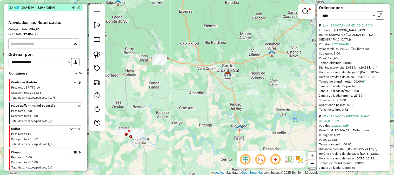
click at [77, 7] on em at bounding box center [78, 7] width 3 height 3
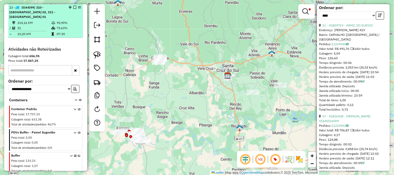
click at [37, 20] on td "214,16 KM" at bounding box center [34, 22] width 34 height 5
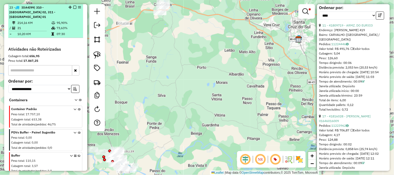
click at [52, 20] on td at bounding box center [53, 22] width 5 height 5
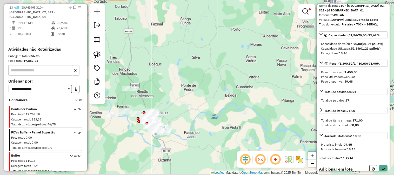
scroll to position [25, 0]
drag, startPoint x: 165, startPoint y: 103, endPoint x: 212, endPoint y: 52, distance: 69.9
click at [212, 52] on div "Limpar filtros Janela de atendimento Grade de atendimento Capacidade Transporta…" at bounding box center [197, 87] width 394 height 175
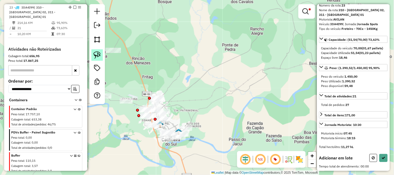
click at [100, 51] on link at bounding box center [96, 54] width 11 height 11
drag, startPoint x: 128, startPoint y: 96, endPoint x: 136, endPoint y: 104, distance: 11.8
click at [136, 104] on div "Limpar filtros Janela de atendimento Grade de atendimento Capacidade Transporta…" at bounding box center [197, 87] width 394 height 175
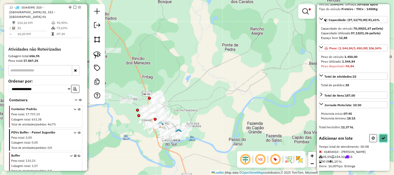
click at [382, 140] on icon at bounding box center [384, 138] width 4 height 4
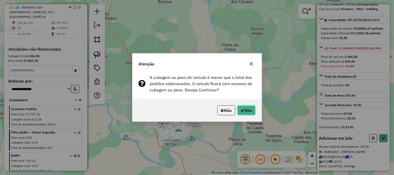
click at [243, 108] on button "Sim" at bounding box center [246, 110] width 18 height 10
select select "*********"
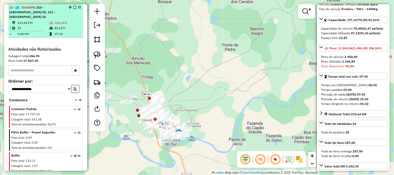
click at [58, 25] on td "81,61%" at bounding box center [67, 27] width 27 height 5
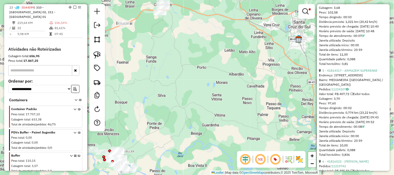
scroll to position [502, 0]
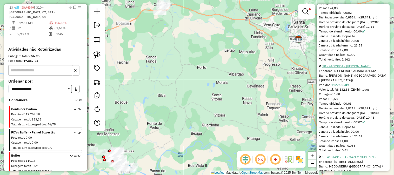
click at [362, 68] on link "10 - 41803801 - OLINDA FERREIRA MARQ" at bounding box center [347, 66] width 48 height 4
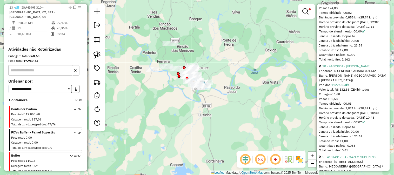
scroll to position [225, 0]
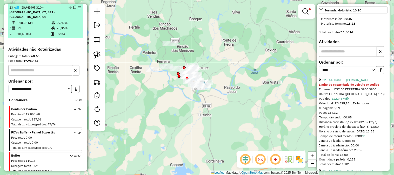
click at [61, 25] on td "76,36%" at bounding box center [68, 27] width 25 height 5
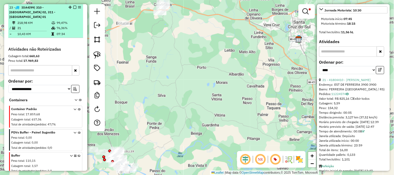
click at [74, 8] on em at bounding box center [74, 7] width 3 height 3
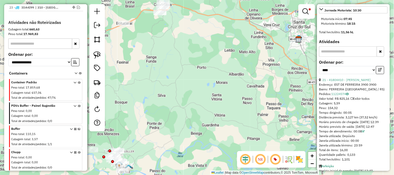
scroll to position [381, 0]
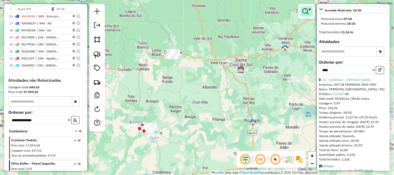
click at [305, 9] on em at bounding box center [306, 11] width 6 height 6
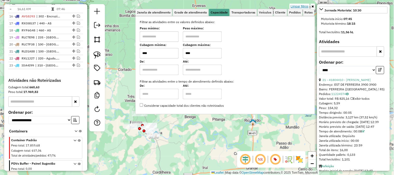
click at [304, 5] on link "Limpar filtros" at bounding box center [300, 7] width 20 height 6
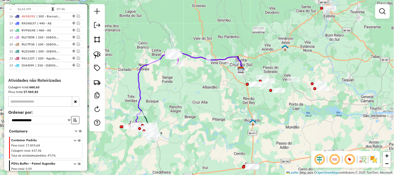
click at [211, 104] on div "Janela de atendimento Grade de atendimento Capacidade Transportadoras Veículos …" at bounding box center [197, 87] width 394 height 175
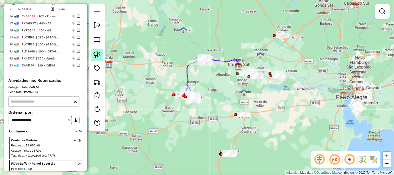
click at [100, 57] on img at bounding box center [97, 54] width 7 height 7
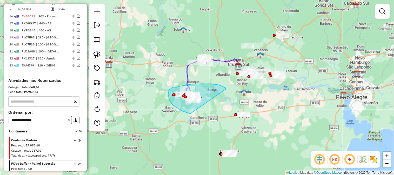
drag, startPoint x: 226, startPoint y: 89, endPoint x: 206, endPoint y: 114, distance: 31.6
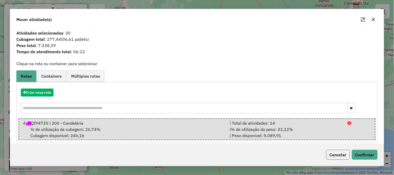
click at [343, 154] on button "Cancelar" at bounding box center [338, 155] width 24 height 10
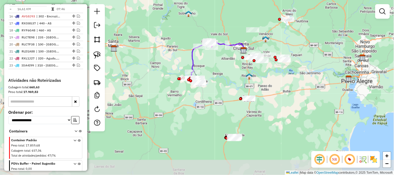
drag, startPoint x: 267, startPoint y: 118, endPoint x: 276, endPoint y: 77, distance: 42.6
click at [276, 77] on div "Janela de atendimento Grade de atendimento Capacidade Transportadoras Veículos …" at bounding box center [197, 87] width 394 height 175
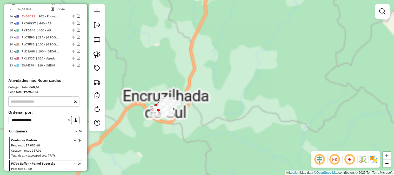
drag, startPoint x: 249, startPoint y: 110, endPoint x: 303, endPoint y: 89, distance: 57.8
click at [303, 89] on div "Janela de atendimento Grade de atendimento Capacidade Transportadoras Veículos …" at bounding box center [197, 87] width 394 height 175
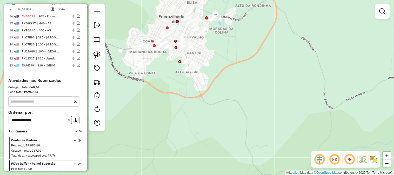
drag, startPoint x: 142, startPoint y: 24, endPoint x: 185, endPoint y: 64, distance: 58.7
click at [185, 64] on div "Janela de atendimento Grade de atendimento Capacidade Transportadoras Veículos …" at bounding box center [197, 87] width 394 height 175
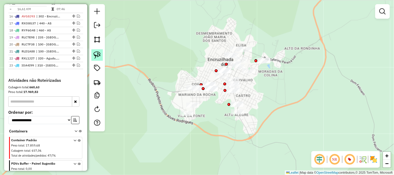
click at [99, 53] on img at bounding box center [97, 54] width 7 height 7
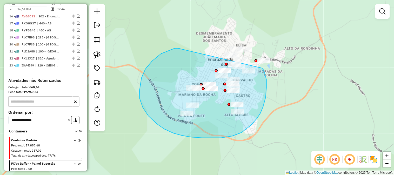
drag, startPoint x: 178, startPoint y: 48, endPoint x: 263, endPoint y: 68, distance: 87.0
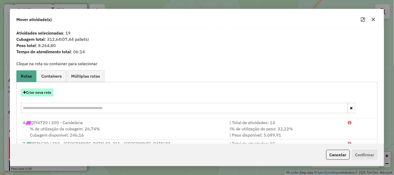
click at [46, 90] on button "Criar nova rota" at bounding box center [37, 93] width 33 height 8
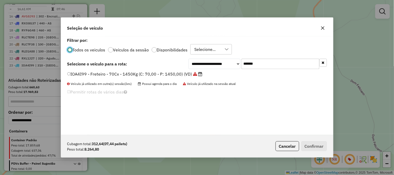
scroll to position [3, 1]
drag, startPoint x: 276, startPoint y: 60, endPoint x: 170, endPoint y: 59, distance: 106.0
click at [181, 60] on div "**********" at bounding box center [197, 64] width 260 height 10
paste input "text"
type input "*******"
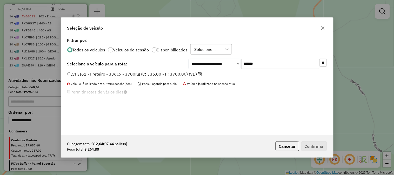
click at [154, 75] on label "LVF3I61 - Freteiro - 336Cx - 3700Kg (C: 336,00 - P: 3700,00) (VD)" at bounding box center [134, 74] width 135 height 6
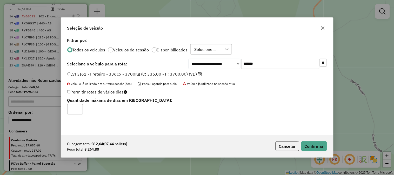
click at [315, 151] on div "Cubagem total: 312,64 (07,44 pallets) Peso total: 8.264,80 Cancelar Confirmar" at bounding box center [197, 146] width 272 height 22
click at [310, 148] on button "Confirmar" at bounding box center [314, 146] width 26 height 10
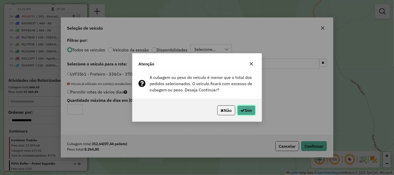
click at [250, 111] on button "Sim" at bounding box center [246, 110] width 18 height 10
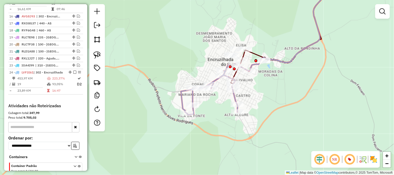
click at [183, 90] on icon at bounding box center [215, 89] width 68 height 51
select select "*********"
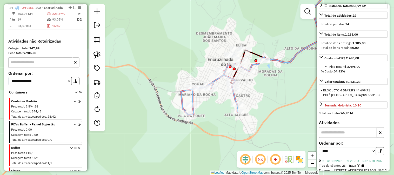
scroll to position [231, 0]
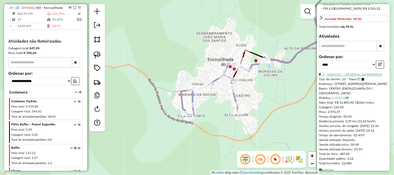
click at [362, 77] on link "2 - 41802249 - UNIVERSAL SUPERMERCA" at bounding box center [352, 75] width 59 height 4
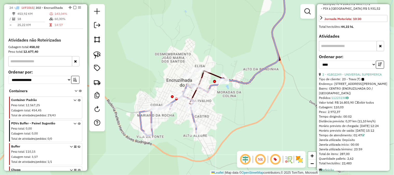
click at [140, 115] on icon at bounding box center [174, 109] width 68 height 51
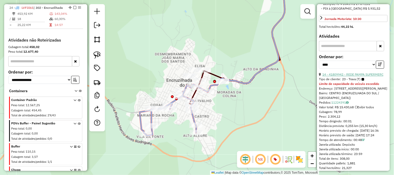
click at [363, 77] on link "14 - 41809942 - REDE PAMPA SUPERMERC" at bounding box center [353, 75] width 61 height 4
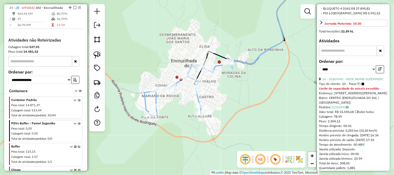
click at [144, 93] on icon at bounding box center [178, 90] width 68 height 51
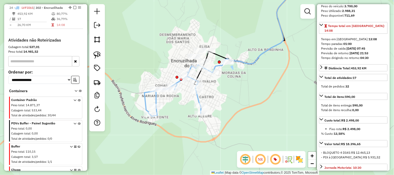
scroll to position [0, 0]
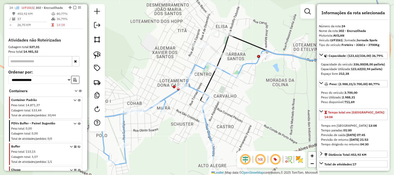
click at [226, 71] on icon at bounding box center [169, 114] width 136 height 102
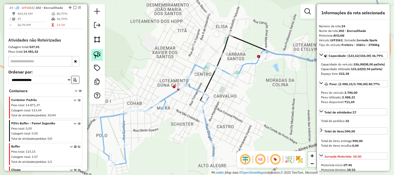
click at [99, 55] on img at bounding box center [97, 54] width 7 height 7
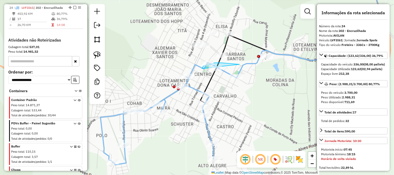
drag, startPoint x: 239, startPoint y: 64, endPoint x: 219, endPoint y: 81, distance: 26.2
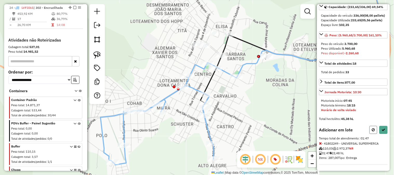
click at [370, 130] on button at bounding box center [374, 130] width 8 height 8
select select "*********"
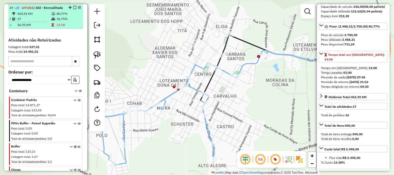
click at [66, 22] on td "36,79%" at bounding box center [68, 18] width 25 height 5
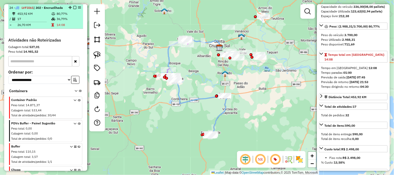
click at [72, 9] on div "24 - LVF3I61 | 302 - Encruzilhada" at bounding box center [45, 7] width 73 height 5
click at [74, 6] on em at bounding box center [74, 7] width 3 height 3
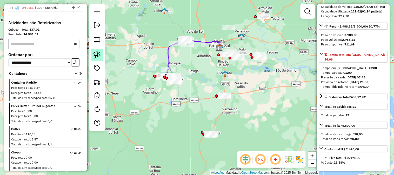
click at [95, 50] on link at bounding box center [96, 54] width 11 height 11
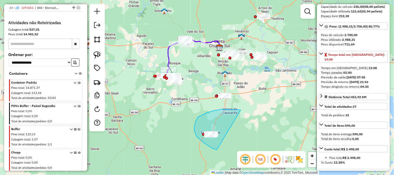
drag, startPoint x: 207, startPoint y: 113, endPoint x: 241, endPoint y: 149, distance: 49.7
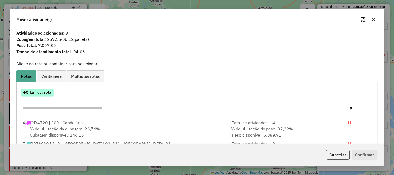
click at [47, 91] on button "Criar nova rota" at bounding box center [37, 93] width 33 height 8
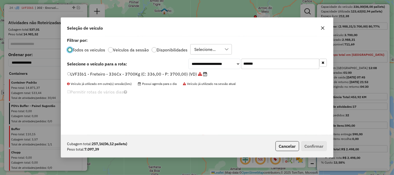
scroll to position [3, 1]
drag, startPoint x: 274, startPoint y: 63, endPoint x: 195, endPoint y: 63, distance: 79.5
click at [222, 63] on div "**********" at bounding box center [258, 64] width 138 height 10
click at [206, 63] on select "**********" at bounding box center [215, 64] width 52 height 10
paste input "text"
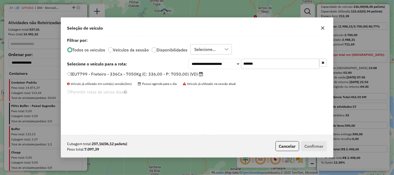
type input "*******"
click at [154, 74] on label "IEU7799 - Freteiro - 336Cx - 7050Kg (C: 336,00 - P: 7050,00) (VD)" at bounding box center [135, 74] width 136 height 6
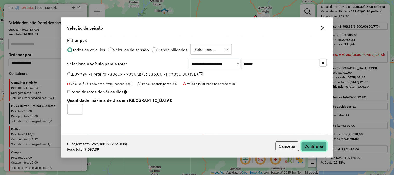
click at [317, 144] on button "Confirmar" at bounding box center [314, 146] width 26 height 10
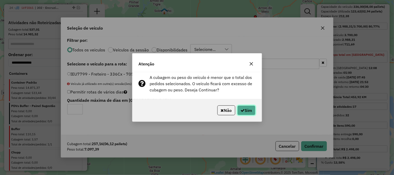
click at [240, 108] on button "Sim" at bounding box center [246, 110] width 18 height 10
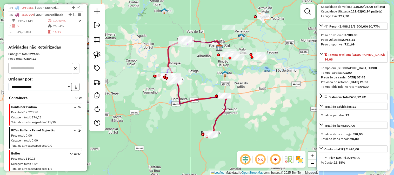
click at [187, 100] on icon at bounding box center [197, 87] width 58 height 96
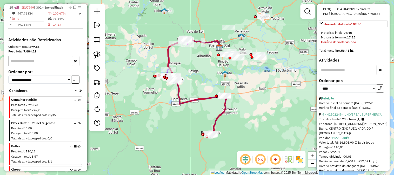
scroll to position [235, 0]
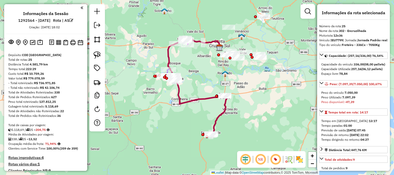
select select "*********"
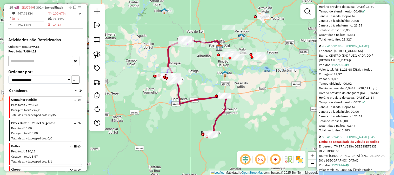
scroll to position [380, 0]
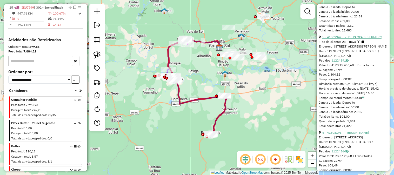
click at [360, 39] on link "5 - 41809942 - REDE PAMPA SUPERMERC" at bounding box center [352, 37] width 59 height 4
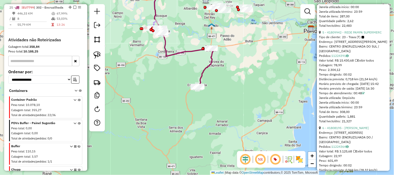
scroll to position [263, 0]
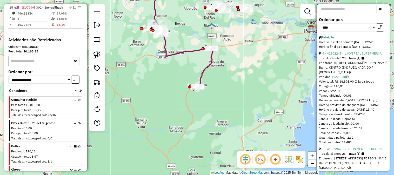
click at [206, 67] on icon at bounding box center [184, 39] width 58 height 96
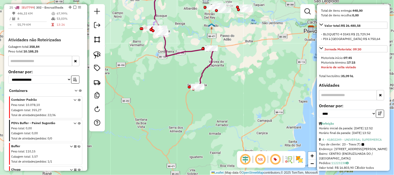
click at [207, 69] on icon at bounding box center [184, 39] width 58 height 96
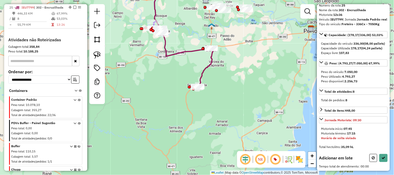
click at [104, 58] on div at bounding box center [97, 54] width 16 height 100
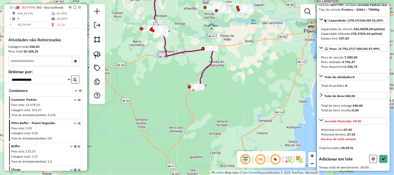
scroll to position [35, 0]
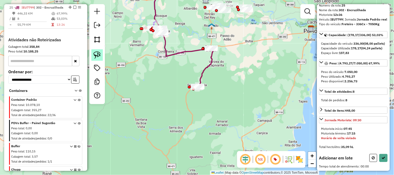
click at [101, 56] on img at bounding box center [97, 54] width 7 height 7
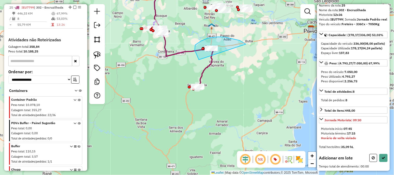
drag, startPoint x: 243, startPoint y: 42, endPoint x: 230, endPoint y: 68, distance: 28.4
click at [230, 68] on div "Janela de atendimento Grade de atendimento Capacidade Transportadoras Veículos …" at bounding box center [197, 87] width 394 height 175
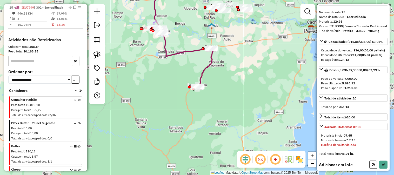
scroll to position [101, 0]
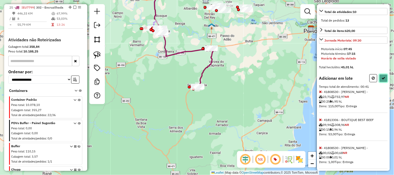
click at [380, 82] on button at bounding box center [384, 78] width 8 height 8
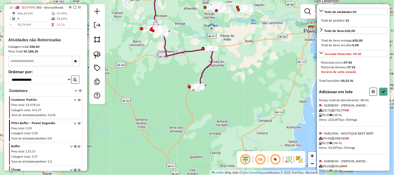
select select "*********"
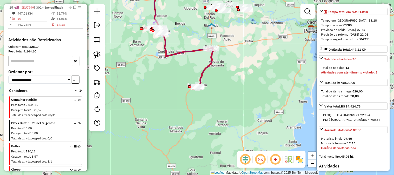
click at [204, 68] on icon at bounding box center [205, 67] width 16 height 39
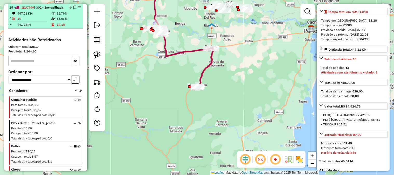
click at [74, 7] on em at bounding box center [74, 7] width 3 height 3
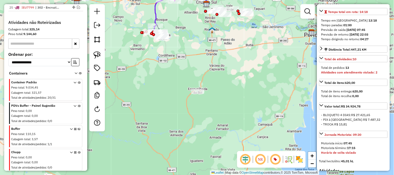
drag, startPoint x: 181, startPoint y: 58, endPoint x: 214, endPoint y: 103, distance: 55.6
click at [214, 103] on div "Janela de atendimento Grade de atendimento Capacidade Transportadoras Veículos …" at bounding box center [197, 87] width 394 height 175
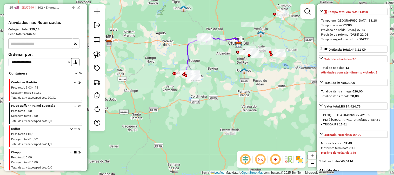
drag, startPoint x: 202, startPoint y: 67, endPoint x: 216, endPoint y: 81, distance: 20.2
click at [216, 81] on div "Janela de atendimento Grade de atendimento Capacidade Transportadoras Veículos …" at bounding box center [197, 87] width 394 height 175
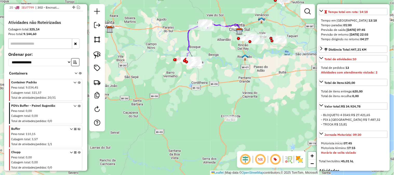
drag, startPoint x: 222, startPoint y: 92, endPoint x: 206, endPoint y: 63, distance: 33.1
click at [207, 64] on div "Janela de atendimento Grade de atendimento Capacidade Transportadoras Veículos …" at bounding box center [197, 87] width 394 height 175
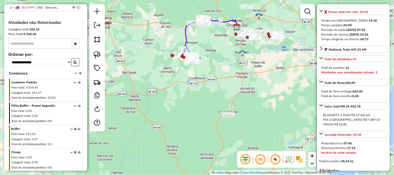
click at [99, 56] on img at bounding box center [97, 54] width 7 height 7
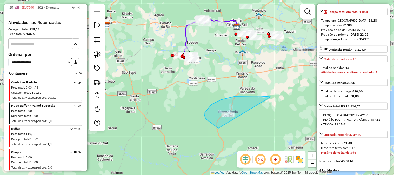
drag, startPoint x: 271, startPoint y: 97, endPoint x: 295, endPoint y: 133, distance: 42.9
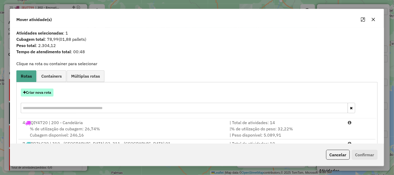
click at [44, 94] on button "Criar nova rota" at bounding box center [37, 93] width 33 height 8
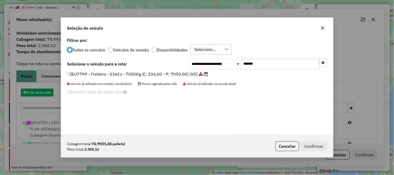
scroll to position [3, 1]
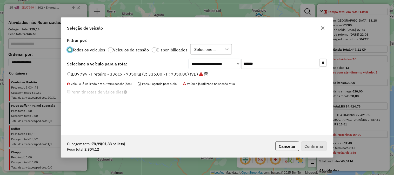
drag, startPoint x: 277, startPoint y: 60, endPoint x: 167, endPoint y: 59, distance: 110.2
click at [207, 59] on div "**********" at bounding box center [258, 64] width 138 height 10
paste input "text"
type input "*******"
click at [160, 74] on label "LON0F07 - Freteiro - 336Cx - 3950Kg (C: 336,00 - P: 3950,00) (VD)" at bounding box center [135, 74] width 137 height 6
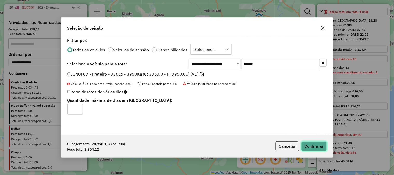
click at [308, 147] on button "Confirmar" at bounding box center [314, 146] width 26 height 10
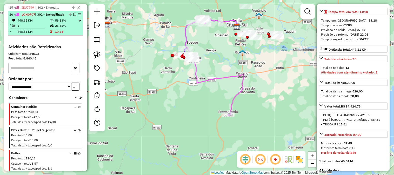
click at [58, 28] on td "23,51%" at bounding box center [66, 25] width 23 height 5
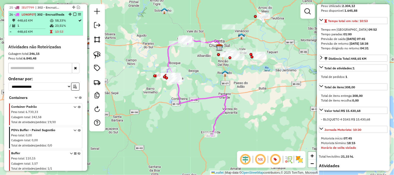
click at [73, 15] on em at bounding box center [74, 14] width 3 height 3
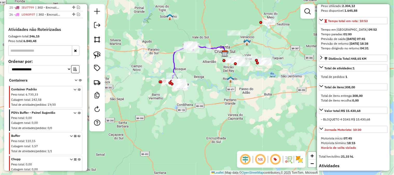
drag, startPoint x: 204, startPoint y: 87, endPoint x: 234, endPoint y: 120, distance: 45.2
click at [234, 120] on div "Janela de atendimento Grade de atendimento Capacidade Transportadoras Veículos …" at bounding box center [197, 87] width 394 height 175
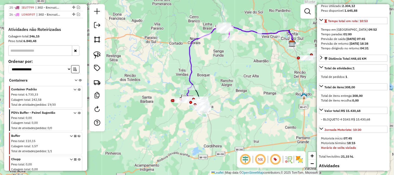
drag, startPoint x: 222, startPoint y: 94, endPoint x: 227, endPoint y: 77, distance: 17.3
click at [227, 78] on div "Janela de atendimento Grade de atendimento Capacidade Transportadoras Veículos …" at bounding box center [197, 87] width 394 height 175
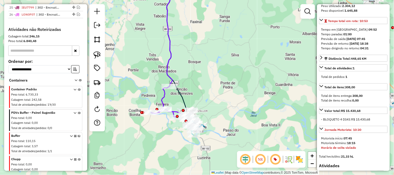
drag, startPoint x: 210, startPoint y: 82, endPoint x: 212, endPoint y: 76, distance: 6.6
click at [212, 76] on div "Janela de atendimento Grade de atendimento Capacidade Transportadoras Veículos …" at bounding box center [197, 87] width 394 height 175
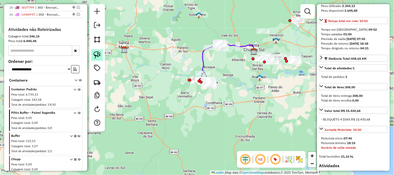
click at [97, 53] on img at bounding box center [97, 54] width 7 height 7
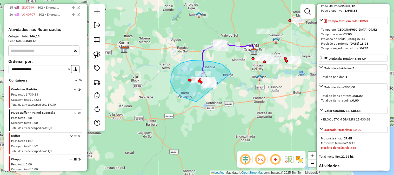
drag, startPoint x: 229, startPoint y: 71, endPoint x: 227, endPoint y: 100, distance: 28.9
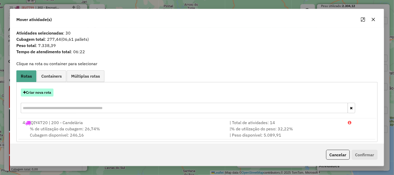
click at [38, 90] on button "Criar nova rota" at bounding box center [37, 93] width 33 height 8
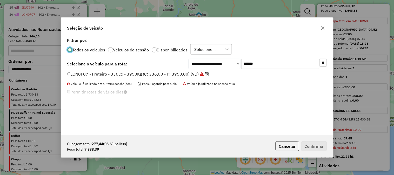
scroll to position [3, 1]
drag, startPoint x: 266, startPoint y: 64, endPoint x: 209, endPoint y: 60, distance: 57.3
click at [214, 61] on div "**********" at bounding box center [258, 64] width 138 height 10
paste input "text"
type input "*******"
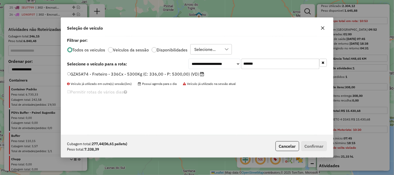
click at [166, 74] on label "GZA5A74 - Freteiro - 336Cx - 5300Kg (C: 336,00 - P: 5300,00) (VD)" at bounding box center [135, 74] width 137 height 6
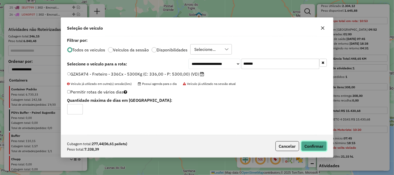
click at [313, 143] on button "Confirmar" at bounding box center [314, 146] width 26 height 10
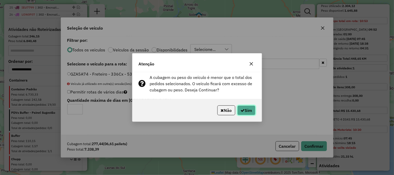
click at [249, 113] on button "Sim" at bounding box center [246, 110] width 18 height 10
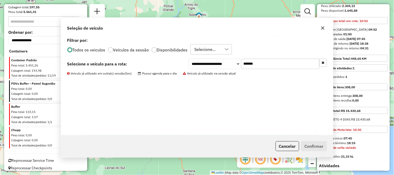
scroll to position [458, 0]
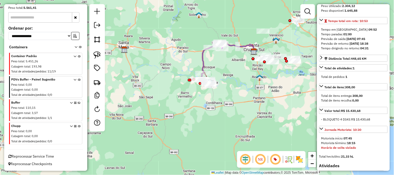
click at [203, 60] on icon at bounding box center [229, 58] width 52 height 31
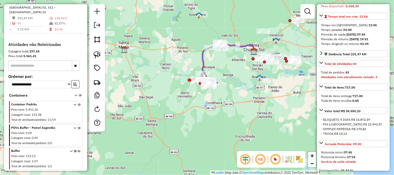
scroll to position [250, 0]
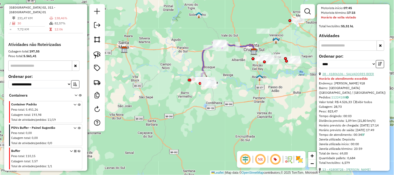
click at [354, 76] on link "28 - 41806106 - SALVADORES BEER" at bounding box center [349, 74] width 52 height 4
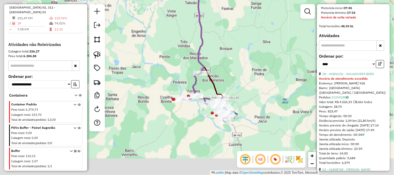
drag, startPoint x: 215, startPoint y: 61, endPoint x: 228, endPoint y: 45, distance: 20.9
click at [228, 45] on div "Janela de atendimento Grade de atendimento Capacidade Transportadoras Veículos …" at bounding box center [197, 87] width 394 height 175
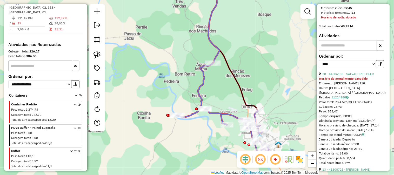
click at [218, 46] on icon at bounding box center [214, 23] width 12 height 81
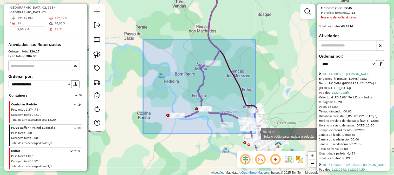
drag, startPoint x: 144, startPoint y: 45, endPoint x: 256, endPoint y: 134, distance: 142.7
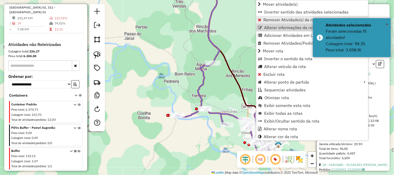
click at [260, 22] on link "Remover Atividade(s) da rota" at bounding box center [312, 20] width 112 height 8
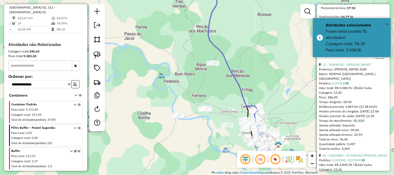
scroll to position [245, 0]
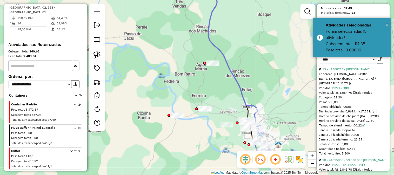
drag, startPoint x: 264, startPoint y: 99, endPoint x: 237, endPoint y: 59, distance: 48.5
click at [237, 59] on div "Rota 25 - Placa GZA5A74 41816513 - L. C. DA [PERSON_NAME] - TRANSPORTE Janela d…" at bounding box center [197, 87] width 394 height 175
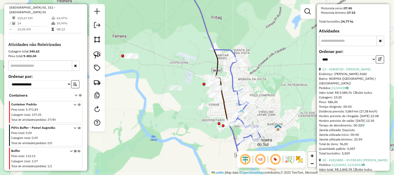
click at [231, 70] on icon at bounding box center [244, 110] width 34 height 100
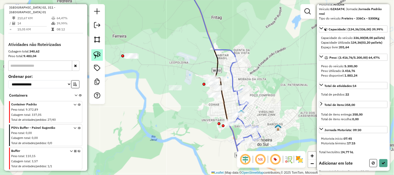
click at [95, 55] on img at bounding box center [97, 54] width 7 height 7
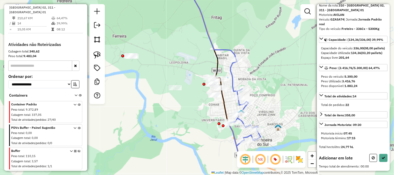
scroll to position [35, 0]
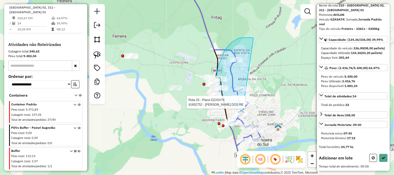
click at [249, 103] on div "Rota 25 - Placa GZA5A74 41802752 - [PERSON_NAME] DOS RE Janela de atendimento G…" at bounding box center [197, 87] width 394 height 175
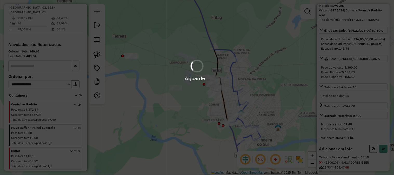
scroll to position [151, 0]
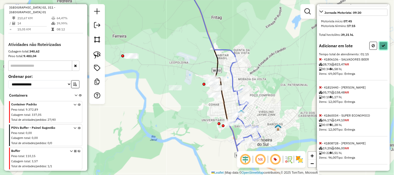
click at [382, 44] on icon at bounding box center [384, 46] width 4 height 4
select select "*********"
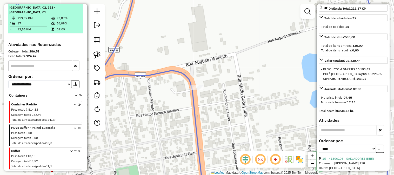
click at [46, 23] on td "17" at bounding box center [34, 23] width 34 height 5
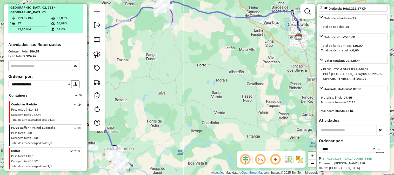
click at [73, 4] on em at bounding box center [74, 2] width 3 height 3
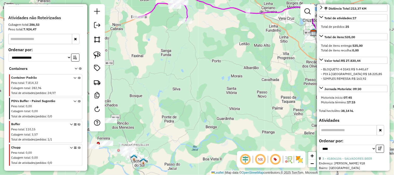
drag, startPoint x: 173, startPoint y: 89, endPoint x: 199, endPoint y: 79, distance: 27.6
click at [198, 79] on div "Janela de atendimento Grade de atendimento Capacidade Transportadoras Veículos …" at bounding box center [197, 87] width 394 height 175
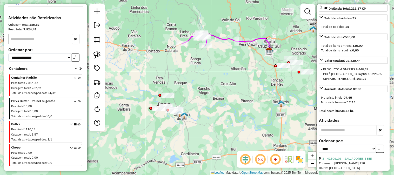
drag, startPoint x: 197, startPoint y: 81, endPoint x: 219, endPoint y: 77, distance: 22.6
click at [219, 77] on div "Janela de atendimento Grade de atendimento Capacidade Transportadoras Veículos …" at bounding box center [197, 87] width 394 height 175
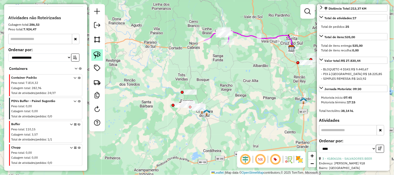
click at [94, 54] on img at bounding box center [97, 54] width 7 height 7
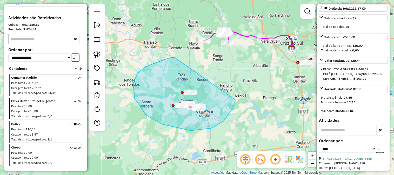
drag, startPoint x: 171, startPoint y: 58, endPoint x: 240, endPoint y: 88, distance: 75.1
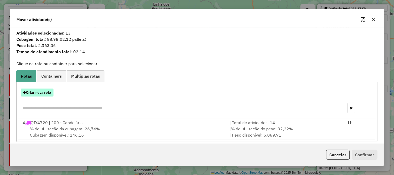
click at [46, 92] on button "Criar nova rota" at bounding box center [37, 93] width 33 height 8
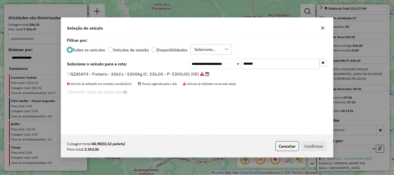
scroll to position [3, 1]
drag, startPoint x: 281, startPoint y: 61, endPoint x: 198, endPoint y: 56, distance: 82.2
click at [207, 57] on div "**********" at bounding box center [197, 85] width 272 height 99
paste input "text"
type input "*******"
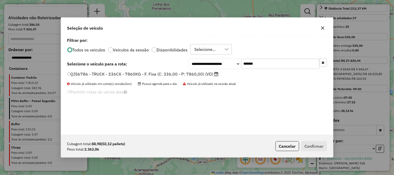
click at [178, 71] on label "QJS6786 - TRUCK - 336CX - 7860KG - F. Fixa (C: 336,00 - P: 7860,00) (VD)" at bounding box center [142, 74] width 151 height 6
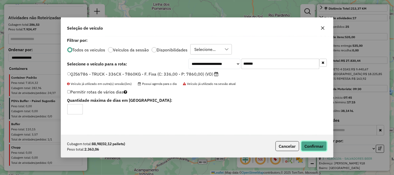
click at [310, 145] on button "Confirmar" at bounding box center [314, 146] width 26 height 10
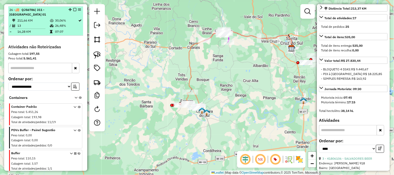
scroll to position [380, 0]
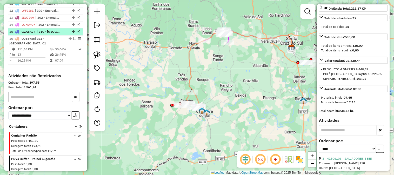
click at [77, 33] on em at bounding box center [78, 31] width 3 height 3
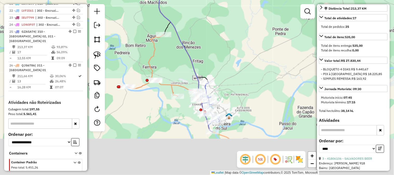
drag, startPoint x: 215, startPoint y: 93, endPoint x: 180, endPoint y: 47, distance: 57.3
click at [181, 48] on icon at bounding box center [180, 20] width 42 height 151
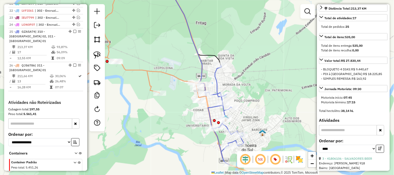
click at [173, 75] on icon at bounding box center [133, 42] width 147 height 118
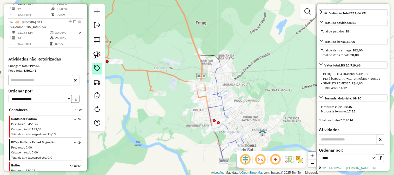
scroll to position [438, 0]
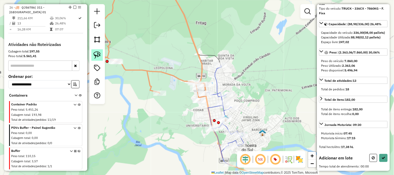
click at [95, 55] on img at bounding box center [97, 54] width 7 height 7
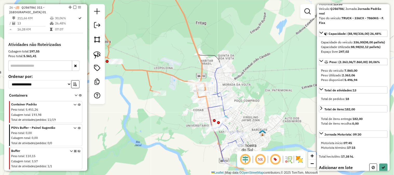
scroll to position [30, 0]
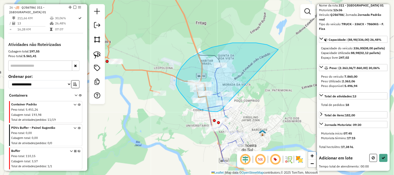
drag, startPoint x: 256, startPoint y: 43, endPoint x: 224, endPoint y: 109, distance: 73.3
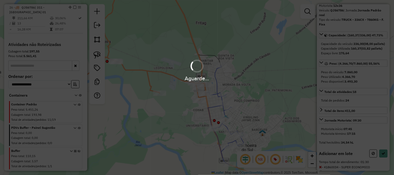
scroll to position [103, 0]
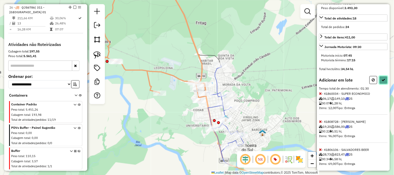
click at [381, 84] on button at bounding box center [384, 80] width 8 height 8
select select "*********"
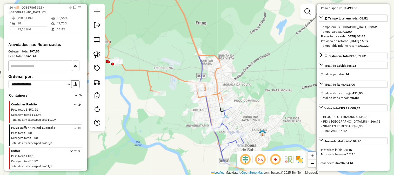
click at [215, 81] on icon at bounding box center [143, 43] width 167 height 121
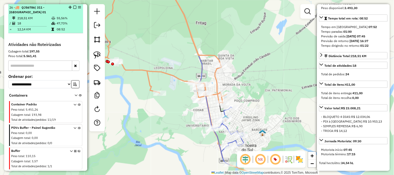
click at [44, 15] on li "26 - QJS6786 | 311 - [GEOGRAPHIC_DATA] 01 218,51 KM 55,56% / 18 47,73% = 12,14 …" at bounding box center [45, 18] width 75 height 29
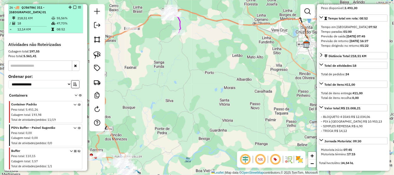
click at [73, 7] on em at bounding box center [74, 7] width 3 height 3
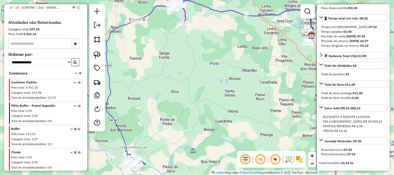
drag, startPoint x: 188, startPoint y: 134, endPoint x: 235, endPoint y: 74, distance: 76.6
click at [235, 74] on div "Janela de atendimento Grade de atendimento Capacidade Transportadoras Veículos …" at bounding box center [197, 87] width 394 height 175
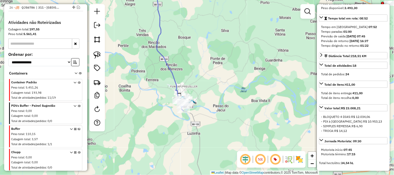
click at [175, 78] on icon at bounding box center [168, 42] width 23 height 119
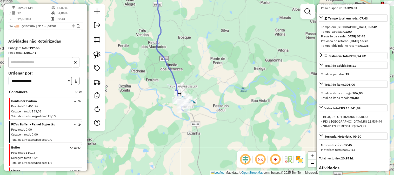
scroll to position [409, 0]
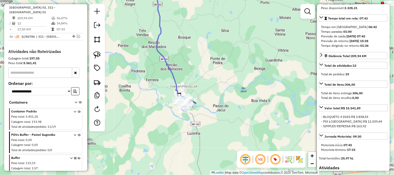
click at [175, 78] on icon at bounding box center [168, 42] width 23 height 119
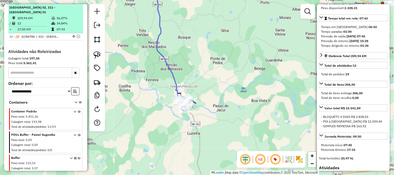
click at [26, 5] on span "GZA5A74" at bounding box center [29, 3] width 14 height 4
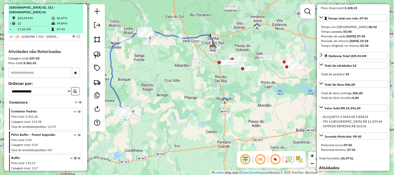
click at [73, 4] on em at bounding box center [74, 2] width 3 height 3
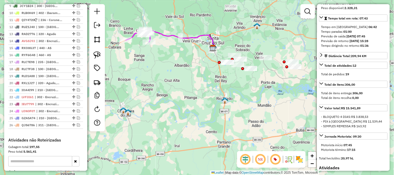
scroll to position [207, 0]
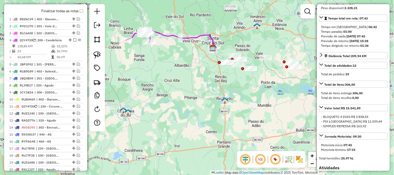
drag, startPoint x: 137, startPoint y: 81, endPoint x: 160, endPoint y: 109, distance: 36.8
click at [160, 109] on div "Janela de atendimento Grade de atendimento Capacidade Transportadoras Veículos …" at bounding box center [197, 87] width 394 height 175
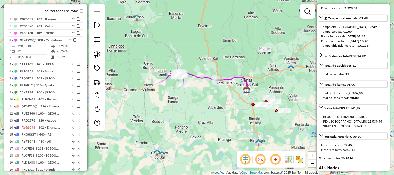
drag, startPoint x: 201, startPoint y: 42, endPoint x: 233, endPoint y: 70, distance: 43.3
click at [231, 69] on div "Janela de atendimento Grade de atendimento Capacidade Transportadoras Veículos …" at bounding box center [197, 87] width 394 height 175
click at [233, 70] on div "Janela de atendimento Grade de atendimento Capacidade Transportadoras Veículos …" at bounding box center [197, 87] width 394 height 175
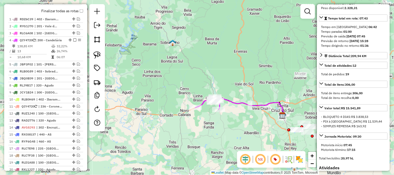
drag, startPoint x: 255, startPoint y: 82, endPoint x: 199, endPoint y: 49, distance: 65.0
click at [199, 49] on div "Janela de atendimento Grade de atendimento Capacidade Transportadoras Veículos …" at bounding box center [197, 87] width 394 height 175
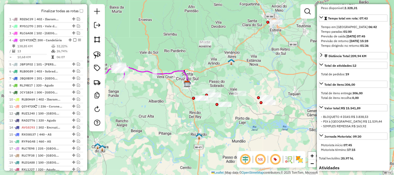
drag, startPoint x: 251, startPoint y: 62, endPoint x: 210, endPoint y: 72, distance: 42.0
click at [213, 66] on div "Janela de atendimento Grade de atendimento Capacidade Transportadoras Veículos …" at bounding box center [197, 87] width 394 height 175
click at [212, 67] on div "Janela de atendimento Grade de atendimento Capacidade Transportadoras Veículos …" at bounding box center [197, 87] width 394 height 175
click at [211, 70] on div "Janela de atendimento Grade de atendimento Capacidade Transportadoras Veículos …" at bounding box center [197, 87] width 394 height 175
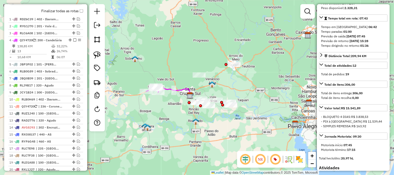
drag, startPoint x: 235, startPoint y: 90, endPoint x: 276, endPoint y: 90, distance: 40.8
click at [274, 90] on div "Janela de atendimento Grade de atendimento Capacidade Transportadoras Veículos …" at bounding box center [197, 87] width 394 height 175
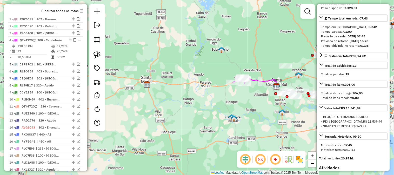
drag, startPoint x: 192, startPoint y: 75, endPoint x: 240, endPoint y: 64, distance: 49.4
click at [238, 64] on div "Janela de atendimento Grade de atendimento Capacidade Transportadoras Veículos …" at bounding box center [197, 87] width 394 height 175
click at [240, 64] on div "Janela de atendimento Grade de atendimento Capacidade Transportadoras Veículos …" at bounding box center [197, 87] width 394 height 175
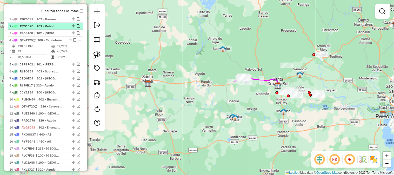
click at [78, 24] on em at bounding box center [78, 25] width 3 height 3
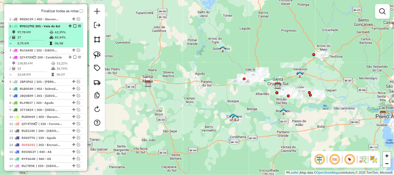
click at [74, 30] on td "62,39%" at bounding box center [68, 32] width 26 height 5
select select "*********"
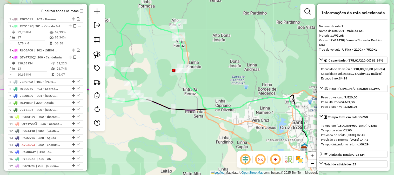
drag, startPoint x: 214, startPoint y: 71, endPoint x: 249, endPoint y: 69, distance: 35.6
click at [247, 70] on div "Janela de atendimento Grade de atendimento Capacidade Transportadoras Veículos …" at bounding box center [197, 87] width 394 height 175
click at [249, 69] on div "Janela de atendimento Grade de atendimento Capacidade Transportadoras Veículos …" at bounding box center [197, 87] width 394 height 175
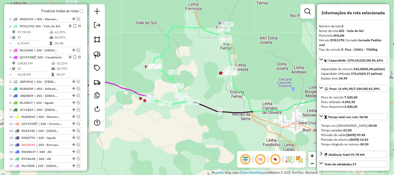
drag, startPoint x: 209, startPoint y: 75, endPoint x: 298, endPoint y: 88, distance: 89.9
click at [298, 88] on div "Janela de atendimento Grade de atendimento Capacidade Transportadoras Veículos …" at bounding box center [197, 87] width 394 height 175
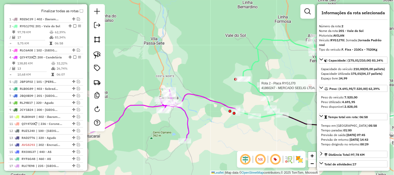
click at [211, 98] on icon at bounding box center [305, 109] width 258 height 31
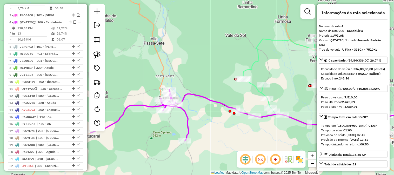
scroll to position [257, 0]
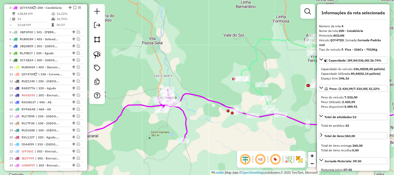
drag, startPoint x: 208, startPoint y: 69, endPoint x: 178, endPoint y: 58, distance: 31.8
click at [178, 58] on div "Janela de atendimento Grade de atendimento Capacidade Transportadoras Veículos …" at bounding box center [197, 87] width 394 height 175
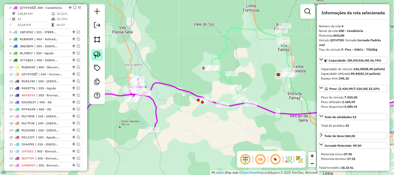
click at [96, 56] on img at bounding box center [97, 54] width 7 height 7
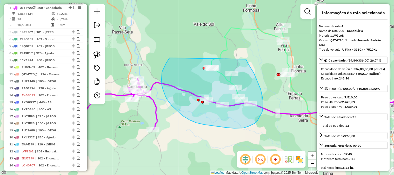
drag, startPoint x: 166, startPoint y: 63, endPoint x: 246, endPoint y: 59, distance: 79.9
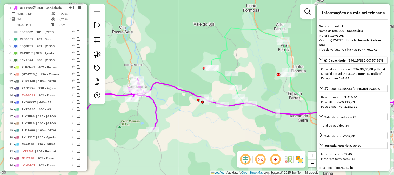
scroll to position [87, 0]
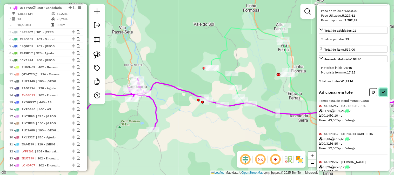
click at [383, 94] on icon at bounding box center [384, 92] width 4 height 4
select select "*********"
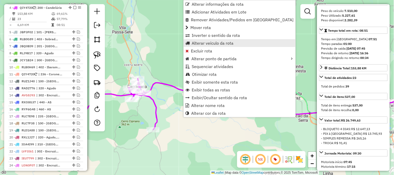
click at [214, 45] on span "Alterar veículo da rota" at bounding box center [213, 43] width 42 height 4
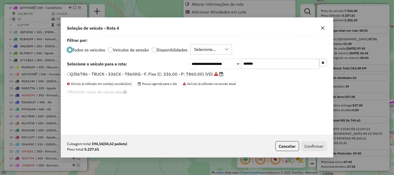
scroll to position [3, 1]
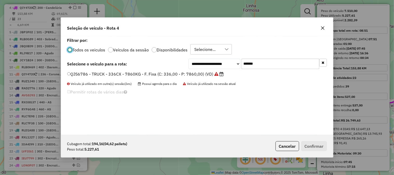
drag, startPoint x: 281, startPoint y: 68, endPoint x: 208, endPoint y: 60, distance: 73.2
click at [208, 60] on div "**********" at bounding box center [258, 64] width 138 height 10
paste input "text"
type input "*******"
click at [168, 73] on label "JBP9G00 - F. Fixa - 336Cx - 8500Kg (C: 336,00 - P: 8500,00) (VD)" at bounding box center [134, 74] width 134 height 6
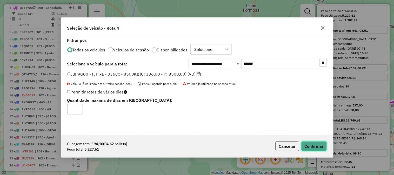
click at [315, 144] on button "Confirmar" at bounding box center [314, 146] width 26 height 10
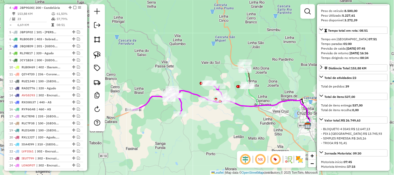
click at [190, 91] on icon at bounding box center [181, 98] width 96 height 31
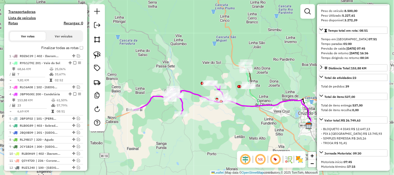
drag, startPoint x: 177, startPoint y: 70, endPoint x: 198, endPoint y: 65, distance: 21.7
click at [198, 65] on div "Janela de atendimento Grade de atendimento Capacidade Transportadoras Veículos …" at bounding box center [197, 87] width 394 height 175
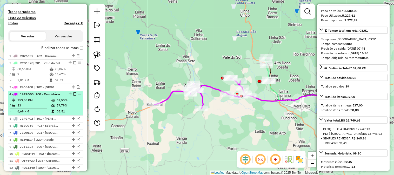
click at [73, 94] on em at bounding box center [74, 94] width 3 height 3
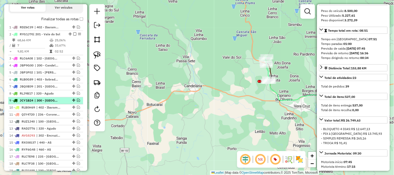
scroll to position [228, 0]
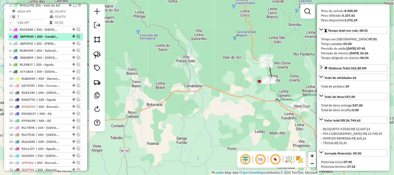
click at [77, 37] on em at bounding box center [78, 36] width 3 height 3
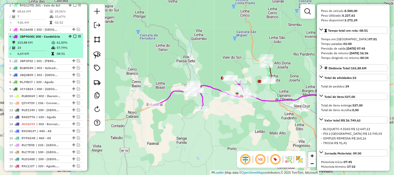
click at [73, 37] on em at bounding box center [74, 36] width 3 height 3
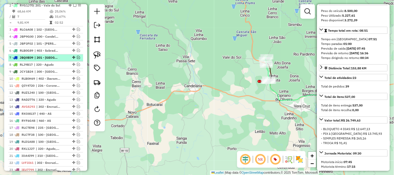
click at [77, 58] on em at bounding box center [78, 57] width 3 height 3
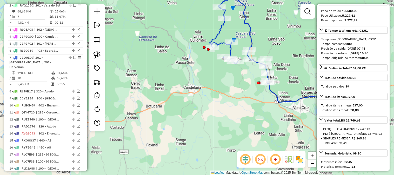
drag, startPoint x: 281, startPoint y: 51, endPoint x: 259, endPoint y: 69, distance: 27.8
click at [259, 69] on div "Rota 2 - Placa RYG1J70 41816196 - 52.163.832 [PERSON_NAME] [PERSON_NAME] de ate…" at bounding box center [197, 87] width 394 height 175
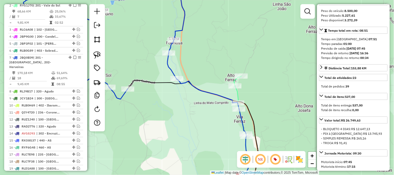
drag, startPoint x: 266, startPoint y: 90, endPoint x: 260, endPoint y: 70, distance: 20.8
click at [260, 70] on div "Janela de atendimento Grade de atendimento Capacidade Transportadoras Veículos …" at bounding box center [197, 87] width 394 height 175
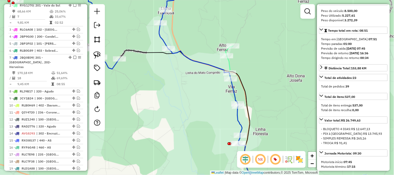
click at [228, 64] on icon at bounding box center [234, 95] width 16 height 98
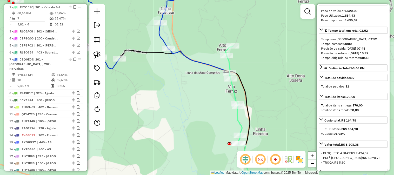
scroll to position [225, 0]
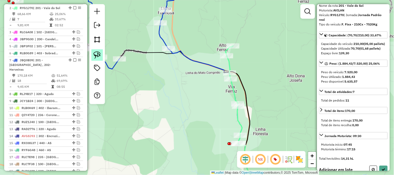
click at [100, 52] on img at bounding box center [97, 54] width 7 height 7
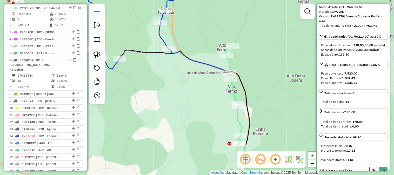
scroll to position [25, 0]
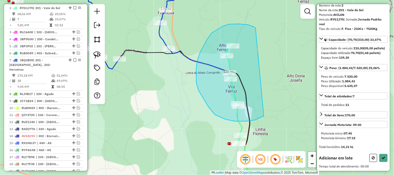
drag, startPoint x: 255, startPoint y: 27, endPoint x: 264, endPoint y: 116, distance: 88.9
click at [264, 116] on div "Janela de atendimento Grade de atendimento Capacidade Transportadoras Veículos …" at bounding box center [197, 87] width 394 height 175
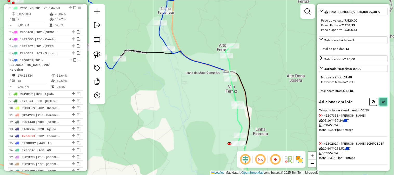
click at [383, 103] on icon at bounding box center [384, 102] width 4 height 4
select select "*********"
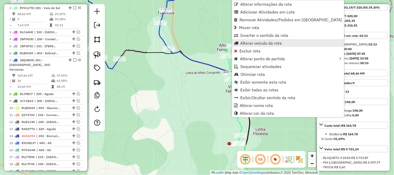
click at [261, 41] on span "Alterar veículo da rota" at bounding box center [261, 43] width 42 height 4
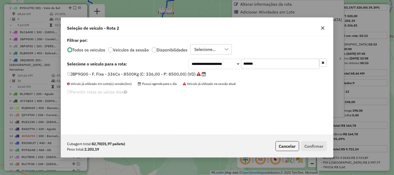
scroll to position [3, 1]
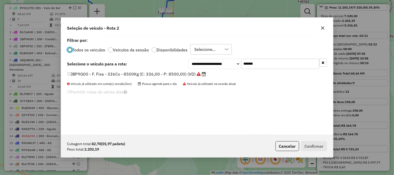
drag, startPoint x: 281, startPoint y: 60, endPoint x: 174, endPoint y: 61, distance: 107.6
click at [174, 61] on div "**********" at bounding box center [197, 64] width 260 height 10
paste input "text"
type input "*******"
click at [99, 73] on label "JBP9F17 - F. Fixa - 336Cx - 8500Kg (C: 336,00 - P: 8500,00) (VD)" at bounding box center [133, 74] width 133 height 6
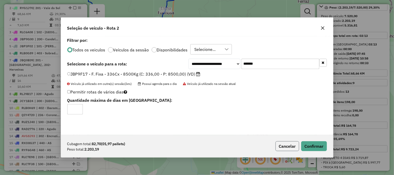
click at [277, 146] on button "Cancelar" at bounding box center [288, 146] width 24 height 10
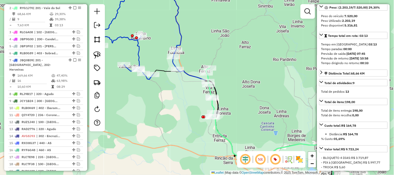
click at [243, 76] on div "Janela de atendimento Grade de atendimento Capacidade Transportadoras Veículos …" at bounding box center [197, 87] width 394 height 175
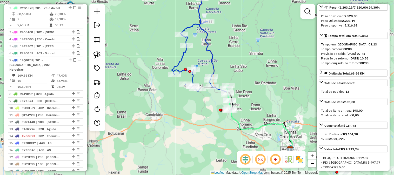
click at [213, 65] on icon at bounding box center [193, 37] width 42 height 109
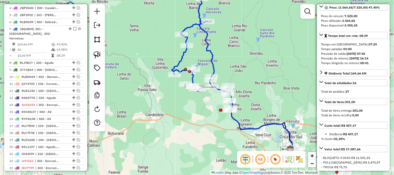
scroll to position [278, 0]
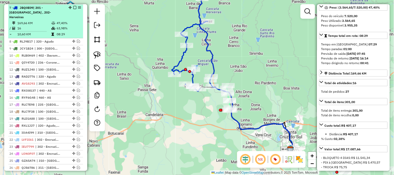
click at [73, 7] on em at bounding box center [74, 7] width 3 height 3
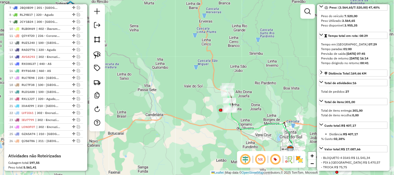
click at [236, 120] on icon at bounding box center [261, 131] width 63 height 42
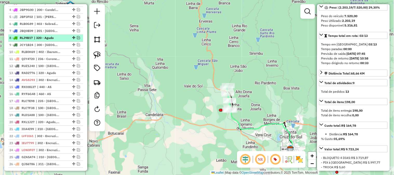
scroll to position [225, 0]
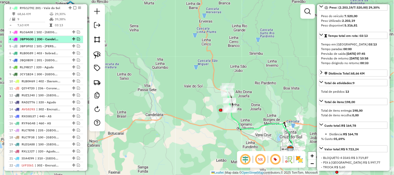
click at [77, 38] on em at bounding box center [78, 39] width 3 height 3
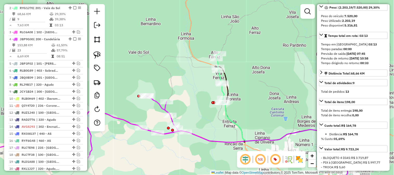
click at [232, 120] on icon at bounding box center [284, 145] width 125 height 84
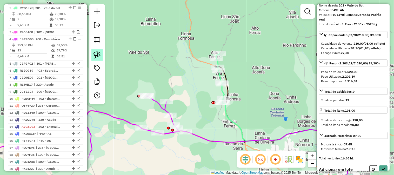
click at [99, 55] on img at bounding box center [97, 54] width 7 height 7
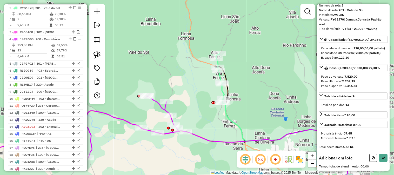
scroll to position [25, 0]
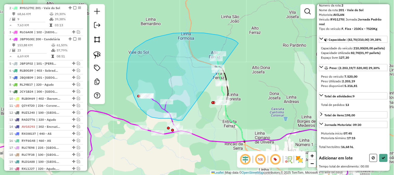
drag, startPoint x: 226, startPoint y: 37, endPoint x: 184, endPoint y: 120, distance: 92.5
click at [184, 120] on div "Janela de atendimento Grade de atendimento Capacidade Transportadoras Veículos …" at bounding box center [197, 87] width 394 height 175
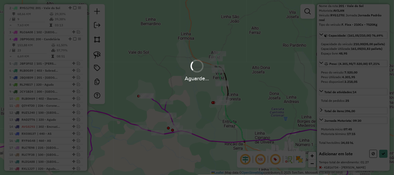
scroll to position [81, 0]
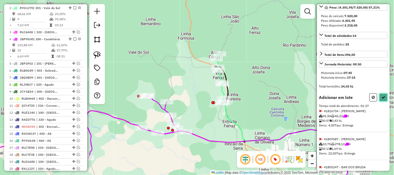
click at [385, 102] on button at bounding box center [384, 98] width 8 height 8
select select "*********"
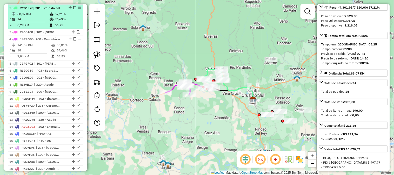
click at [73, 6] on em at bounding box center [74, 7] width 3 height 3
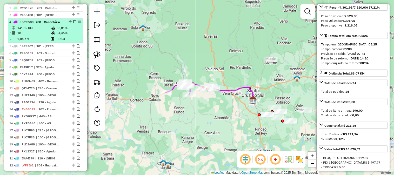
click at [73, 21] on em at bounding box center [74, 21] width 3 height 3
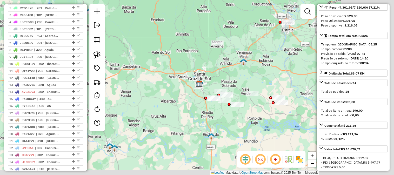
drag, startPoint x: 238, startPoint y: 69, endPoint x: 160, endPoint y: 41, distance: 83.1
click at [160, 41] on div "Janela de atendimento Grade de atendimento Capacidade Transportadoras Veículos …" at bounding box center [197, 87] width 394 height 175
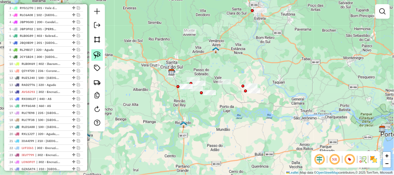
click at [102, 56] on link at bounding box center [96, 54] width 11 height 11
drag, startPoint x: 210, startPoint y: 58, endPoint x: 236, endPoint y: 102, distance: 51.2
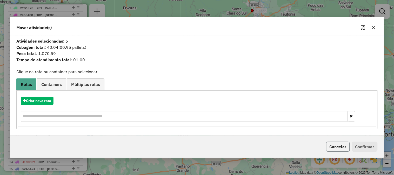
click at [339, 143] on button "Cancelar" at bounding box center [338, 147] width 24 height 10
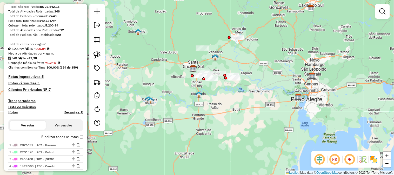
scroll to position [0, 0]
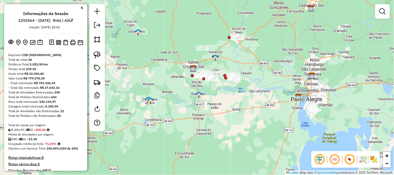
drag, startPoint x: 236, startPoint y: 86, endPoint x: 243, endPoint y: 84, distance: 7.3
click at [243, 84] on div "Janela de atendimento Grade de atendimento Capacidade Transportadoras Veículos …" at bounding box center [197, 87] width 394 height 175
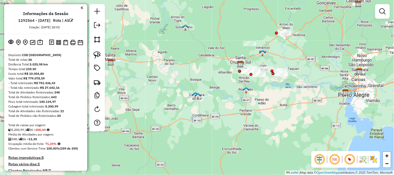
scroll to position [87, 0]
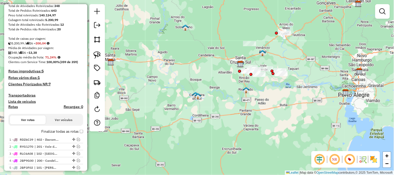
click at [36, 71] on h4 "Rotas improdutivas: 5" at bounding box center [45, 71] width 75 height 4
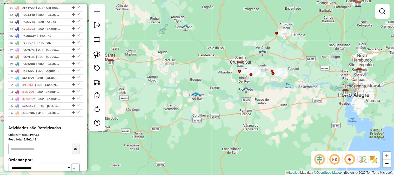
scroll to position [317, 0]
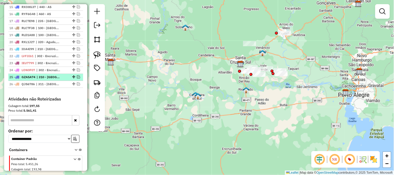
click at [77, 76] on em at bounding box center [78, 76] width 3 height 3
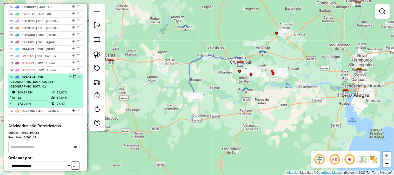
click at [65, 81] on div "25 - GZA5A74 | 310 - [GEOGRAPHIC_DATA] 02, 311 - [GEOGRAPHIC_DATA] 01" at bounding box center [45, 82] width 73 height 14
select select "*********"
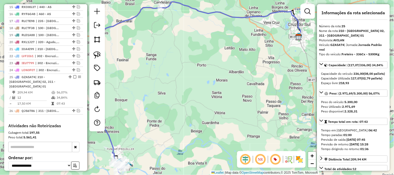
click at [234, 99] on div "Janela de atendimento Grade de atendimento Capacidade Transportadoras Veículos …" at bounding box center [197, 87] width 394 height 175
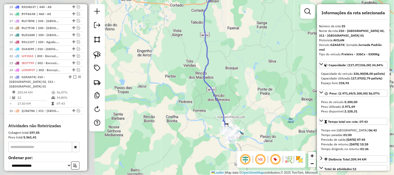
drag, startPoint x: 134, startPoint y: 95, endPoint x: 247, endPoint y: 63, distance: 117.3
click at [247, 63] on div "Janela de atendimento Grade de atendimento Capacidade Transportadoras Veículos …" at bounding box center [197, 87] width 394 height 175
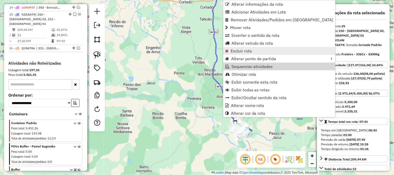
scroll to position [387, 0]
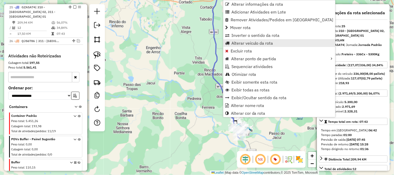
click at [238, 43] on span "Alterar veículo da rota" at bounding box center [252, 43] width 42 height 4
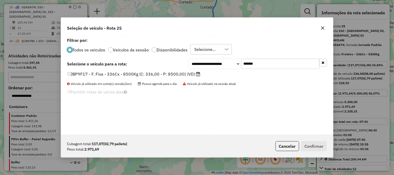
scroll to position [3, 1]
drag, startPoint x: 285, startPoint y: 64, endPoint x: 182, endPoint y: 56, distance: 103.5
click at [191, 57] on div "**********" at bounding box center [197, 85] width 272 height 99
click at [153, 74] on label "JBP9F17 - F. Fixa - 336Cx - 8500Kg (C: 336,00 - P: 8500,00) (VD)" at bounding box center [133, 74] width 133 height 6
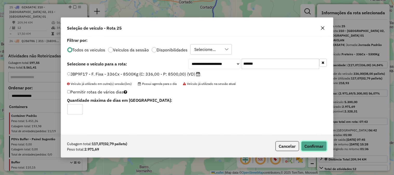
click at [320, 146] on button "Confirmar" at bounding box center [314, 146] width 26 height 10
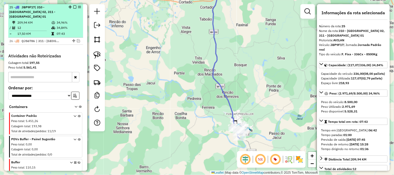
click at [66, 25] on td "34,84%" at bounding box center [68, 27] width 25 height 5
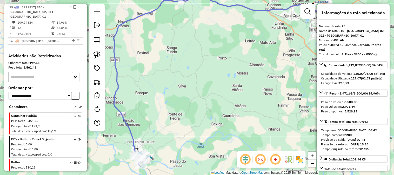
drag, startPoint x: 155, startPoint y: 84, endPoint x: 256, endPoint y: 43, distance: 108.8
click at [256, 43] on div "Janela de atendimento Grade de atendimento Capacidade Transportadoras Veículos …" at bounding box center [197, 87] width 394 height 175
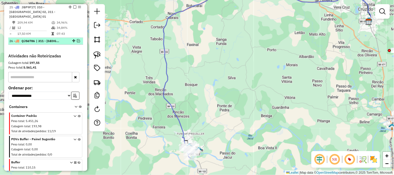
click at [77, 39] on em at bounding box center [78, 40] width 3 height 3
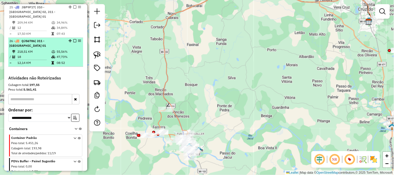
click at [73, 39] on em at bounding box center [74, 40] width 3 height 3
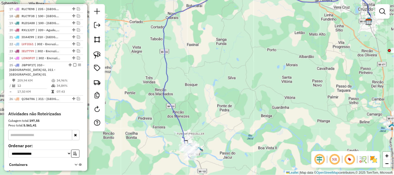
scroll to position [301, 0]
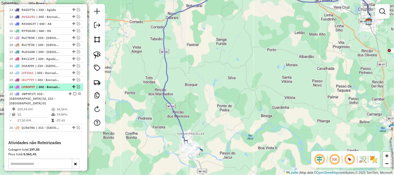
click at [77, 86] on em at bounding box center [78, 86] width 3 height 3
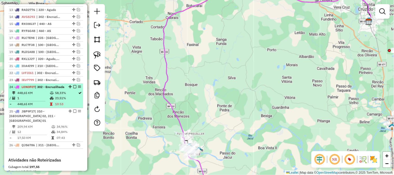
click at [73, 86] on em at bounding box center [74, 86] width 3 height 3
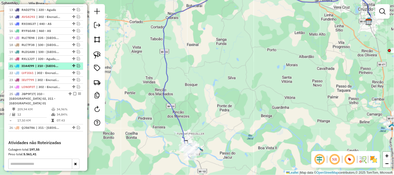
click at [77, 65] on em at bounding box center [78, 65] width 3 height 3
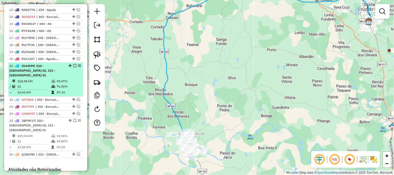
click at [74, 65] on em at bounding box center [74, 65] width 3 height 3
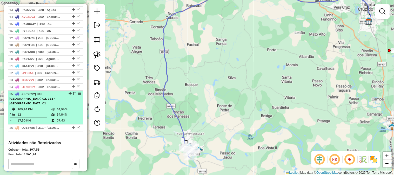
click at [69, 107] on td "34,96%" at bounding box center [68, 109] width 25 height 5
select select "*********"
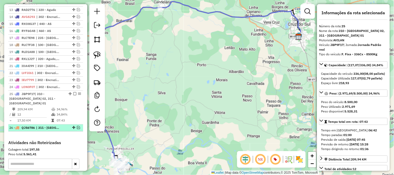
click at [77, 126] on em at bounding box center [78, 127] width 3 height 3
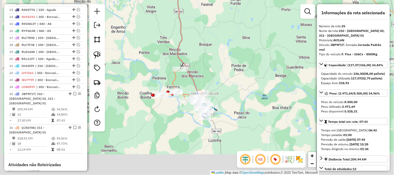
drag, startPoint x: 141, startPoint y: 122, endPoint x: 212, endPoint y: 73, distance: 86.1
click at [212, 73] on div "Janela de atendimento Grade de atendimento Capacidade Transportadoras Veículos …" at bounding box center [197, 87] width 394 height 175
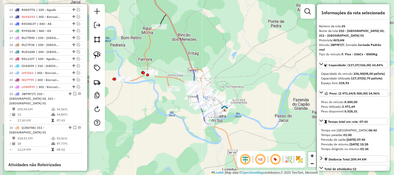
drag, startPoint x: 228, startPoint y: 77, endPoint x: 223, endPoint y: 79, distance: 4.5
click at [228, 71] on div "Janela de atendimento Grade de atendimento Capacidade Transportadoras Veículos …" at bounding box center [197, 87] width 394 height 175
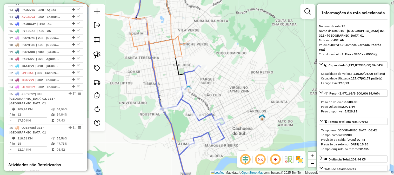
click at [183, 74] on icon at bounding box center [192, 123] width 65 height 116
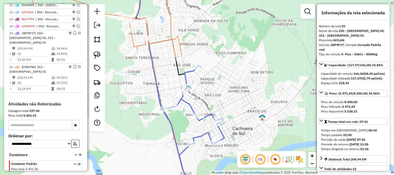
scroll to position [387, 0]
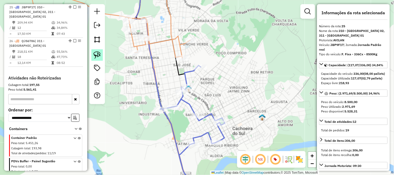
click at [98, 57] on img at bounding box center [97, 54] width 7 height 7
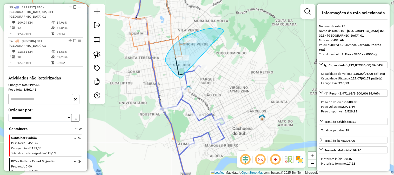
drag, startPoint x: 224, startPoint y: 31, endPoint x: 194, endPoint y: 79, distance: 56.4
click at [194, 79] on div "Janela de atendimento Grade de atendimento Capacidade Transportadoras Veículos …" at bounding box center [197, 87] width 394 height 175
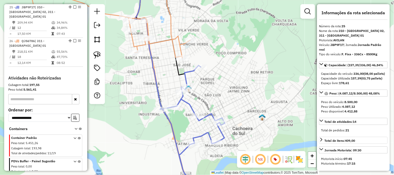
scroll to position [58, 0]
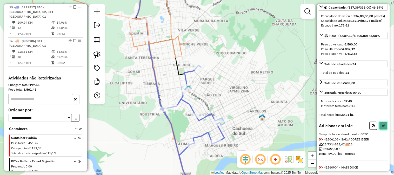
click at [380, 130] on button at bounding box center [384, 126] width 8 height 8
select select "*********"
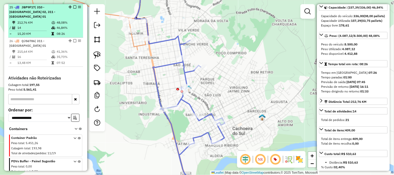
click at [73, 7] on em at bounding box center [74, 6] width 3 height 3
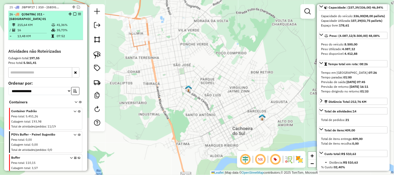
click at [64, 27] on td "41,36%" at bounding box center [68, 24] width 25 height 5
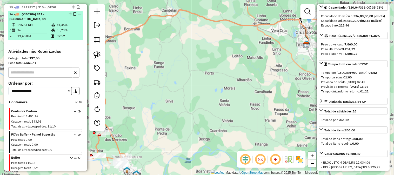
click at [73, 14] on em at bounding box center [74, 13] width 3 height 3
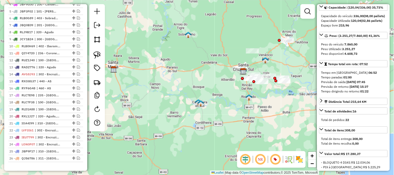
scroll to position [185, 0]
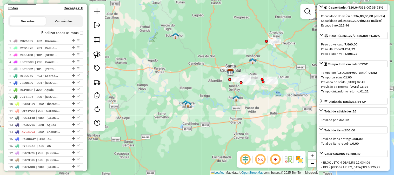
drag, startPoint x: 285, startPoint y: 110, endPoint x: 248, endPoint y: 112, distance: 37.2
click at [248, 112] on div "Janela de atendimento Grade de atendimento Capacidade Transportadoras Veículos …" at bounding box center [197, 87] width 394 height 175
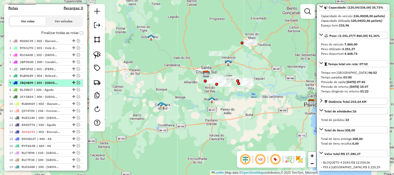
scroll to position [243, 0]
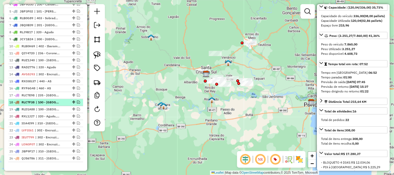
click at [77, 101] on em at bounding box center [78, 102] width 3 height 3
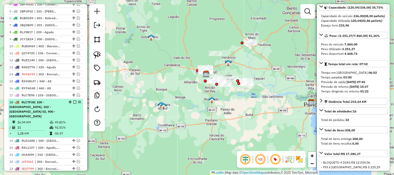
click at [62, 110] on div "18 - RLC7F38 | 100 - [GEOGRAPHIC_DATA], 102 - [GEOGRAPHIC_DATA] 02, 900 - [GEOG…" at bounding box center [36, 109] width 55 height 19
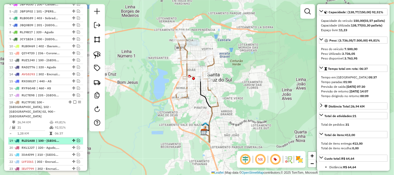
click at [77, 139] on em at bounding box center [78, 140] width 3 height 3
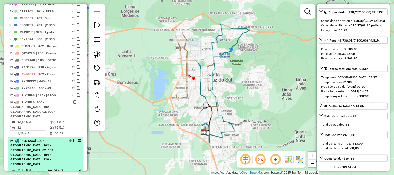
click at [50, 141] on span "| 100 - [GEOGRAPHIC_DATA], 102 - [GEOGRAPHIC_DATA] 02, 103 - [GEOGRAPHIC_DATA],…" at bounding box center [32, 152] width 46 height 27
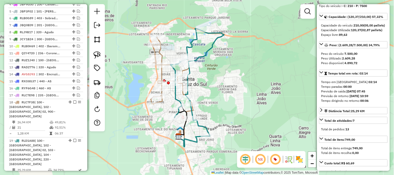
drag, startPoint x: 240, startPoint y: 109, endPoint x: 212, endPoint y: 81, distance: 39.9
click at [213, 82] on div "Janela de atendimento Grade de atendimento Capacidade Transportadoras Veículos …" at bounding box center [197, 87] width 394 height 175
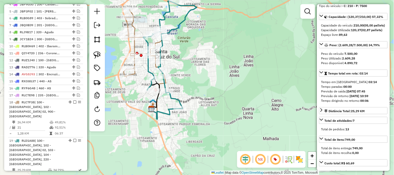
click at [176, 98] on icon at bounding box center [170, 55] width 54 height 108
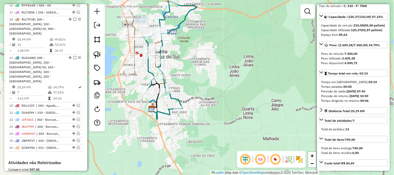
scroll to position [372, 0]
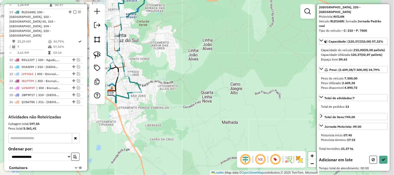
drag, startPoint x: 212, startPoint y: 94, endPoint x: 178, endPoint y: 81, distance: 36.1
click at [179, 82] on div "Janela de atendimento Grade de atendimento Capacidade Transportadoras Veículos …" at bounding box center [197, 87] width 394 height 175
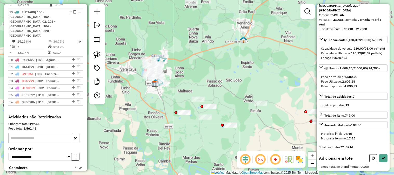
drag, startPoint x: 201, startPoint y: 81, endPoint x: 189, endPoint y: 73, distance: 14.6
click at [190, 74] on div "Janela de atendimento Grade de atendimento Capacidade Transportadoras Veículos …" at bounding box center [197, 87] width 394 height 175
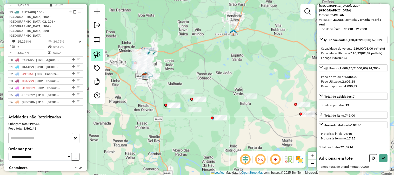
click at [98, 56] on img at bounding box center [97, 54] width 7 height 7
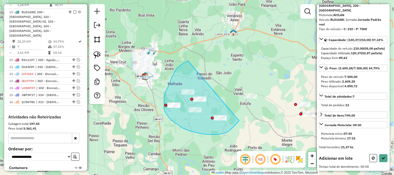
drag, startPoint x: 177, startPoint y: 68, endPoint x: 245, endPoint y: 109, distance: 79.4
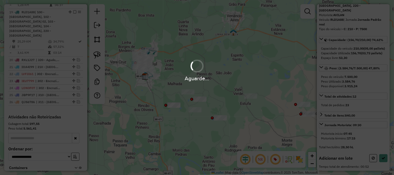
scroll to position [62, 0]
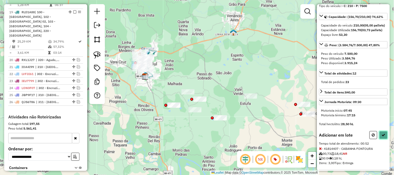
click at [386, 137] on button at bounding box center [384, 135] width 8 height 8
select select "*********"
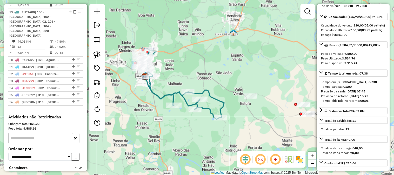
click at [207, 90] on icon at bounding box center [183, 85] width 81 height 70
drag, startPoint x: 194, startPoint y: 63, endPoint x: 239, endPoint y: 88, distance: 51.7
click at [239, 88] on div "Janela de atendimento Grade de atendimento Capacidade Transportadoras Veículos …" at bounding box center [197, 87] width 394 height 175
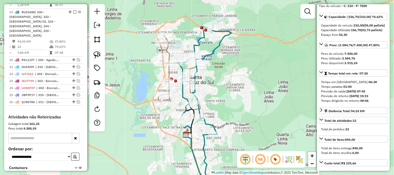
click at [210, 55] on icon at bounding box center [306, 110] width 256 height 166
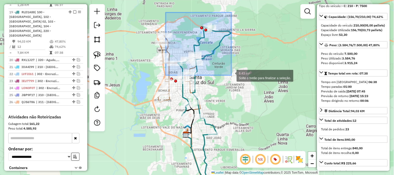
drag, startPoint x: 167, startPoint y: 13, endPoint x: 231, endPoint y: 75, distance: 89.9
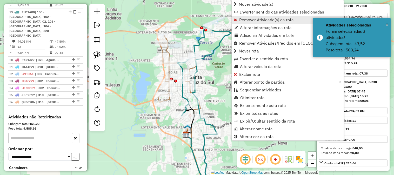
click at [238, 19] on link "Remover Atividade(s) da rota" at bounding box center [288, 20] width 112 height 8
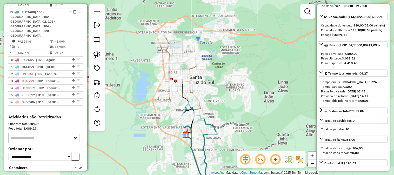
click at [170, 73] on icon at bounding box center [178, 69] width 41 height 68
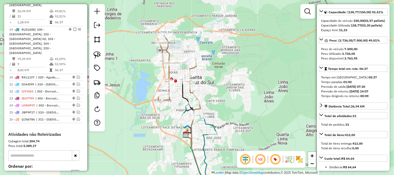
scroll to position [338, 0]
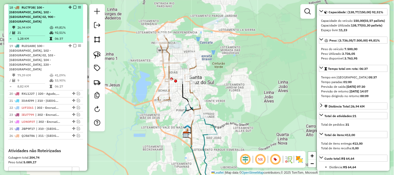
click at [73, 6] on em at bounding box center [74, 7] width 3 height 3
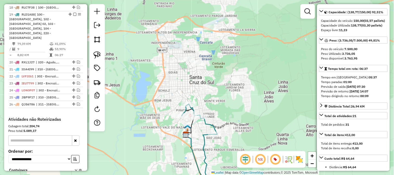
click at [190, 122] on icon at bounding box center [188, 121] width 13 height 25
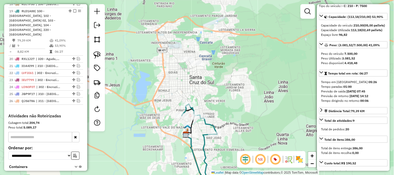
scroll to position [345, 0]
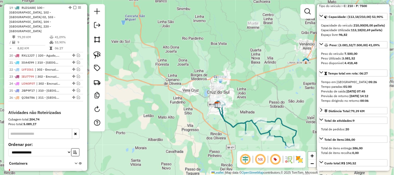
click at [224, 121] on icon at bounding box center [257, 122] width 80 height 50
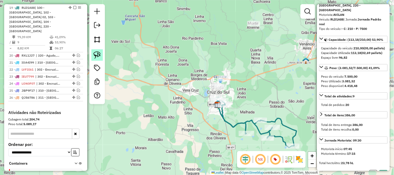
click at [98, 55] on img at bounding box center [97, 54] width 7 height 7
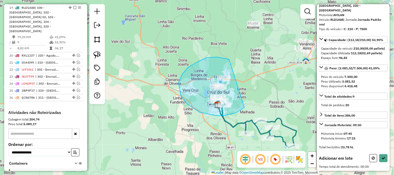
drag, startPoint x: 229, startPoint y: 59, endPoint x: 245, endPoint y: 107, distance: 50.0
click at [245, 107] on div "Janela de atendimento Grade de atendimento Capacidade Transportadoras Veículos …" at bounding box center [197, 87] width 394 height 175
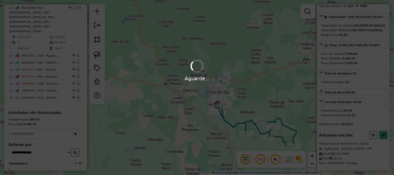
click at [386, 136] on button at bounding box center [384, 135] width 8 height 8
select select "*********"
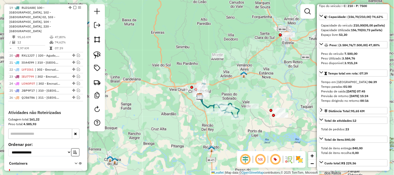
drag, startPoint x: 261, startPoint y: 94, endPoint x: 196, endPoint y: 76, distance: 67.4
click at [197, 76] on div "Janela de atendimento Grade de atendimento Capacidade Transportadoras Veículos …" at bounding box center [197, 87] width 394 height 175
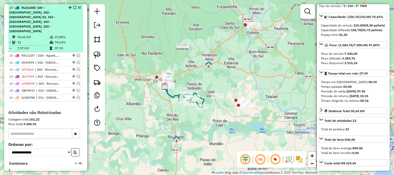
click at [73, 7] on em at bounding box center [74, 7] width 3 height 3
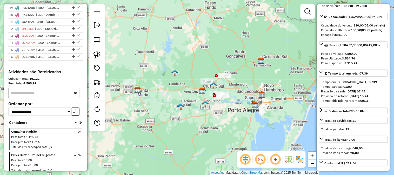
drag, startPoint x: 243, startPoint y: 89, endPoint x: 259, endPoint y: 93, distance: 16.5
click at [259, 93] on div "Janela de atendimento Grade de atendimento Capacidade Transportadoras Veículos …" at bounding box center [197, 87] width 394 height 175
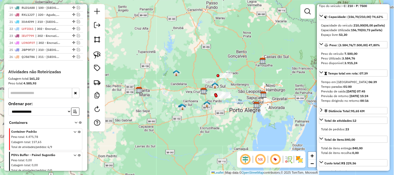
scroll to position [420, 0]
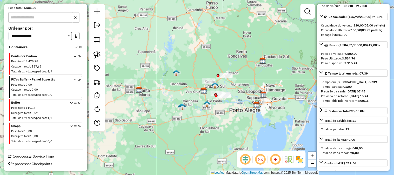
click at [78, 103] on icon at bounding box center [79, 111] width 3 height 19
click at [89, 116] on span "Excluir container" at bounding box center [96, 115] width 31 height 4
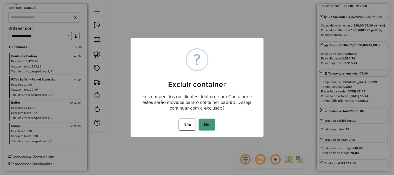
click at [209, 122] on button "Sim" at bounding box center [207, 125] width 17 height 12
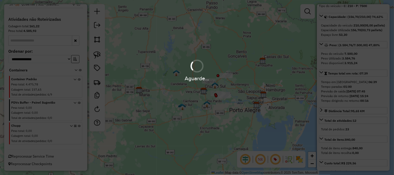
scroll to position [397, 0]
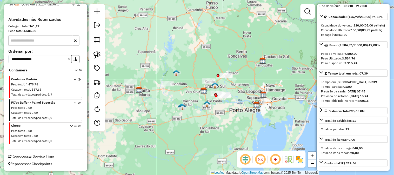
drag, startPoint x: 199, startPoint y: 61, endPoint x: 215, endPoint y: 64, distance: 16.4
click at [215, 64] on div "Janela de atendimento Grade de atendimento Capacidade Transportadoras Veículos …" at bounding box center [197, 87] width 394 height 175
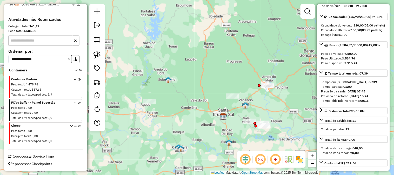
drag, startPoint x: 241, startPoint y: 82, endPoint x: 235, endPoint y: 69, distance: 14.1
click at [235, 69] on div "Janela de atendimento Grade de atendimento Capacidade Transportadoras Veículos …" at bounding box center [197, 87] width 394 height 175
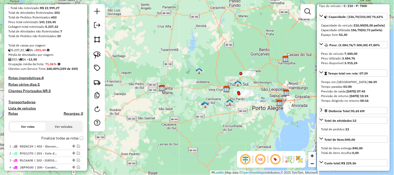
scroll to position [167, 0]
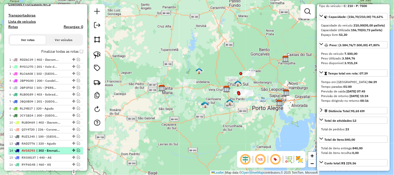
click at [77, 151] on em at bounding box center [78, 150] width 3 height 3
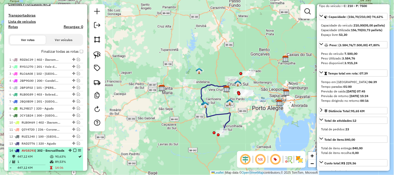
click at [54, 153] on div "14 - AVG8J93 | 302 - [GEOGRAPHIC_DATA]" at bounding box center [36, 151] width 55 height 5
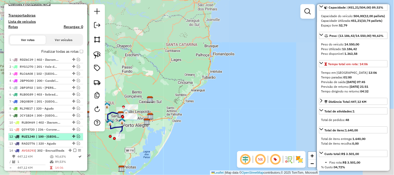
scroll to position [195, 0]
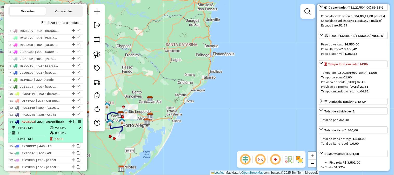
click at [75, 120] on div at bounding box center [73, 121] width 16 height 3
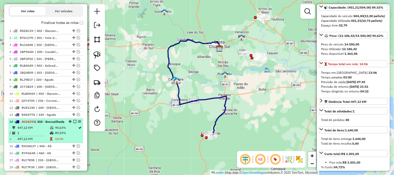
click at [73, 120] on em at bounding box center [74, 121] width 3 height 3
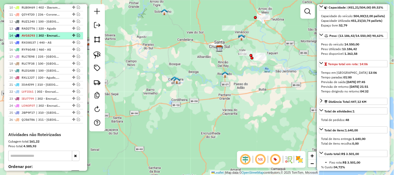
scroll to position [253, 0]
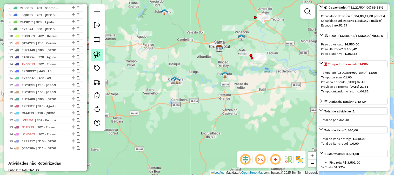
click at [100, 57] on img at bounding box center [97, 54] width 7 height 7
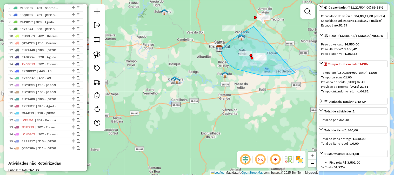
drag, startPoint x: 254, startPoint y: 26, endPoint x: 297, endPoint y: 71, distance: 62.3
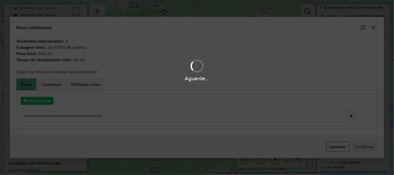
click at [346, 146] on div "Aguarde..." at bounding box center [197, 87] width 394 height 175
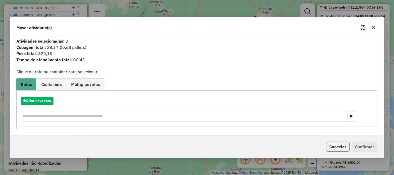
click at [341, 148] on button "Cancelar" at bounding box center [338, 147] width 24 height 10
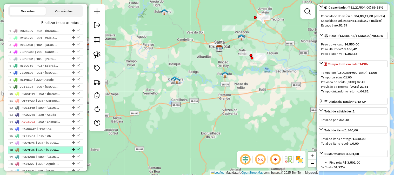
scroll to position [167, 0]
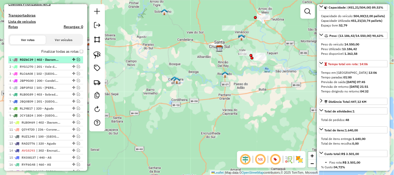
click at [77, 60] on em at bounding box center [78, 59] width 3 height 3
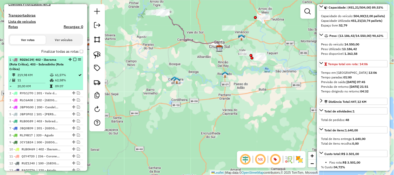
click at [42, 67] on div "1 - RDZ6C39 | 402 - Ibarama (Rota Crítica), 403 - Sobradinho (Rota Crítica)" at bounding box center [36, 64] width 55 height 14
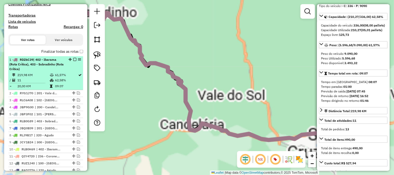
scroll to position [58, 0]
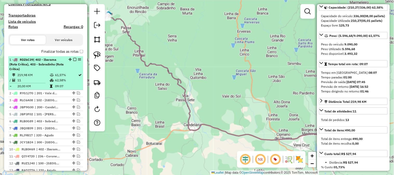
click at [73, 58] on em at bounding box center [74, 59] width 3 height 3
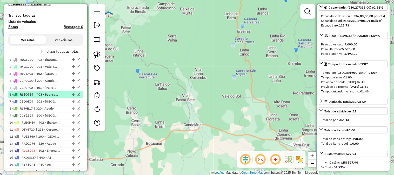
click at [77, 94] on em at bounding box center [78, 94] width 3 height 3
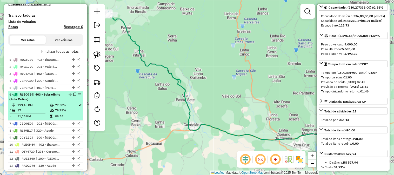
click at [52, 101] on div "6 - RLB0G89 | 403 - Sobradinho (Rota Crítica)" at bounding box center [36, 96] width 55 height 9
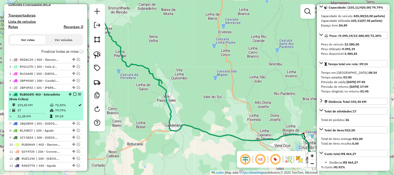
click at [74, 94] on em at bounding box center [74, 94] width 3 height 3
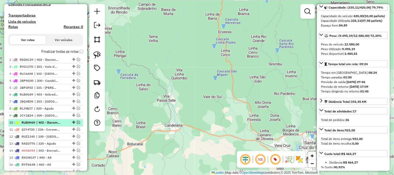
click at [77, 123] on em at bounding box center [78, 122] width 3 height 3
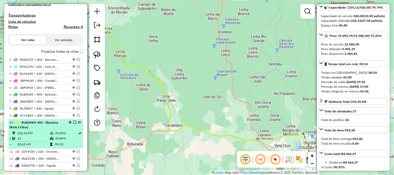
click at [56, 125] on span "| 402 - Ibarama (Rota Crítica)" at bounding box center [33, 125] width 49 height 9
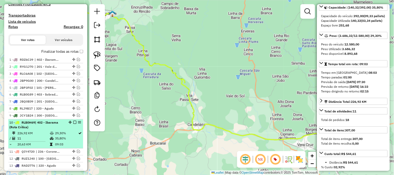
click at [74, 123] on em at bounding box center [74, 122] width 3 height 3
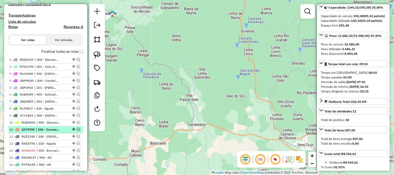
scroll to position [282, 0]
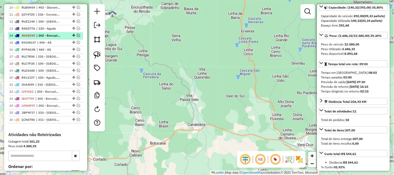
click at [78, 35] on em at bounding box center [78, 35] width 3 height 3
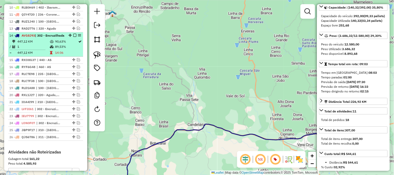
click at [61, 38] on div "14 - AVG8J93 | 302 - [GEOGRAPHIC_DATA]" at bounding box center [36, 35] width 55 height 5
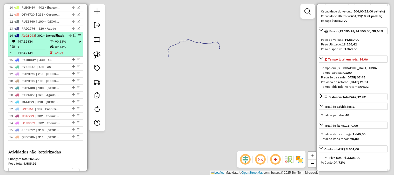
scroll to position [48, 0]
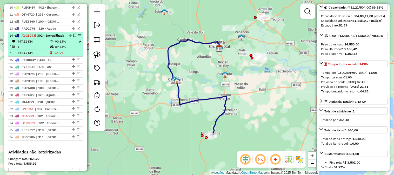
click at [73, 34] on em at bounding box center [74, 35] width 3 height 3
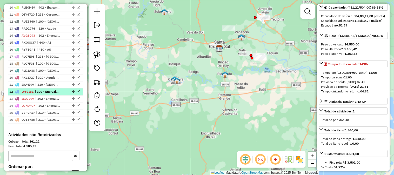
click at [77, 92] on em at bounding box center [78, 91] width 3 height 3
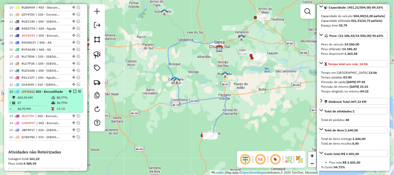
click at [73, 92] on em at bounding box center [74, 91] width 3 height 3
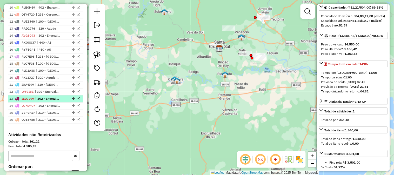
click at [77, 98] on em at bounding box center [78, 98] width 3 height 3
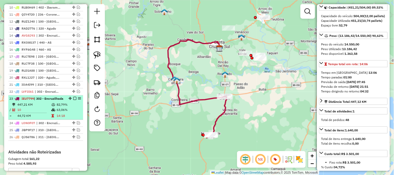
click at [74, 98] on em at bounding box center [74, 98] width 3 height 3
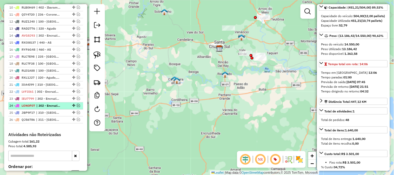
click at [77, 105] on em at bounding box center [78, 105] width 3 height 3
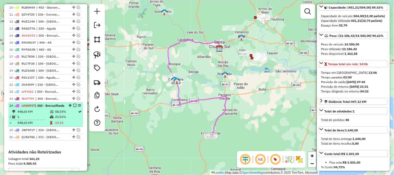
click at [73, 105] on em at bounding box center [74, 105] width 3 height 3
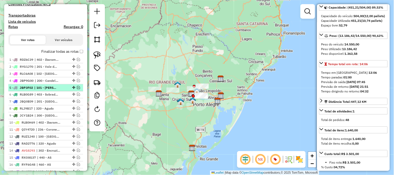
scroll to position [0, 0]
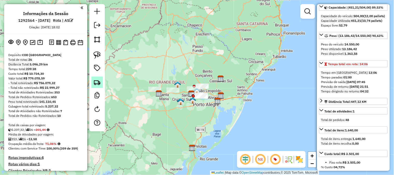
click at [94, 78] on link at bounding box center [96, 82] width 11 height 11
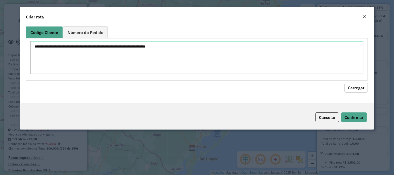
click at [110, 53] on textarea at bounding box center [196, 57] width 333 height 33
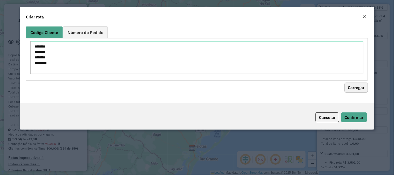
type textarea "******** ******** ******** ********"
click at [356, 88] on button "Carregar" at bounding box center [356, 88] width 23 height 10
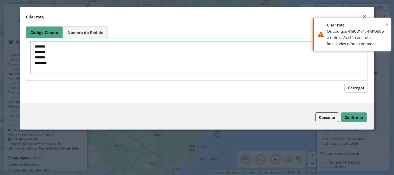
click at [356, 88] on button "Carregar" at bounding box center [356, 88] width 23 height 10
click at [324, 120] on button "Cancelar" at bounding box center [328, 117] width 24 height 10
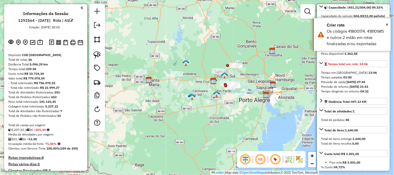
drag, startPoint x: 179, startPoint y: 58, endPoint x: 194, endPoint y: 51, distance: 15.8
click at [194, 51] on div "Janela de atendimento Grade de atendimento Capacidade Transportadoras Veículos …" at bounding box center [197, 87] width 394 height 175
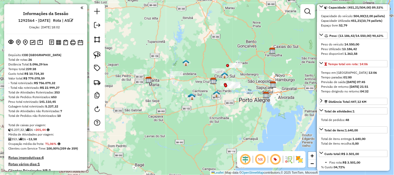
scroll to position [58, 0]
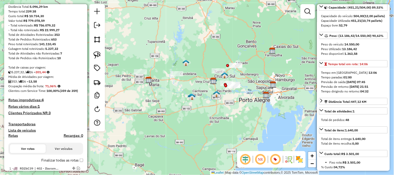
click at [36, 99] on h4 "Rotas improdutivas: 4" at bounding box center [45, 100] width 75 height 4
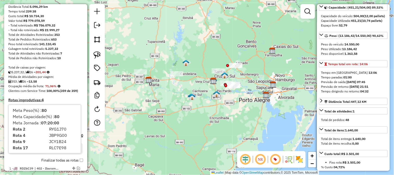
click at [74, 57] on div "Total de Pedidos não Roteirizados: 10" at bounding box center [45, 58] width 75 height 5
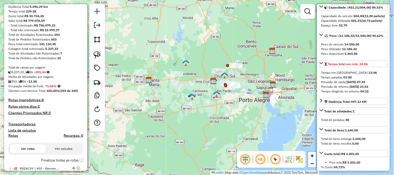
click at [46, 112] on h4 "Clientes Priorizados NR: 3" at bounding box center [45, 113] width 75 height 4
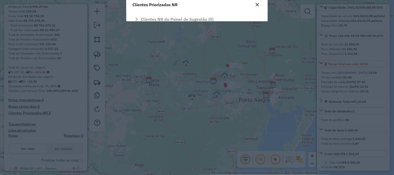
scroll to position [0, 0]
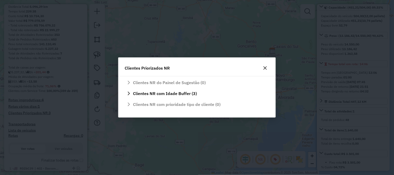
click at [266, 66] on icon "button" at bounding box center [265, 68] width 4 height 4
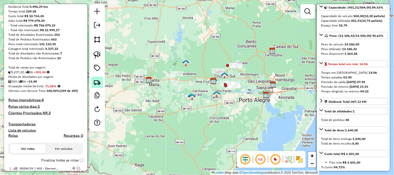
click at [98, 80] on img at bounding box center [97, 82] width 7 height 7
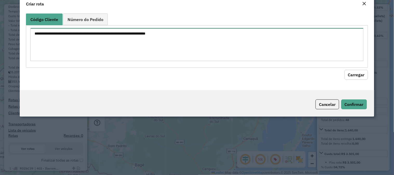
click at [104, 46] on textarea at bounding box center [196, 44] width 333 height 33
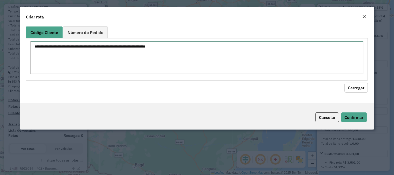
paste textarea "******** ******** ******** ********"
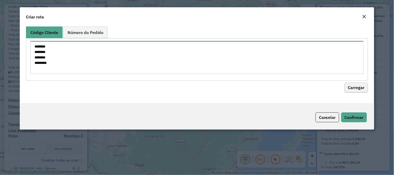
type textarea "******** ******** ******** ********"
click at [356, 89] on button "Carregar" at bounding box center [356, 88] width 23 height 10
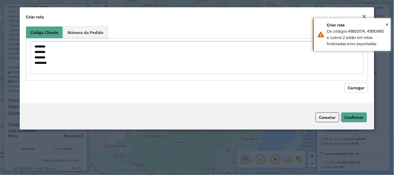
click at [356, 89] on button "Carregar" at bounding box center [356, 88] width 23 height 10
click at [328, 116] on button "Cancelar" at bounding box center [328, 117] width 24 height 10
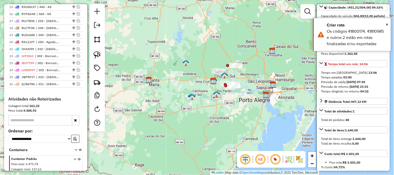
scroll to position [397, 0]
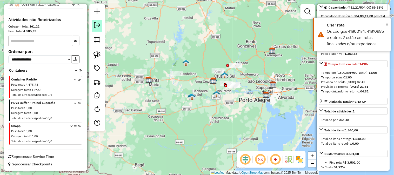
click at [101, 25] on link at bounding box center [97, 26] width 10 height 12
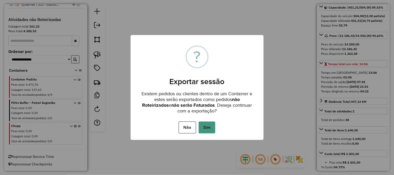
click at [209, 129] on button "Sim" at bounding box center [207, 128] width 17 height 12
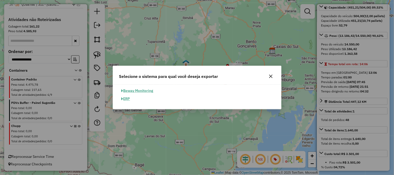
click at [129, 99] on button "ERP" at bounding box center [125, 99] width 13 height 8
select select "*********"
select select "**"
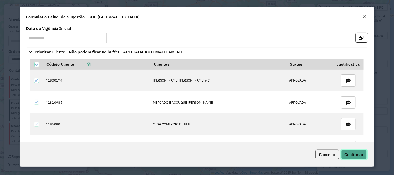
click at [352, 154] on span "Confirmar" at bounding box center [354, 154] width 19 height 5
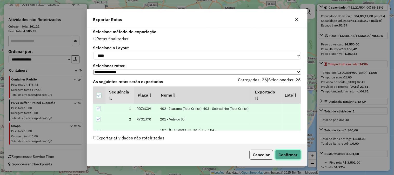
click at [294, 156] on button "Confirmar" at bounding box center [288, 155] width 26 height 10
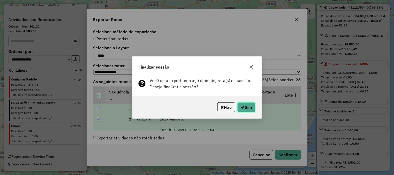
click at [245, 109] on button "Sim" at bounding box center [246, 107] width 18 height 10
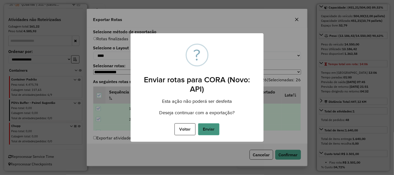
click at [213, 129] on button "Enviar" at bounding box center [208, 129] width 21 height 12
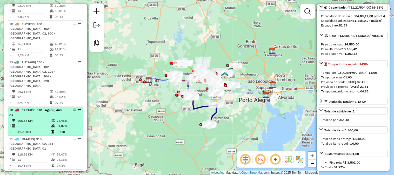
scroll to position [879, 0]
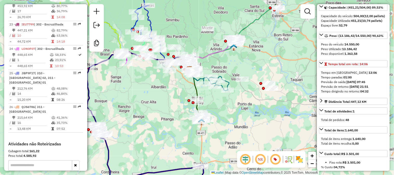
drag, startPoint x: 243, startPoint y: 72, endPoint x: 295, endPoint y: 69, distance: 52.0
click at [300, 66] on div "Janela de atendimento Grade de atendimento Capacidade Transportadoras Veículos …" at bounding box center [197, 87] width 394 height 175
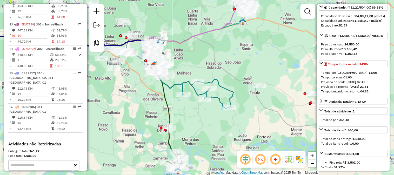
drag, startPoint x: 218, startPoint y: 68, endPoint x: 226, endPoint y: 70, distance: 7.4
click at [226, 70] on div "Janela de atendimento Grade de atendimento Capacidade Transportadoras Veículos …" at bounding box center [197, 87] width 394 height 175
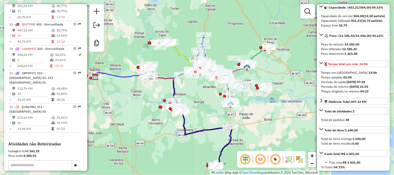
drag, startPoint x: 245, startPoint y: 108, endPoint x: 261, endPoint y: 97, distance: 19.5
click at [256, 100] on div "Janela de atendimento Grade de atendimento Capacidade Transportadoras Veículos …" at bounding box center [197, 87] width 394 height 175
click at [258, 98] on div "Janela de atendimento Grade de atendimento Capacidade Transportadoras Veículos …" at bounding box center [197, 87] width 394 height 175
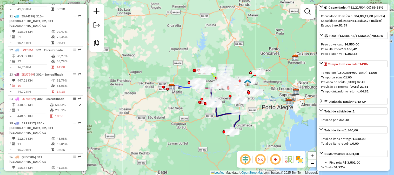
scroll to position [656, 0]
